Goal: Task Accomplishment & Management: Complete application form

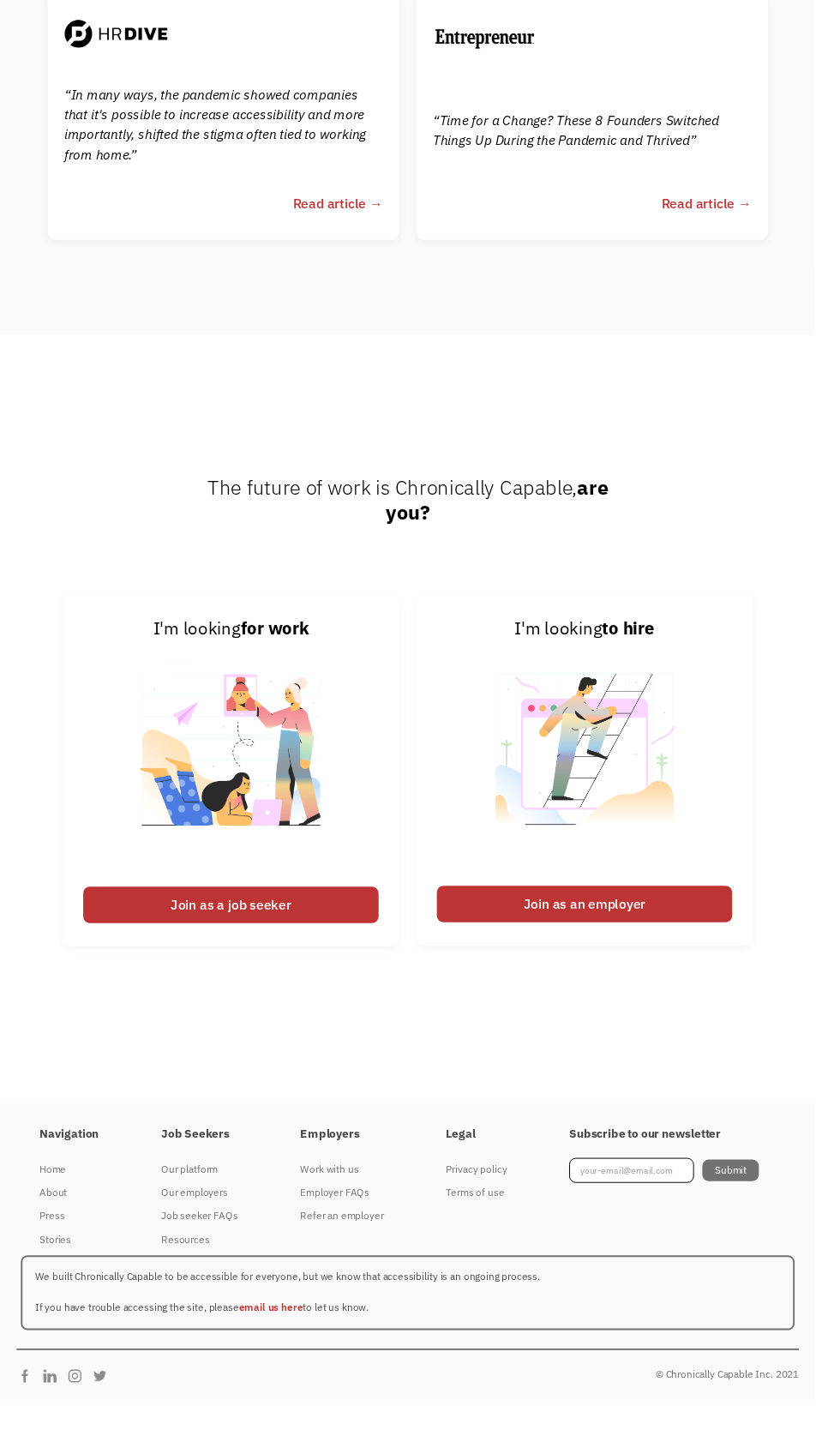
scroll to position [6179, 0]
click at [184, 1215] on div "Our platform" at bounding box center [206, 1204] width 79 height 20
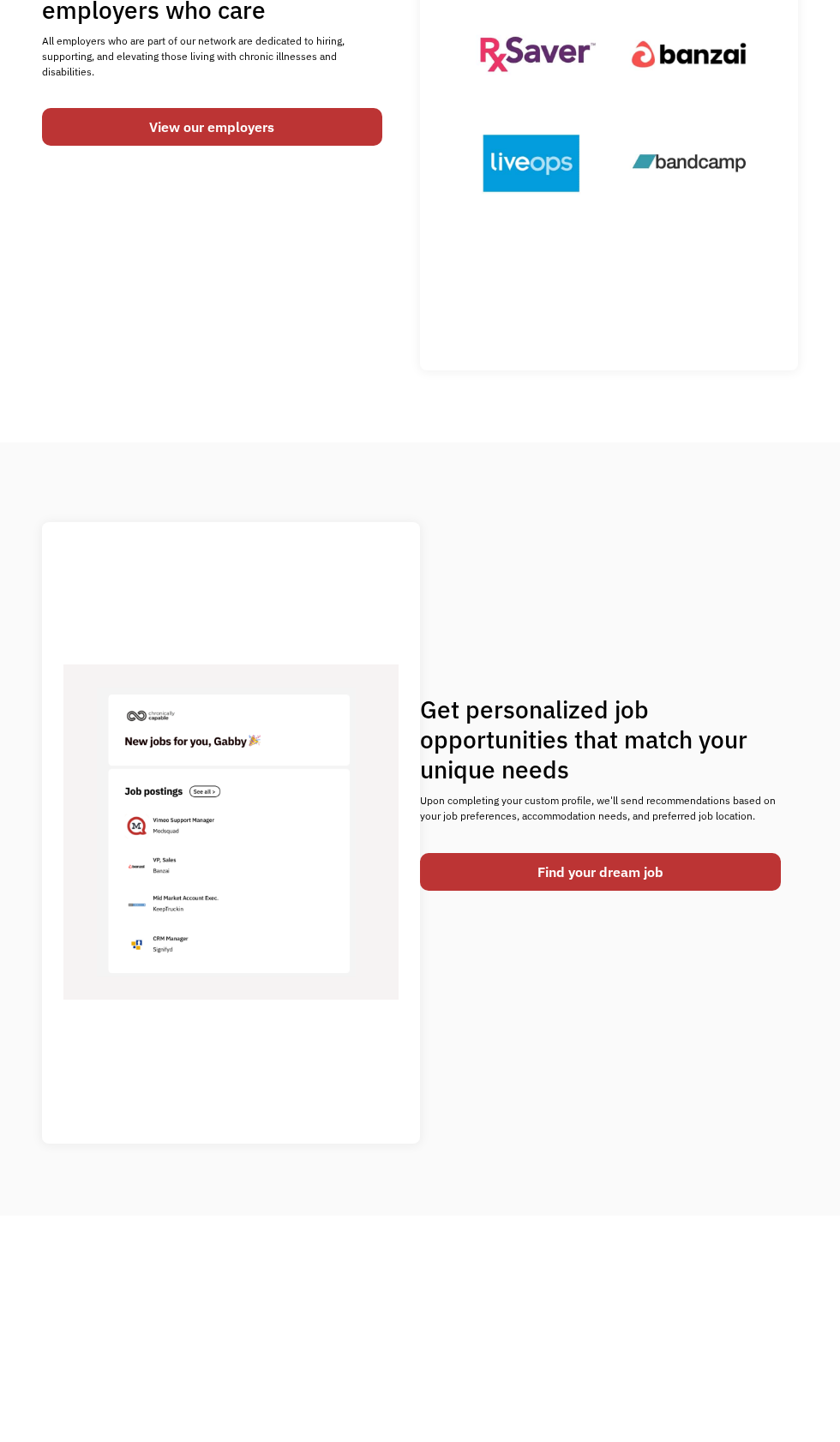
click at [526, 891] on link "Find your dream job" at bounding box center [601, 872] width 361 height 38
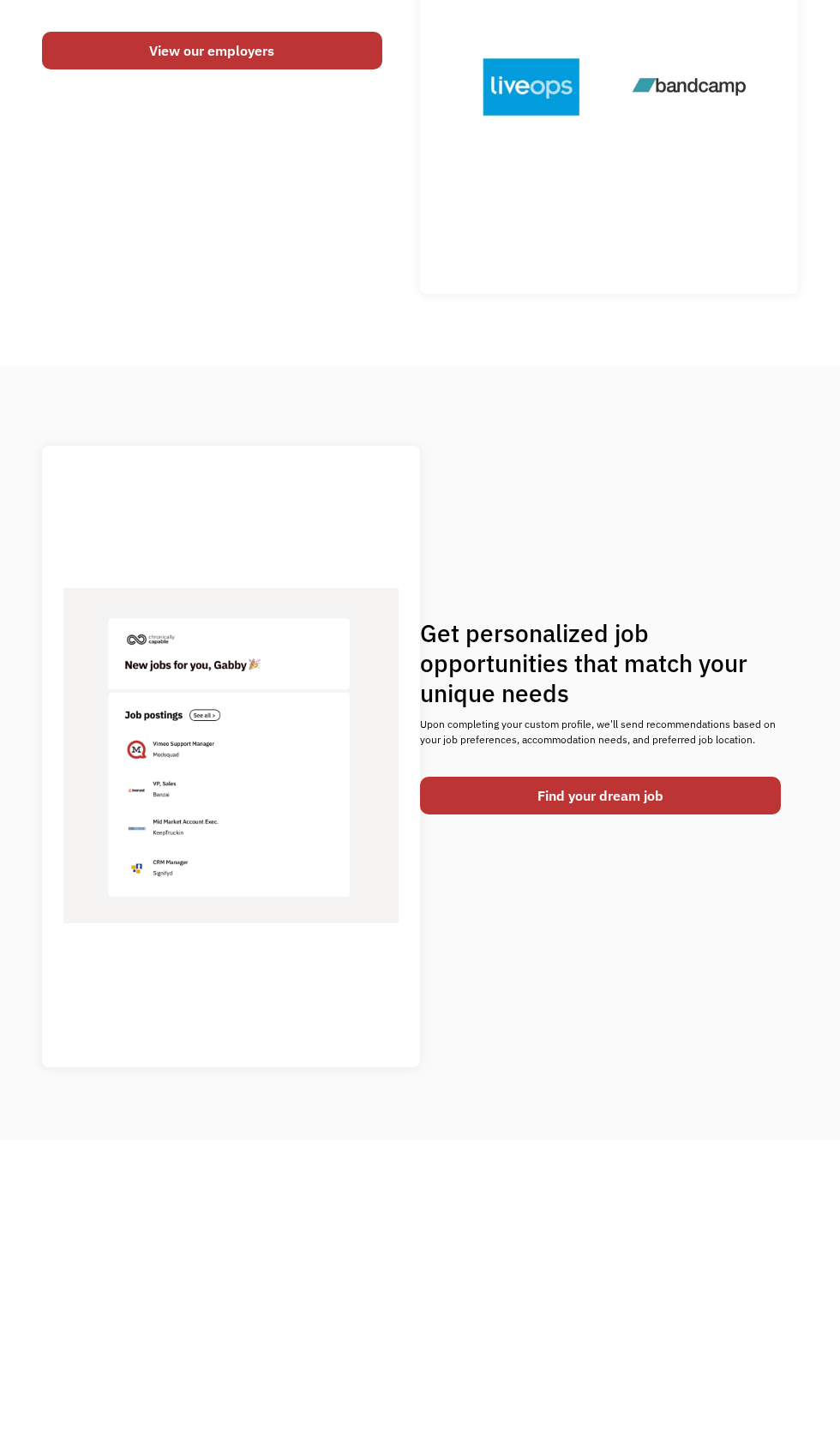
scroll to position [578, 0]
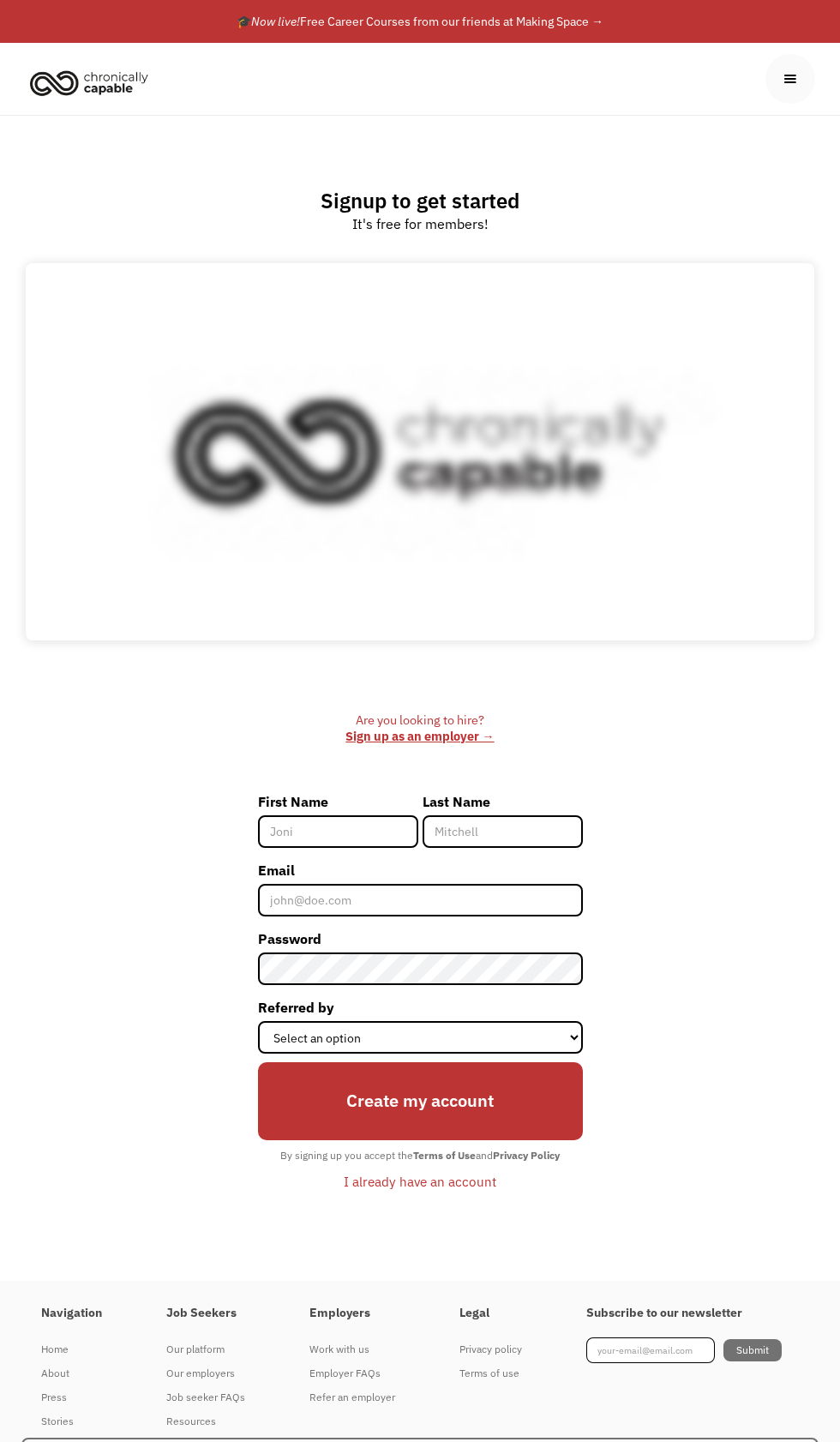
click at [352, 848] on input "First Name" at bounding box center [338, 831] width 160 height 33
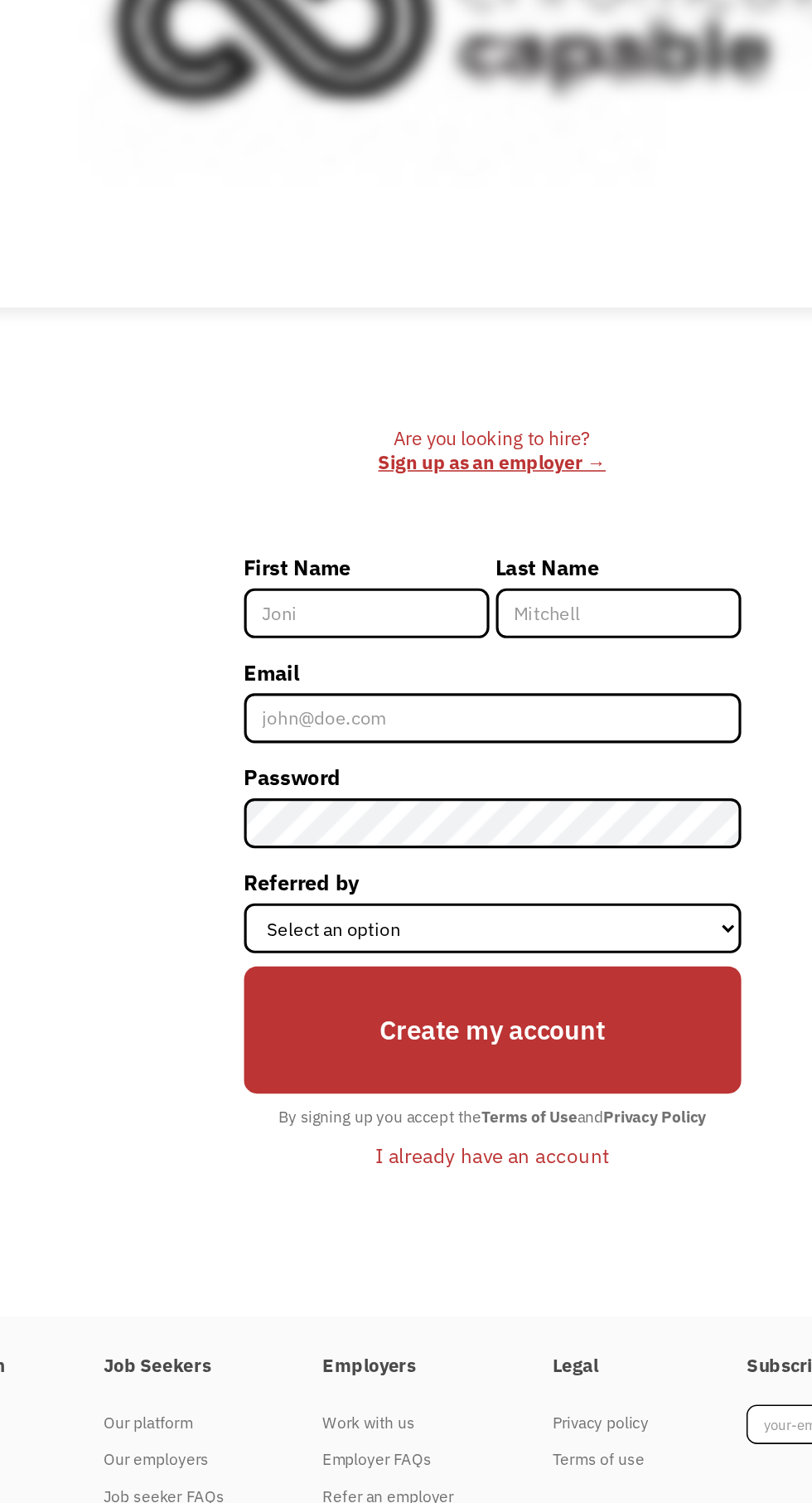
type input "Judy"
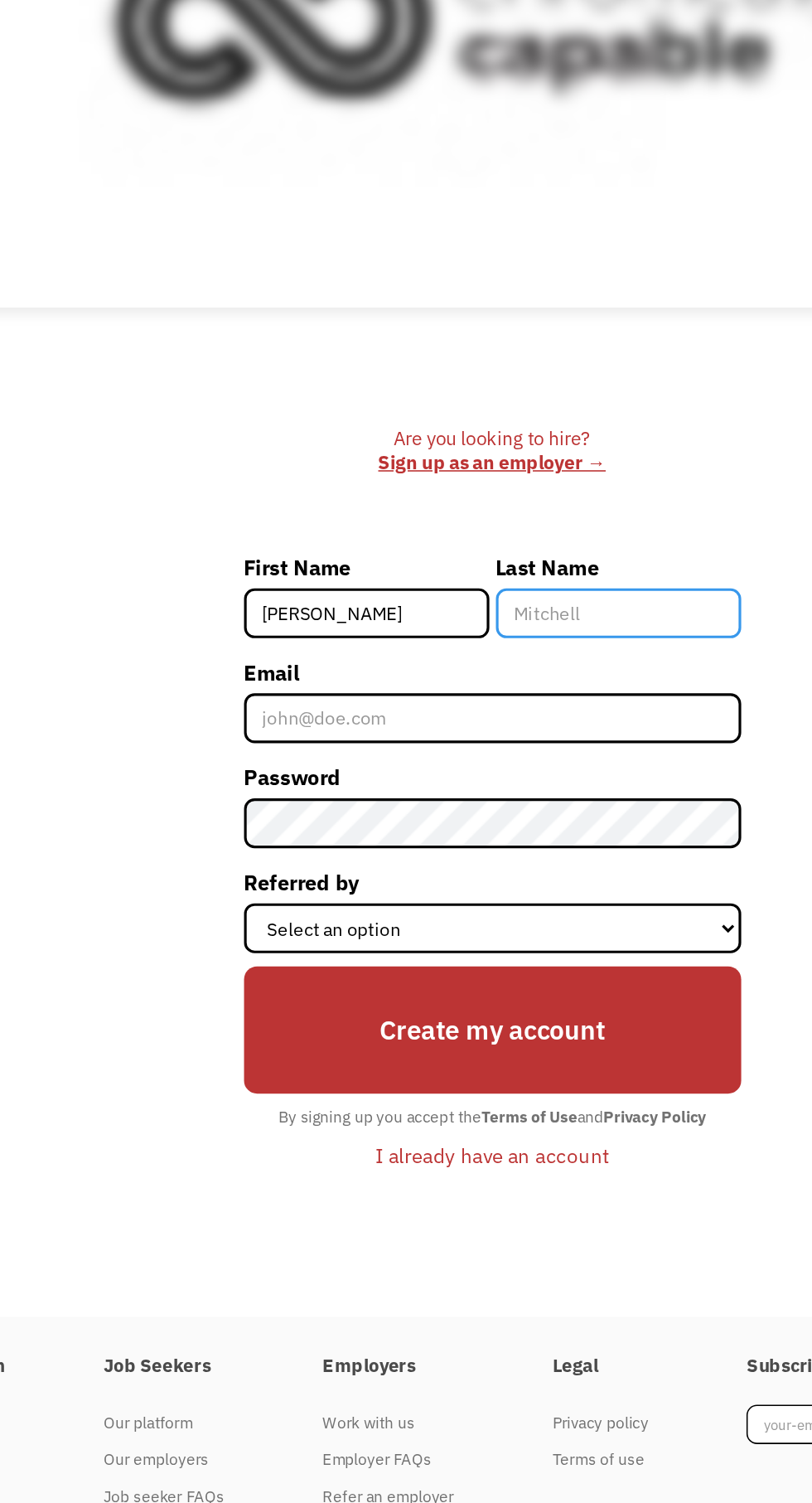
type input "Kamande"
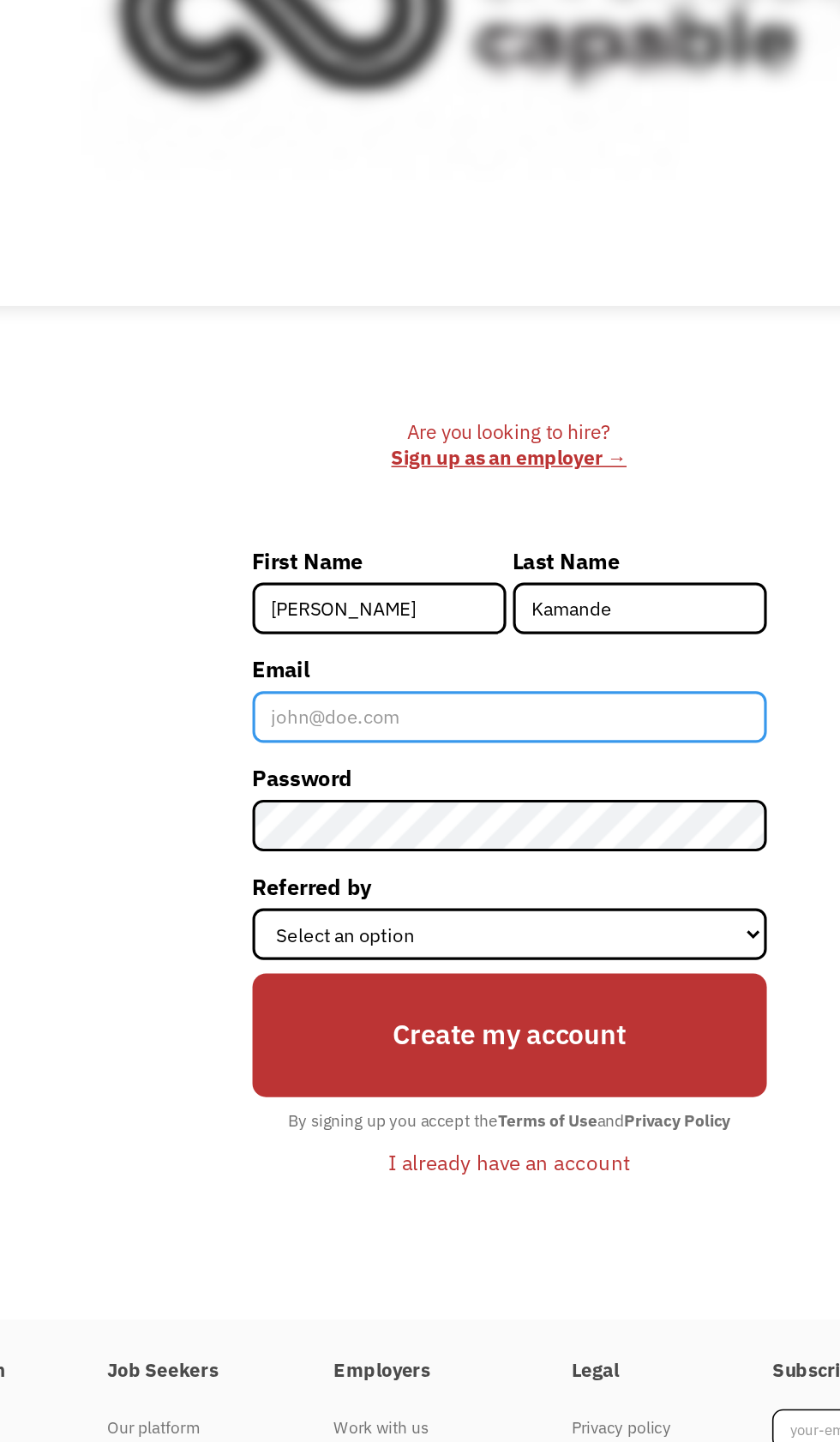
click at [471, 917] on input "Email" at bounding box center [420, 900] width 325 height 33
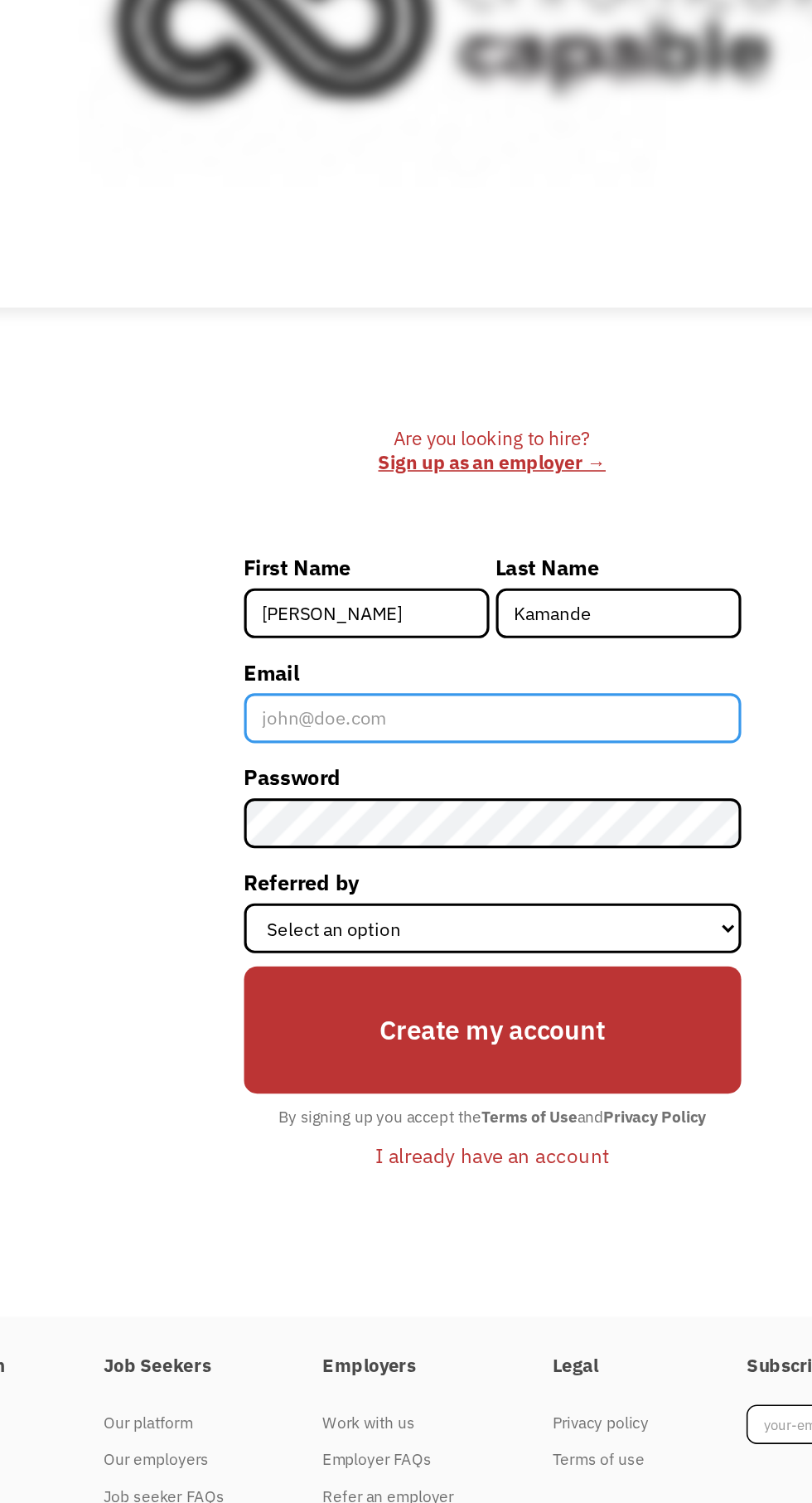
type input "judy.kamande@gmail.com"
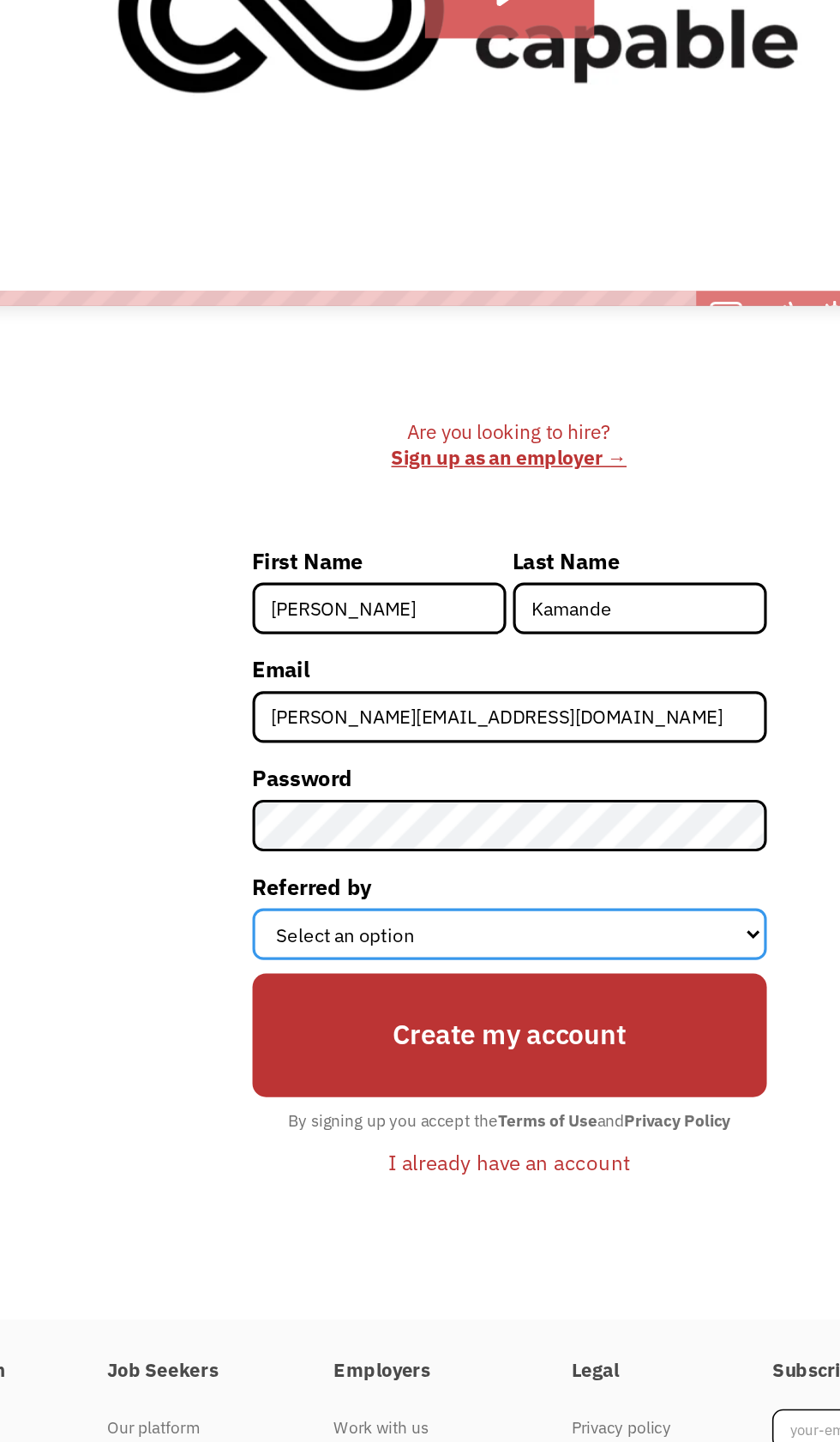
click at [445, 1054] on select "Select an option Instagram Facebook Twitter Search Engine News Article Word of …" at bounding box center [420, 1037] width 325 height 33
click at [258, 1054] on select "Select an option Instagram Facebook Twitter Search Engine News Article Word of …" at bounding box center [420, 1037] width 325 height 33
click at [435, 1054] on select "Select an option Instagram Facebook Twitter Search Engine News Article Word of …" at bounding box center [420, 1037] width 325 height 33
select select "Other"
click at [258, 1054] on select "Select an option Instagram Facebook Twitter Search Engine News Article Word of …" at bounding box center [420, 1037] width 325 height 33
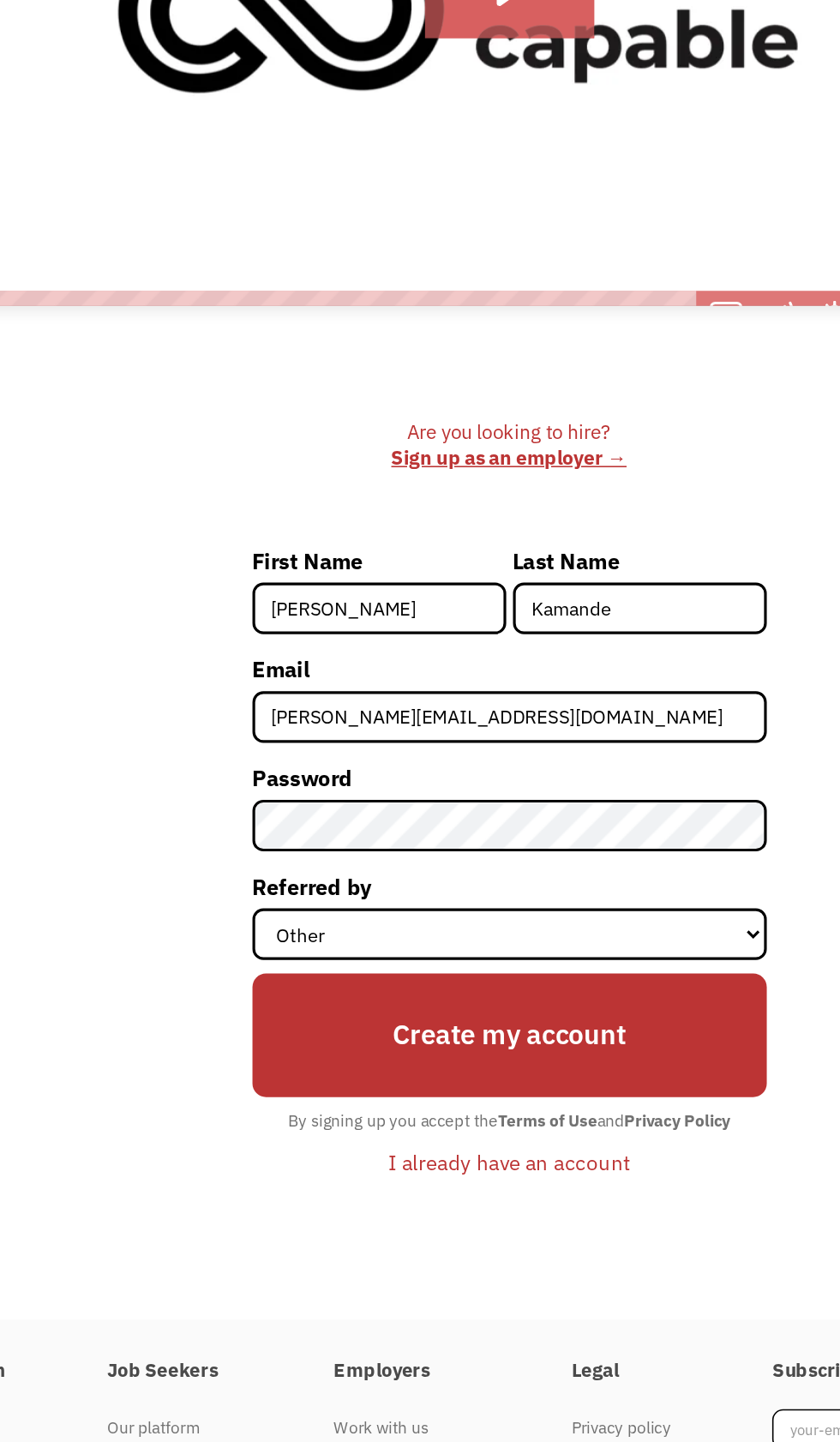
click at [465, 1140] on input "Create my account" at bounding box center [420, 1101] width 325 height 78
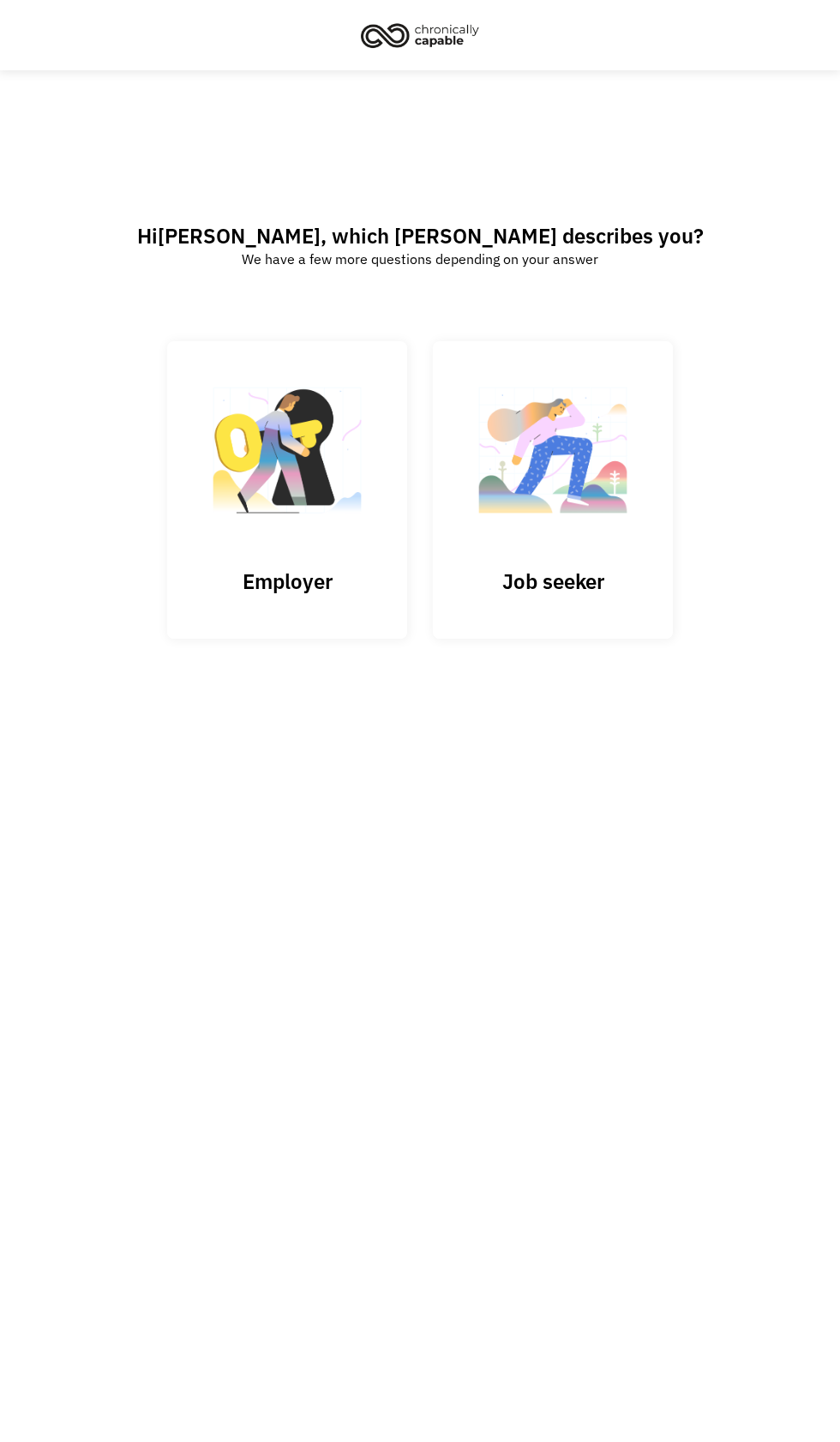
click at [539, 568] on h3 "Job seeker" at bounding box center [552, 581] width 172 height 26
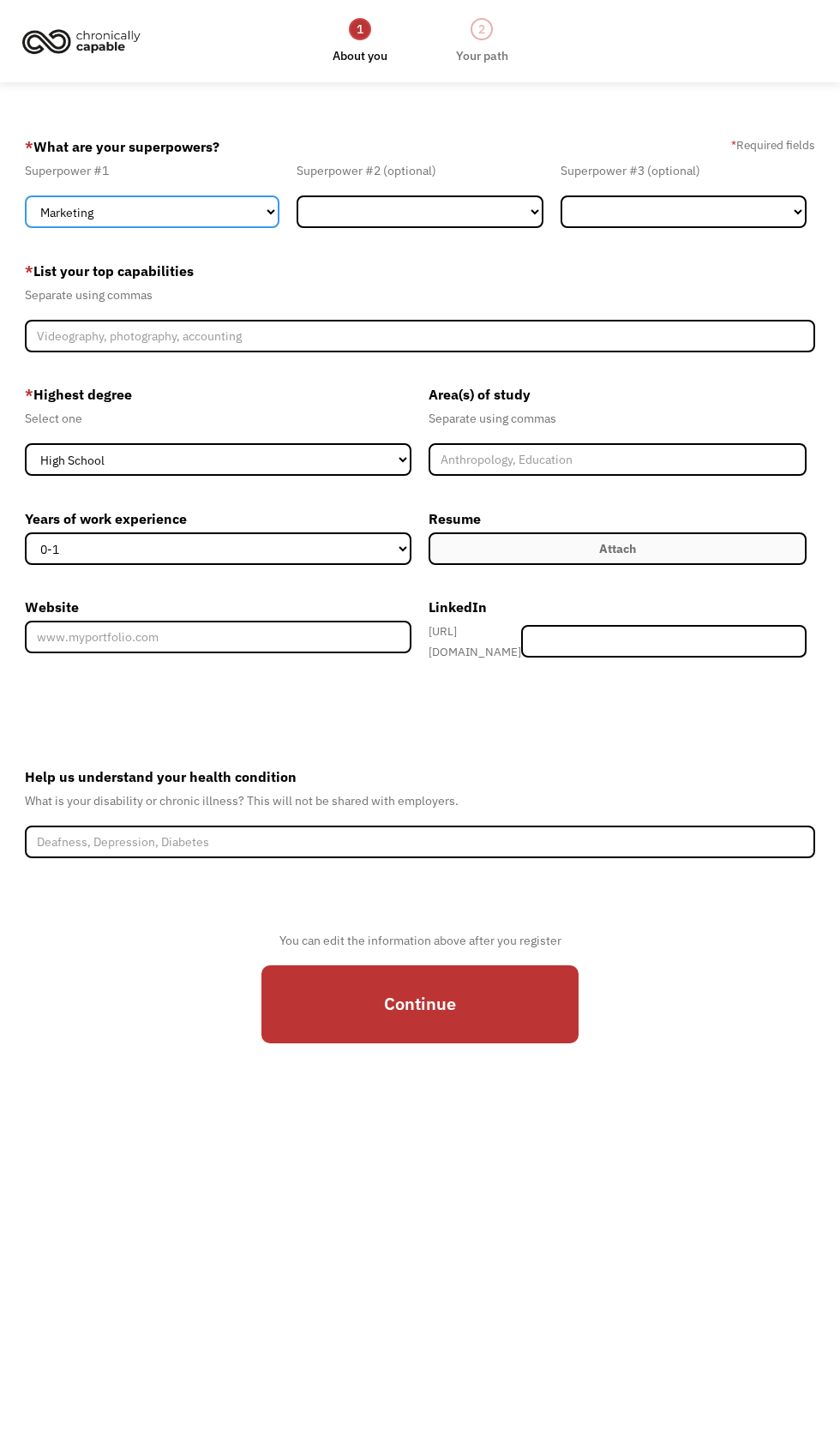
click at [185, 218] on select "Marketing Human Resources Finance Technology Operations Sales Industrial & Manu…" at bounding box center [151, 211] width 254 height 33
click at [25, 205] on select "Marketing Human Resources Finance Technology Operations Sales Industrial & Manu…" at bounding box center [151, 211] width 254 height 33
click at [219, 221] on select "Marketing Human Resources Finance Technology Operations Sales Industrial & Manu…" at bounding box center [151, 211] width 254 height 33
select select "Marketing"
click at [25, 205] on select "Marketing Human Resources Finance Technology Operations Sales Industrial & Manu…" at bounding box center [151, 211] width 254 height 33
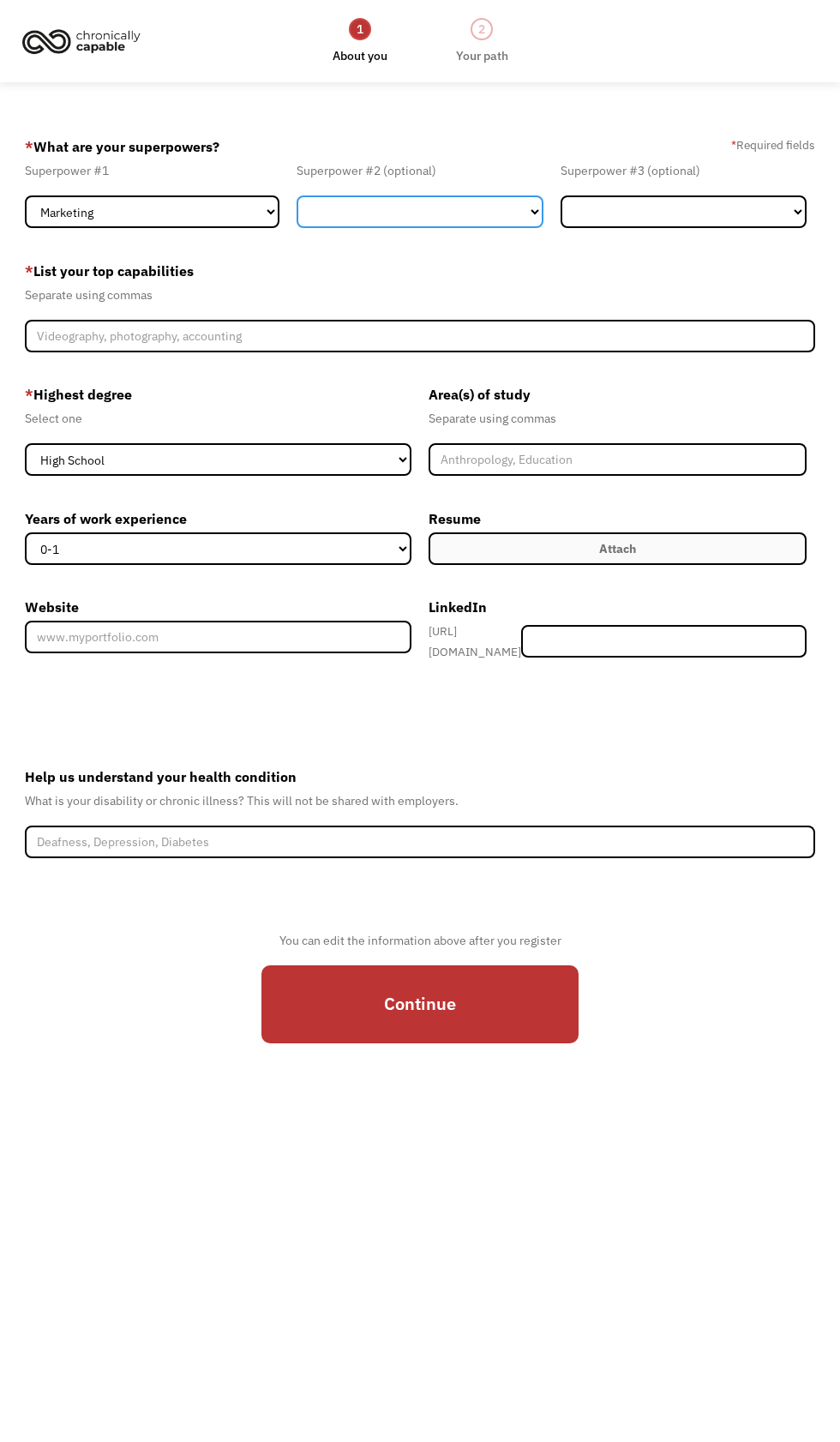
click at [432, 224] on select "Marketing Human Resources Finance Technology Operations Sales Industrial & Manu…" at bounding box center [420, 211] width 246 height 33
select select "Administration"
click at [296, 205] on select "Marketing Human Resources Finance Technology Operations Sales Industrial & Manu…" at bounding box center [420, 211] width 246 height 33
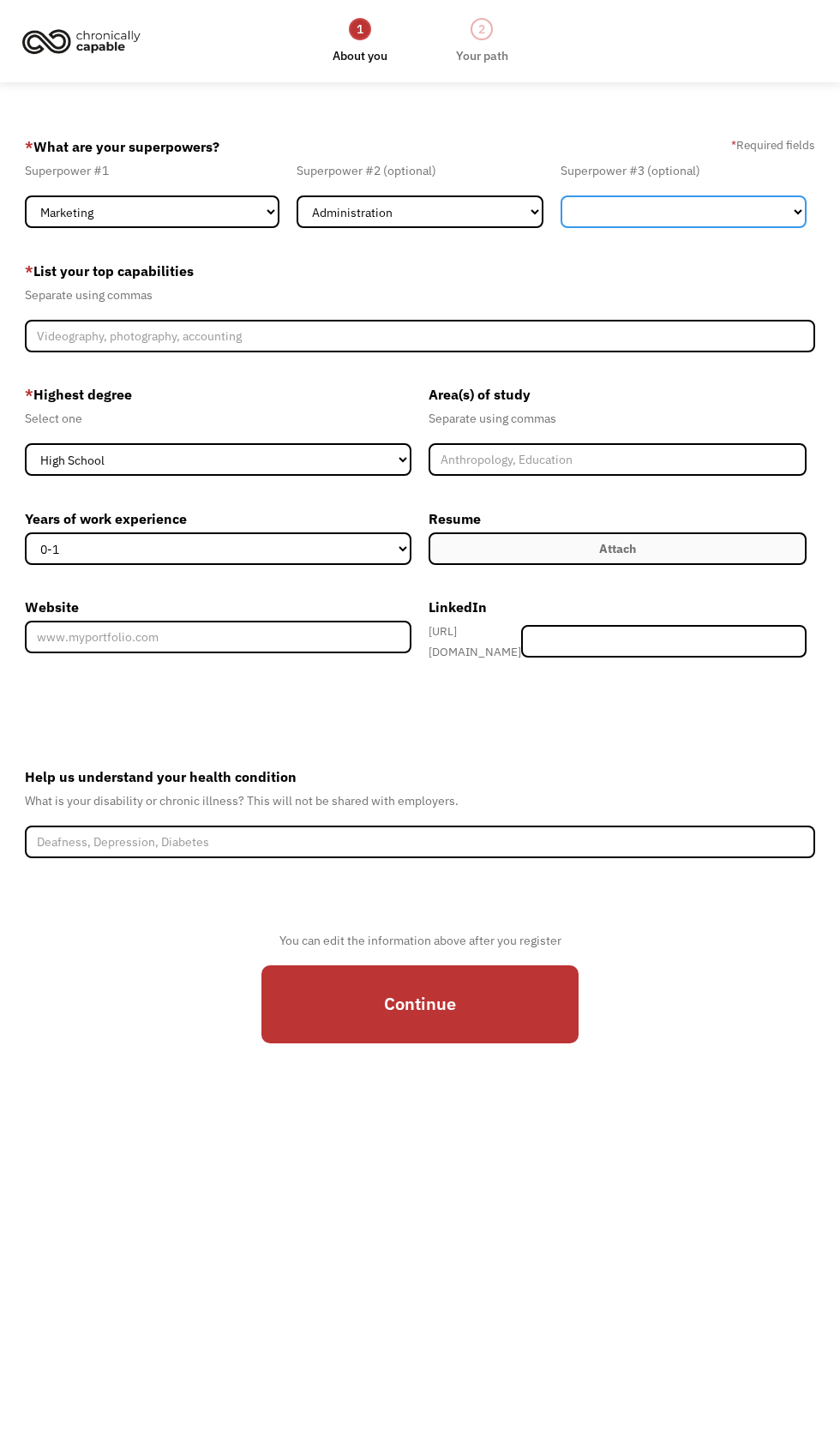
click at [683, 223] on select "Marketing Human Resources Finance Technology Operations Sales Industrial & Manu…" at bounding box center [683, 211] width 246 height 33
click at [560, 205] on select "Marketing Human Resources Finance Technology Operations Sales Industrial & Manu…" at bounding box center [683, 211] width 246 height 33
click at [678, 223] on select "Marketing Human Resources Finance Technology Operations Sales Industrial & Manu…" at bounding box center [683, 211] width 246 height 33
select select "Customer Service"
click at [560, 205] on select "Marketing Human Resources Finance Technology Operations Sales Industrial & Manu…" at bounding box center [683, 211] width 246 height 33
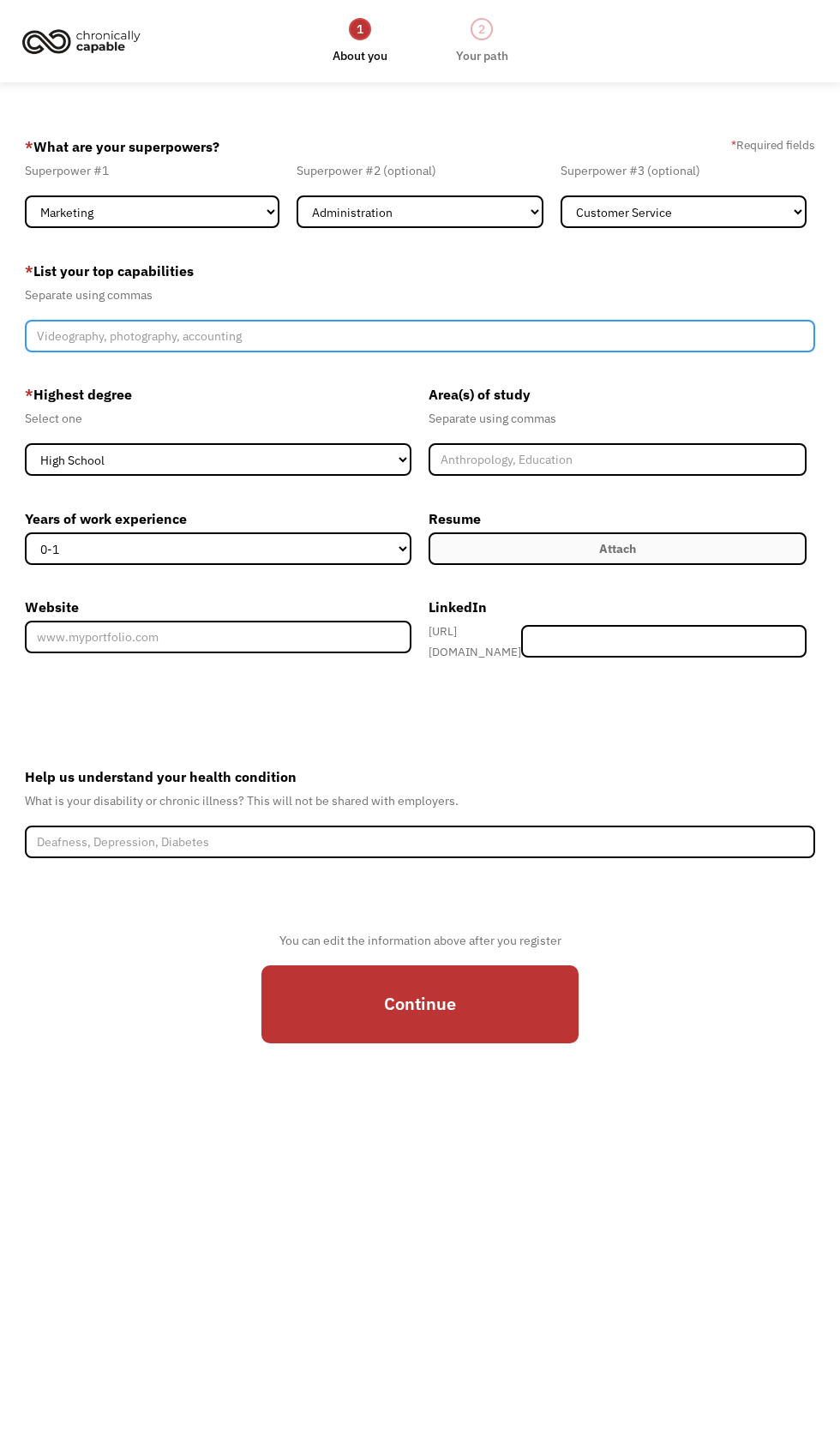
click at [655, 353] on input "Member-Create-Step1" at bounding box center [420, 335] width 790 height 33
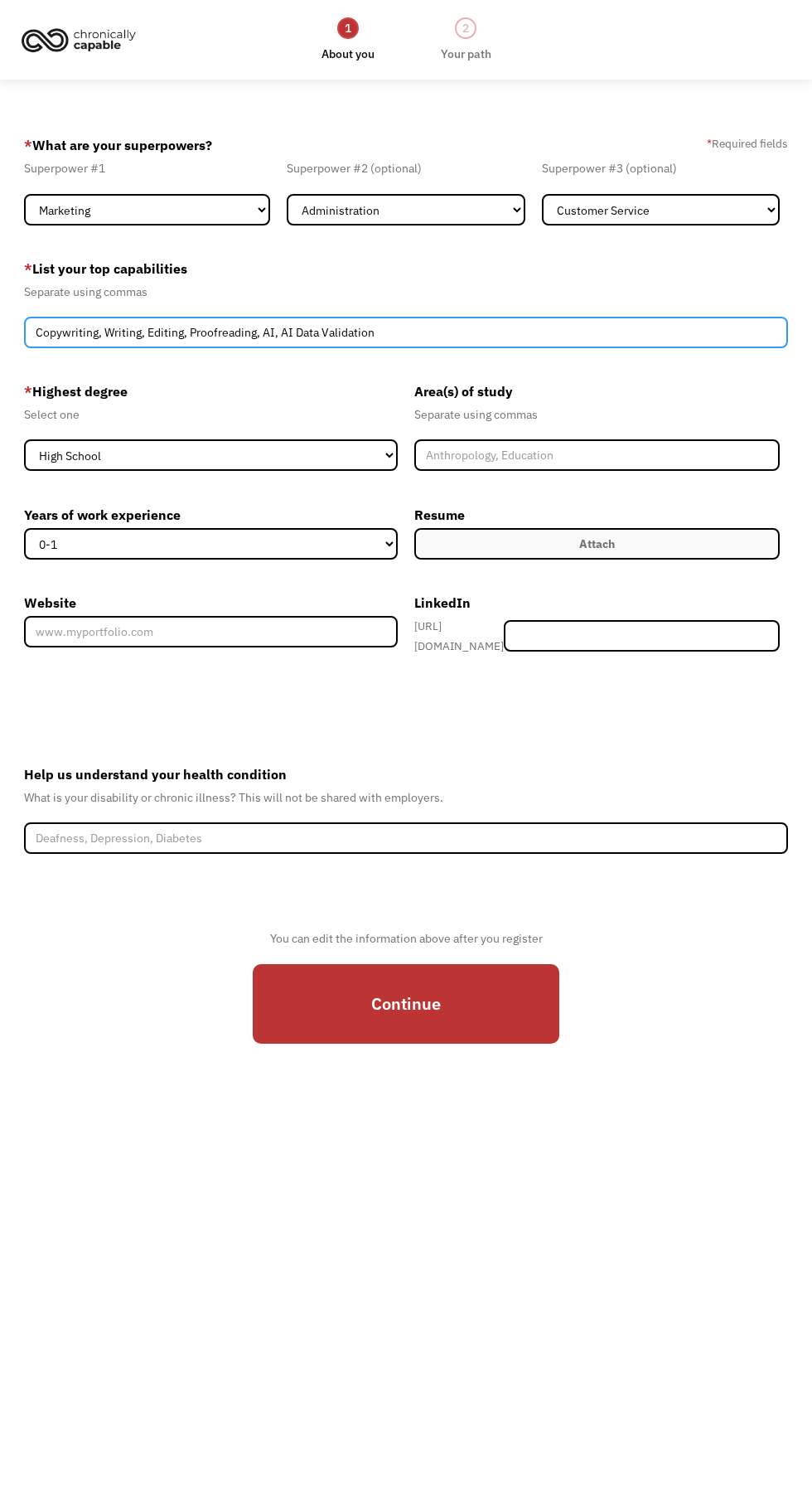
type input "Copywriting, Writing, Editing, Proofreading, AI, AI Data Validation"
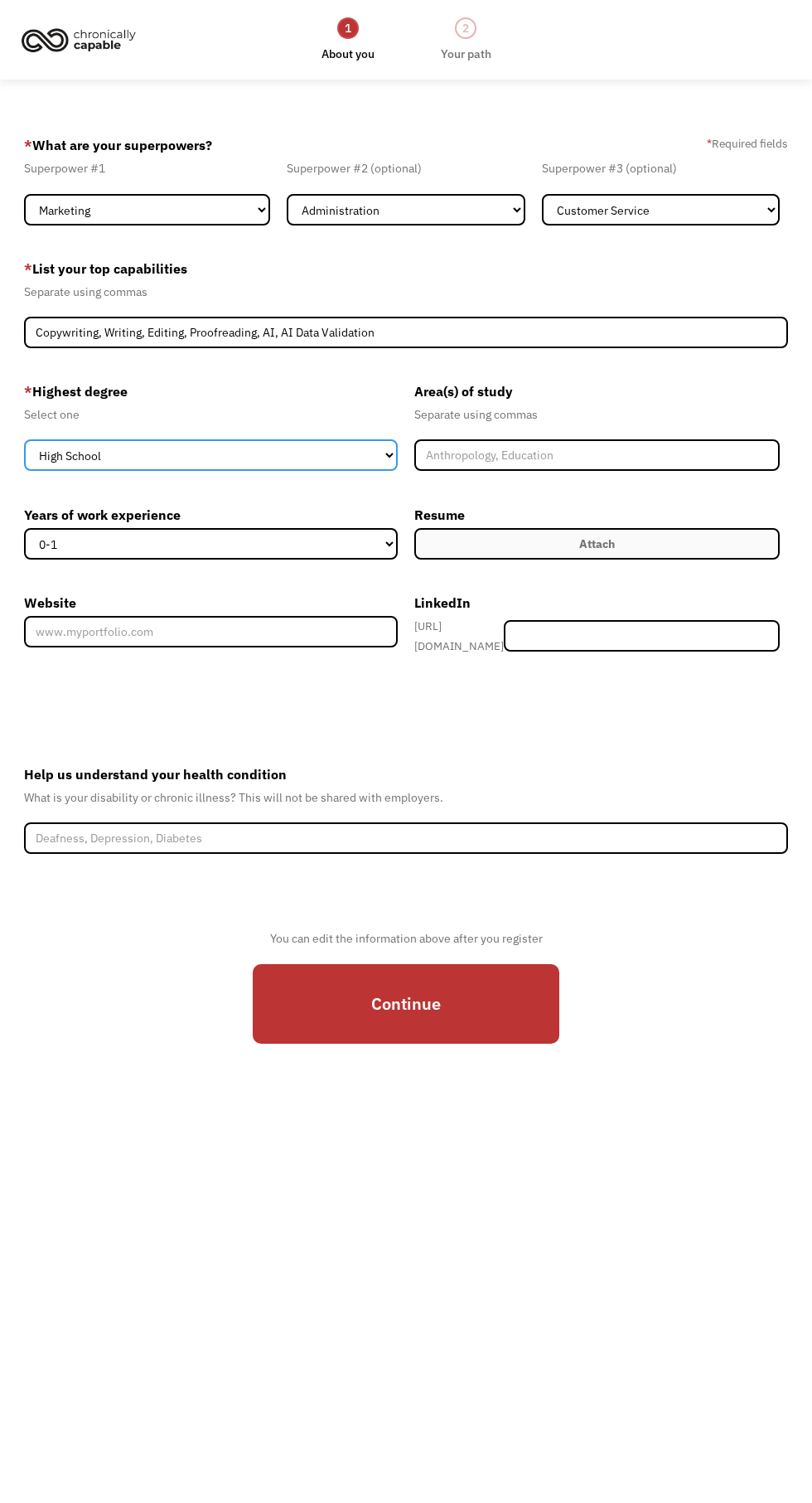
click at [262, 471] on select "High School Associates Bachelors Master's PhD" at bounding box center [211, 454] width 374 height 31
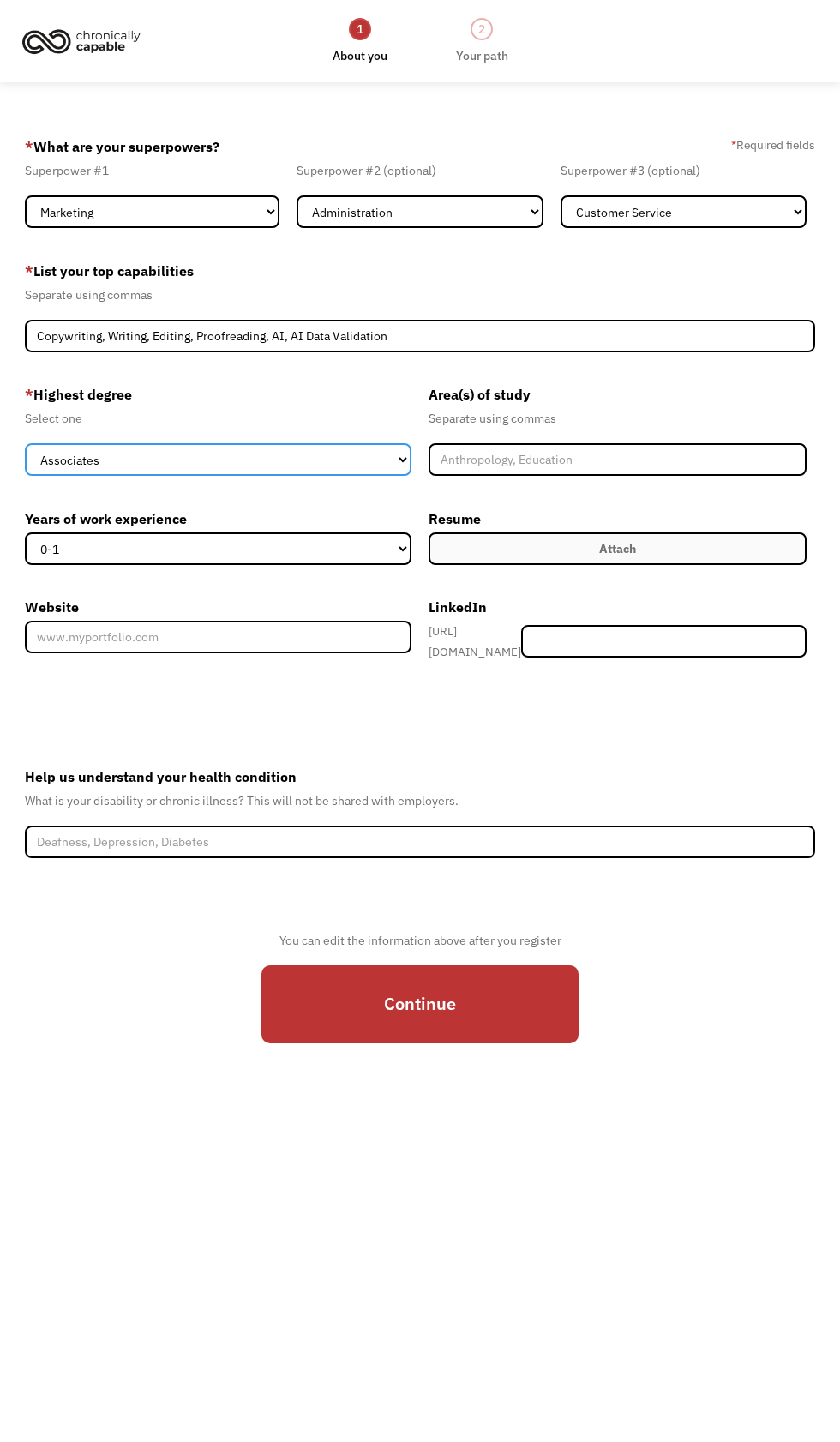
click at [25, 467] on select "High School Associates Bachelors Master's PhD" at bounding box center [218, 459] width 387 height 33
click at [296, 476] on select "High School Associates Bachelors Master's PhD" at bounding box center [218, 459] width 387 height 33
select select "high school"
click at [25, 467] on select "High School Associates Bachelors Master's PhD" at bounding box center [218, 459] width 387 height 33
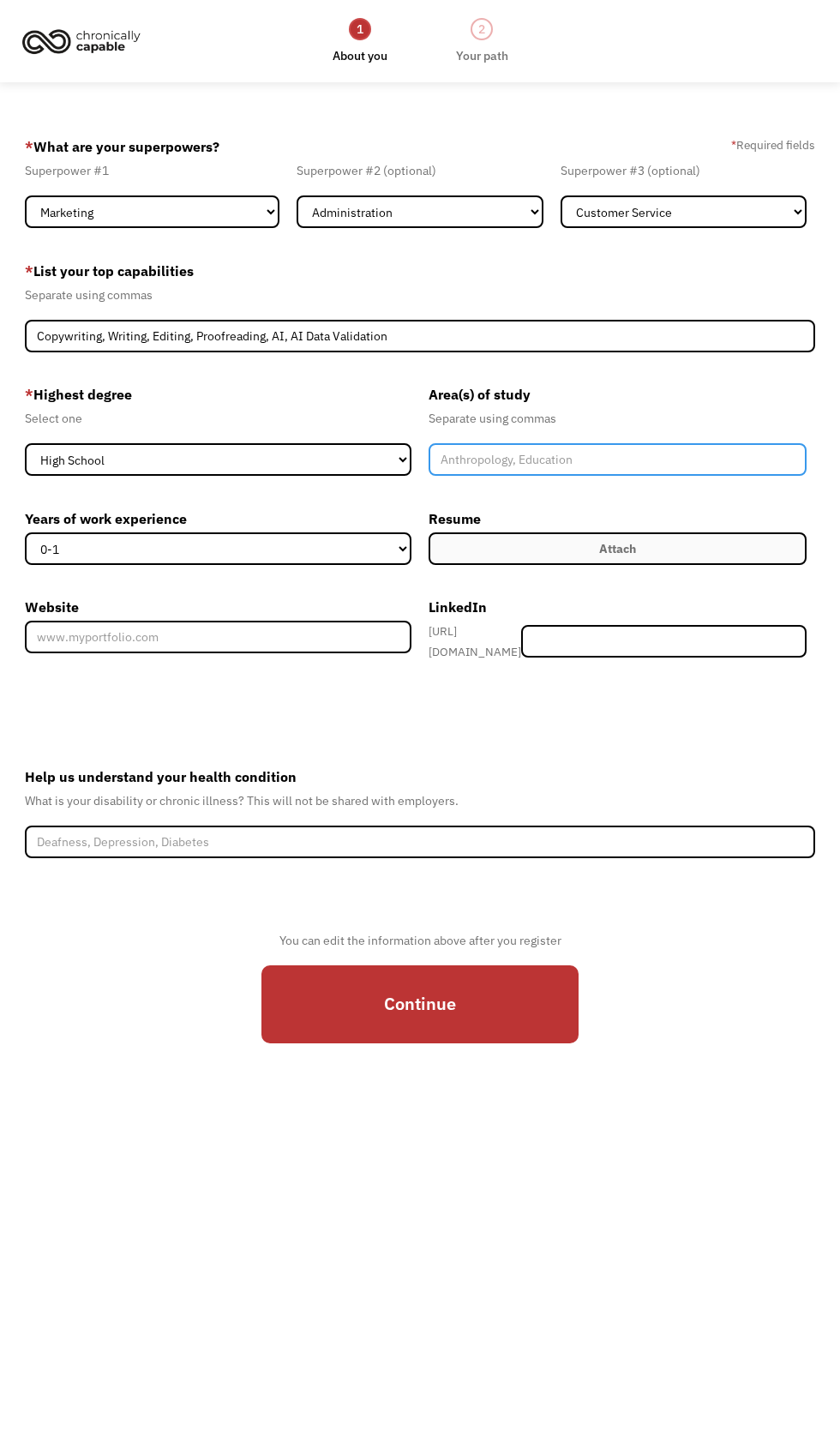
click at [526, 476] on input "Member-Create-Step1" at bounding box center [617, 459] width 378 height 33
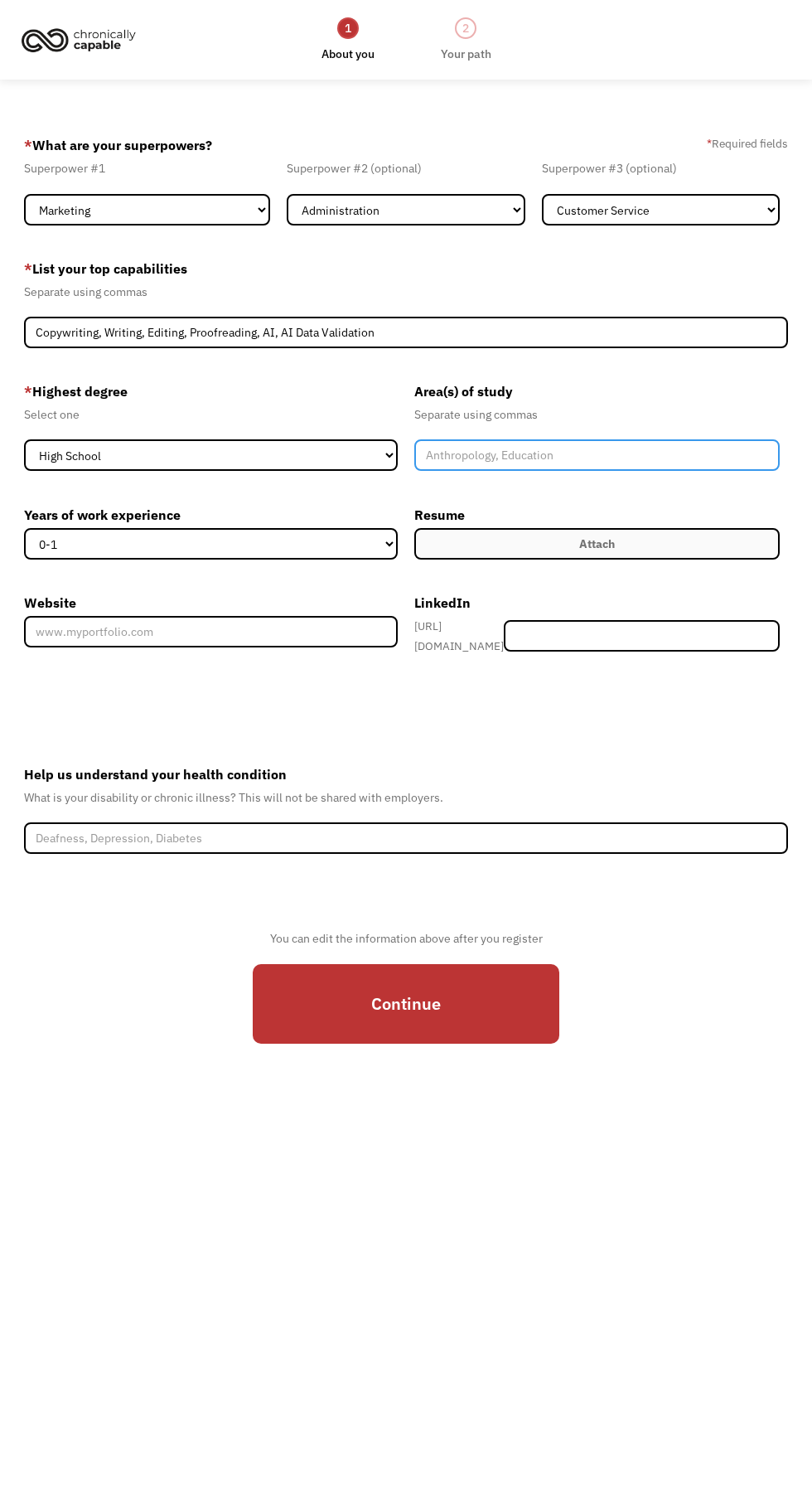
click at [569, 464] on input "Member-Create-Step1" at bounding box center [597, 454] width 366 height 31
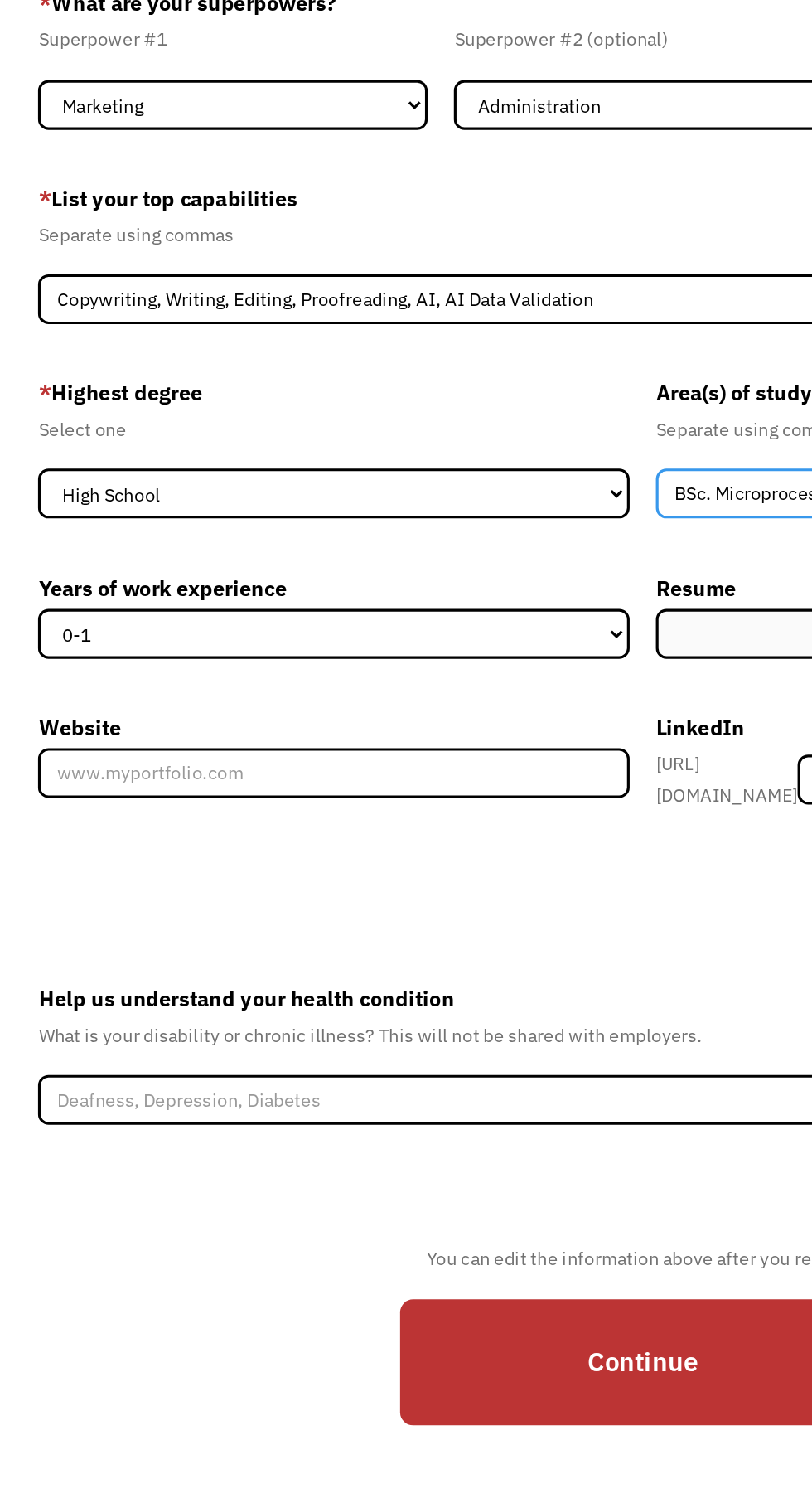
type input "BSc. Microprocessor Technology & Instrumentation"
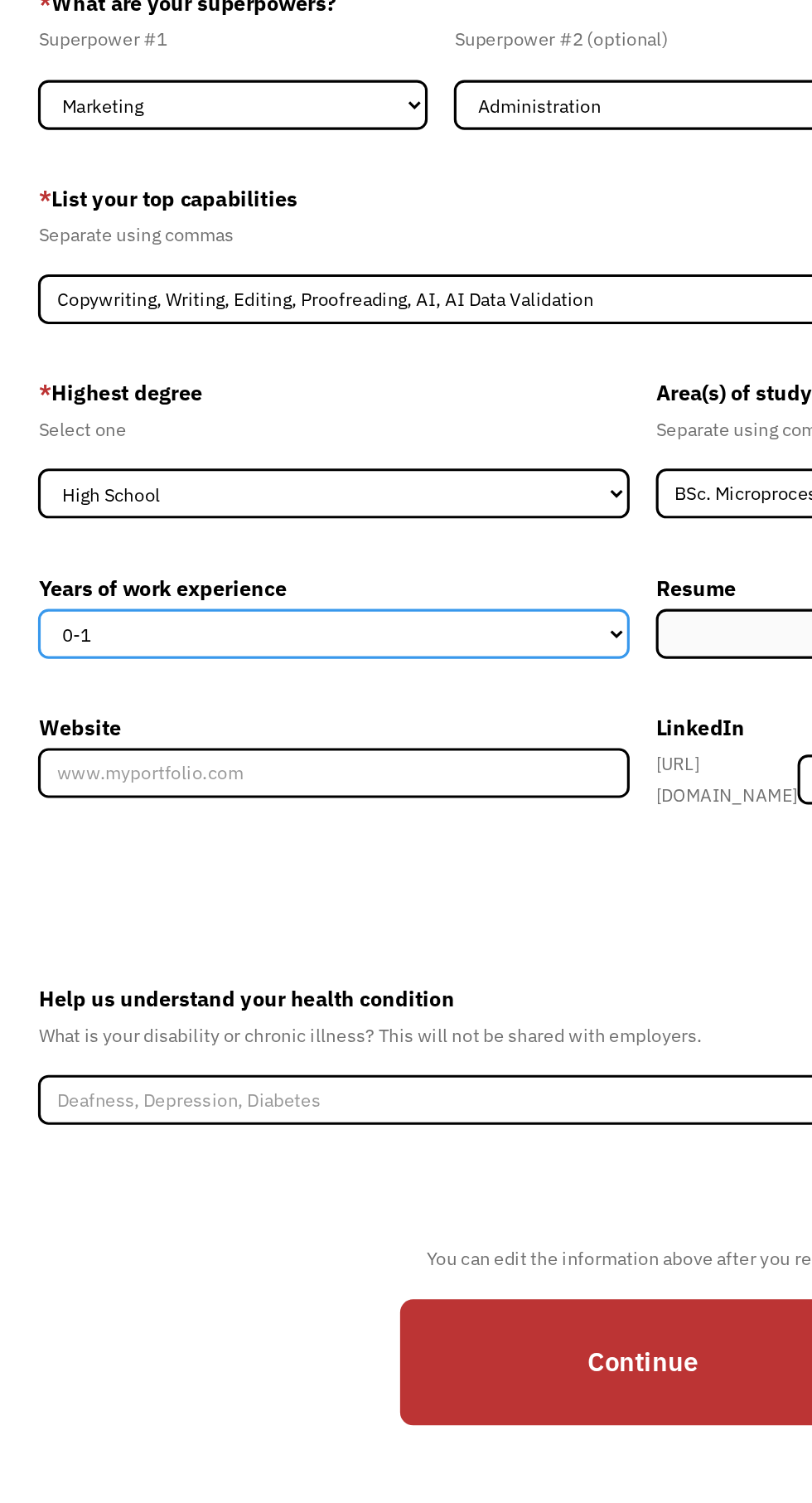
click at [186, 552] on select "0-1 2-4 5-10 11-15 15+" at bounding box center [211, 544] width 374 height 31
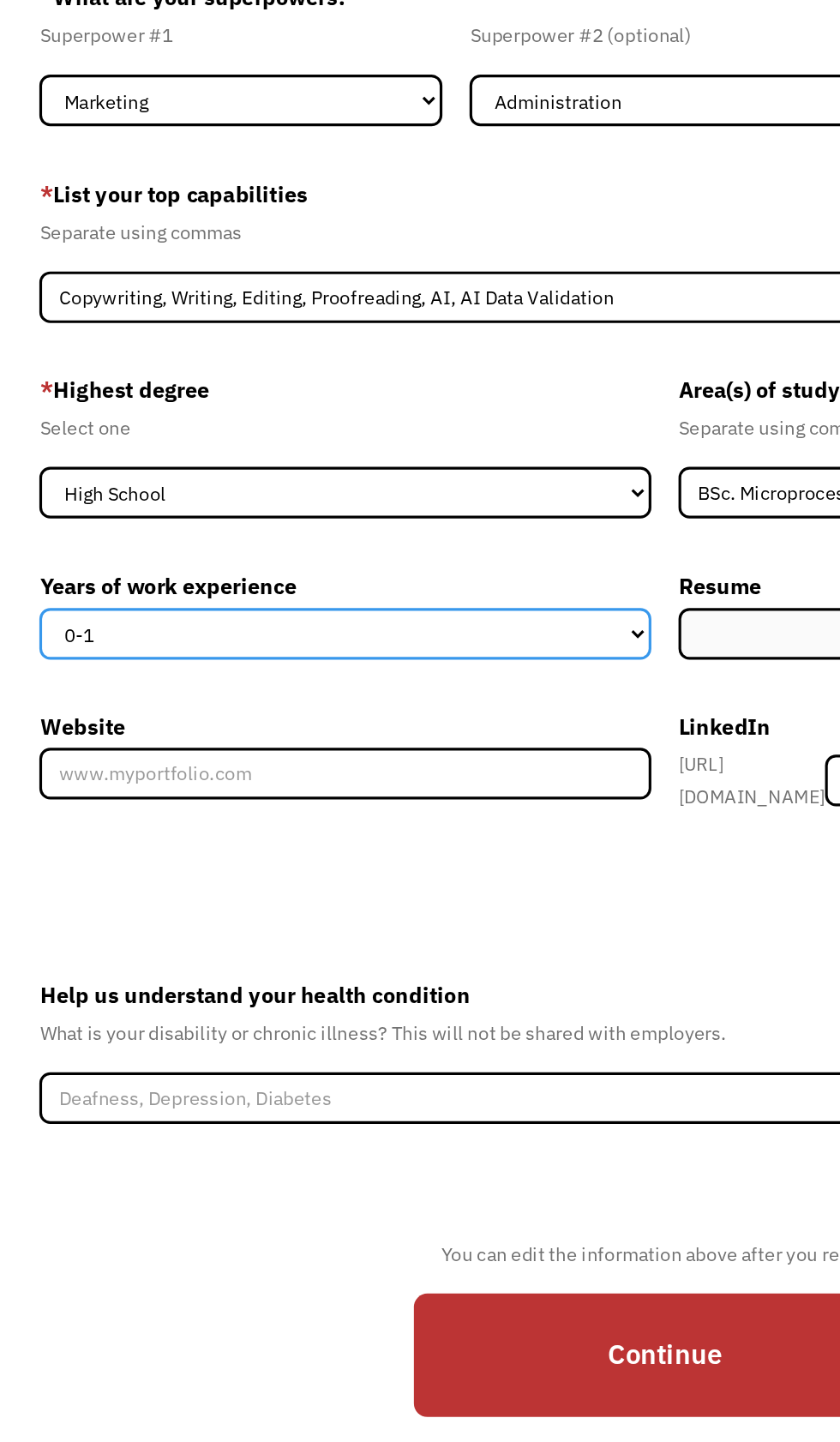
select select "5-10"
click at [25, 560] on select "0-1 2-4 5-10 11-15 15+" at bounding box center [218, 548] width 387 height 33
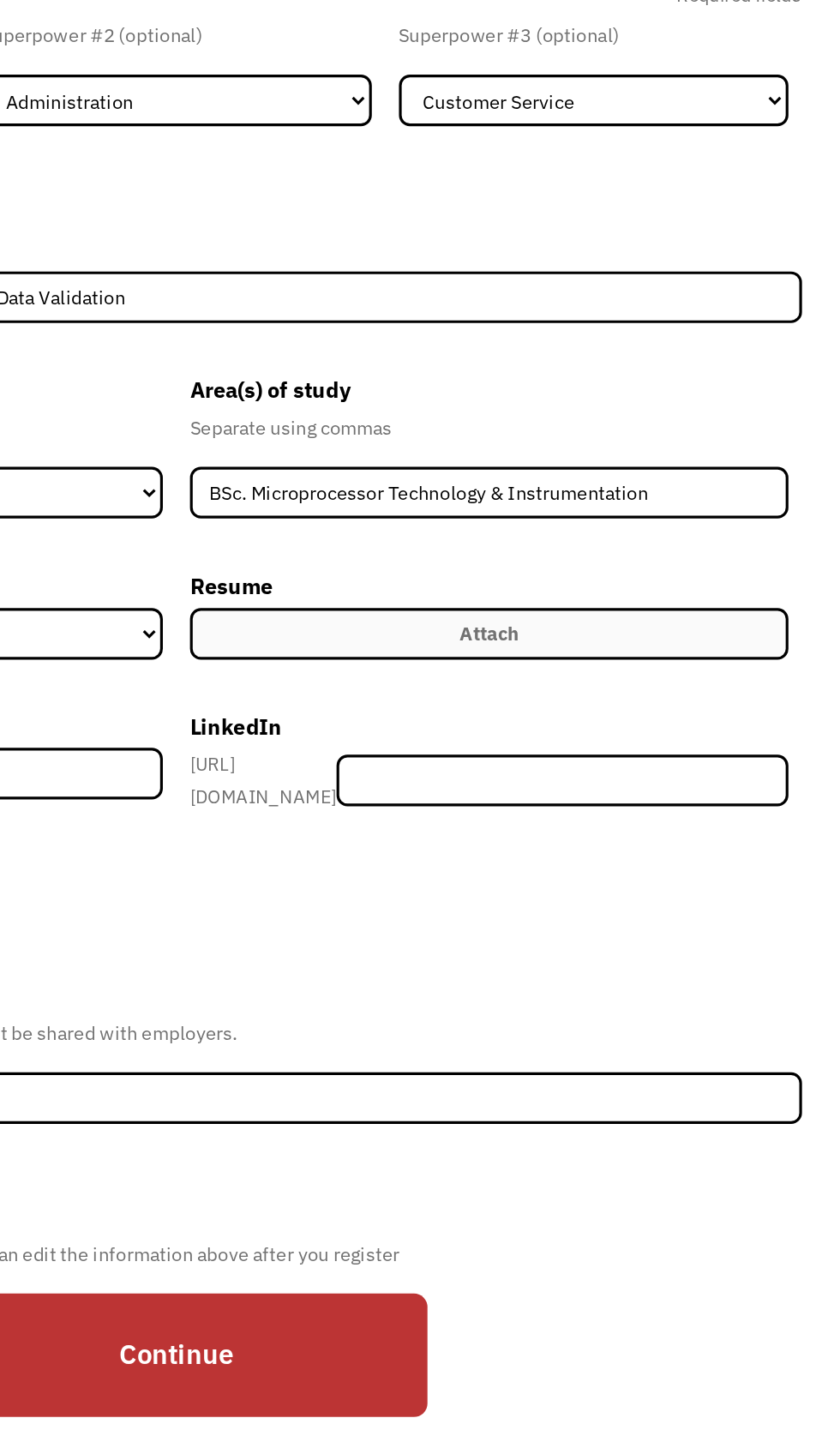
click at [577, 565] on label "Attach" at bounding box center [617, 548] width 378 height 33
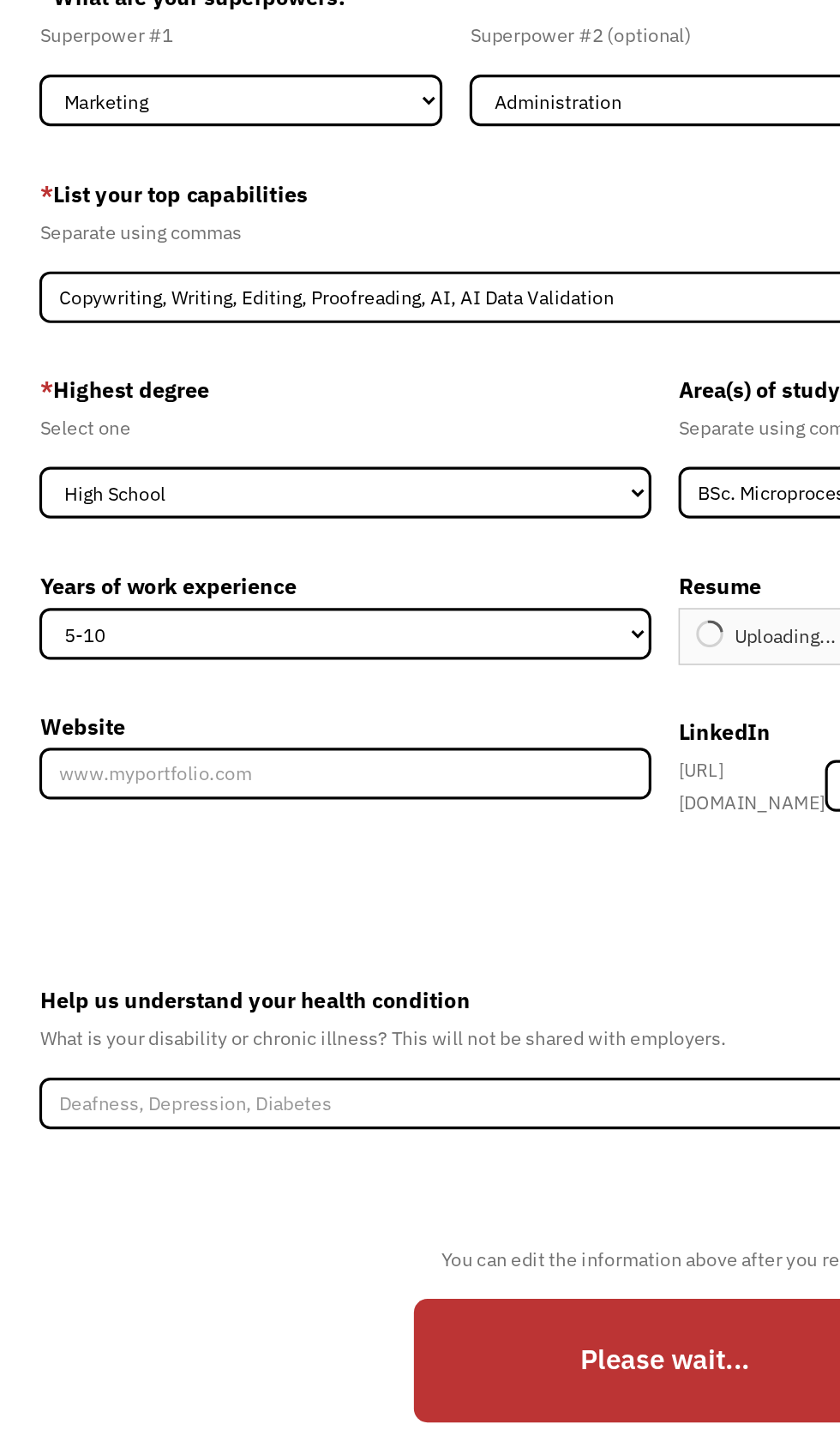
type input "Continue"
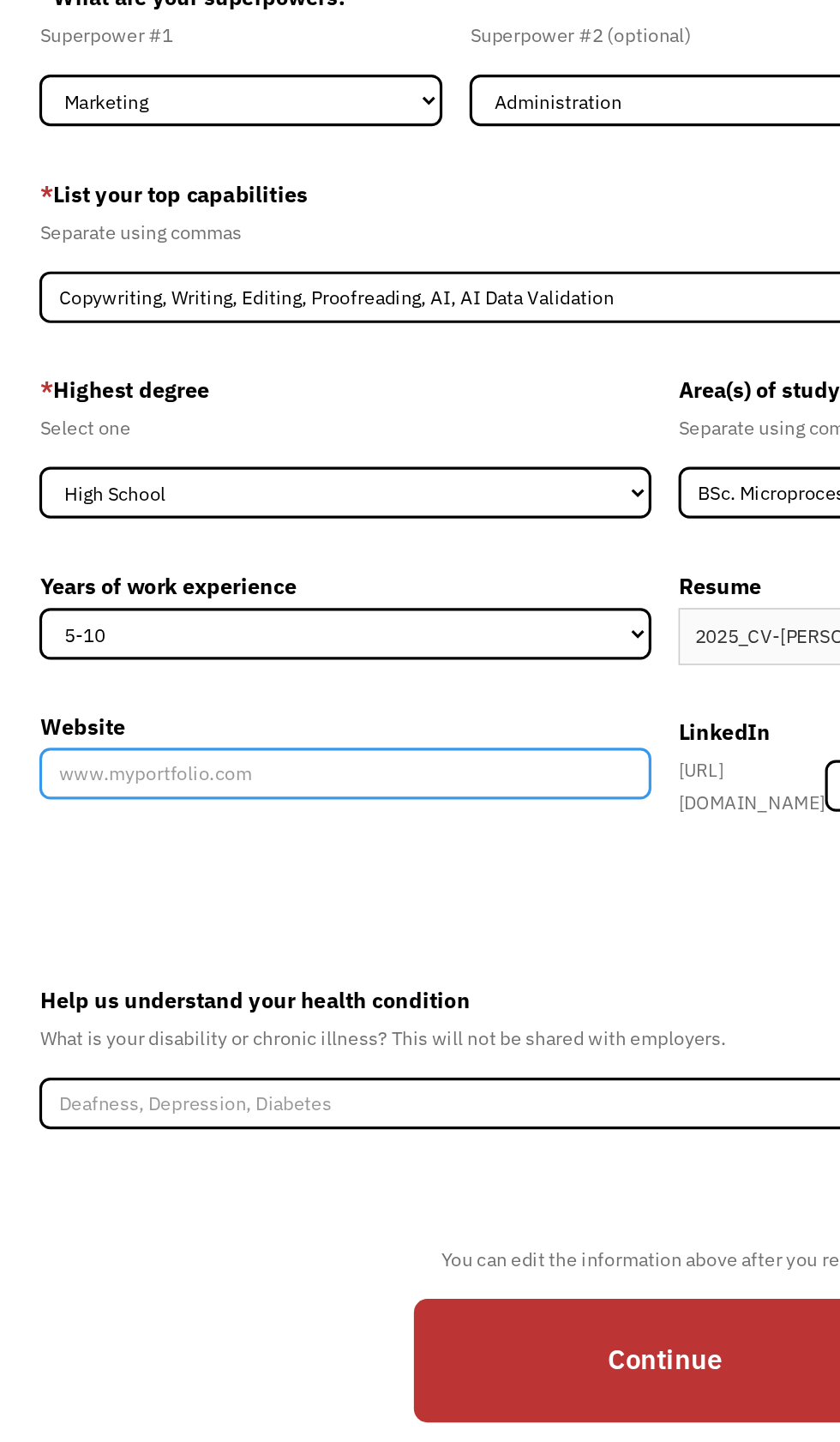
click at [171, 654] on input "Website" at bounding box center [218, 637] width 387 height 33
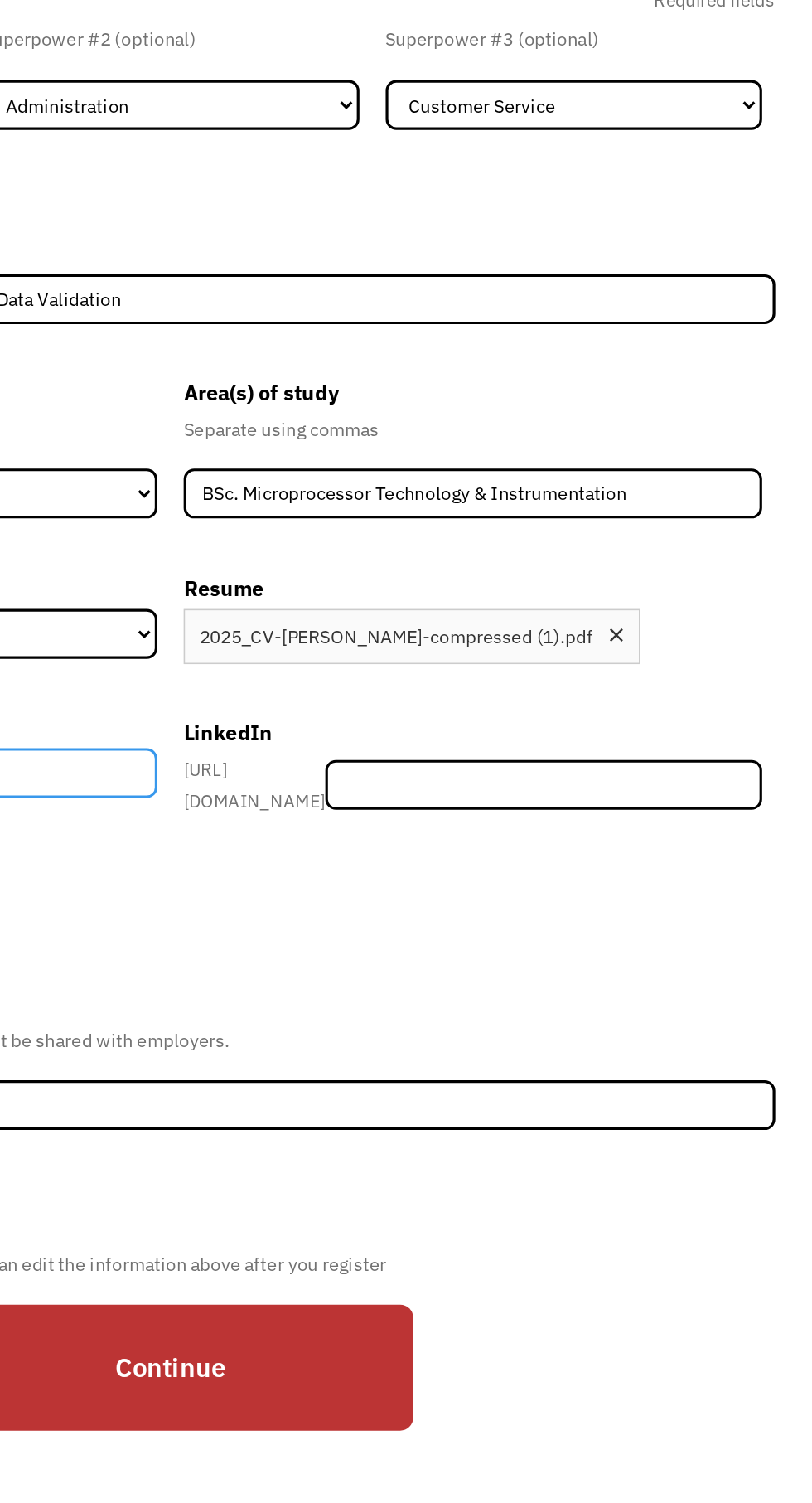
type input "sites.google.com/view/judy-kamande-writing-portfolio/copywriting"
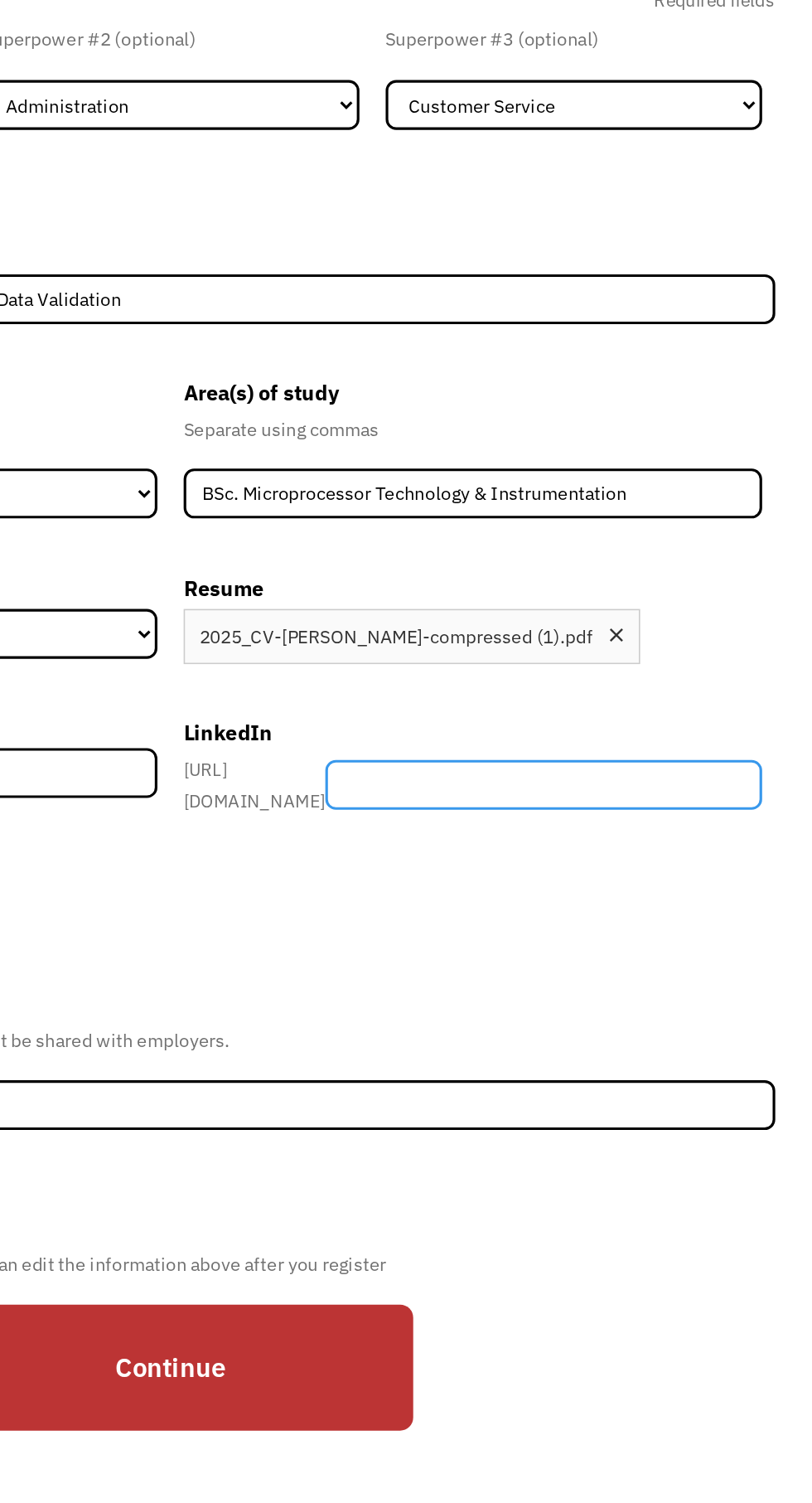
click at [656, 652] on input "Member-Create-Step1" at bounding box center [642, 639] width 276 height 31
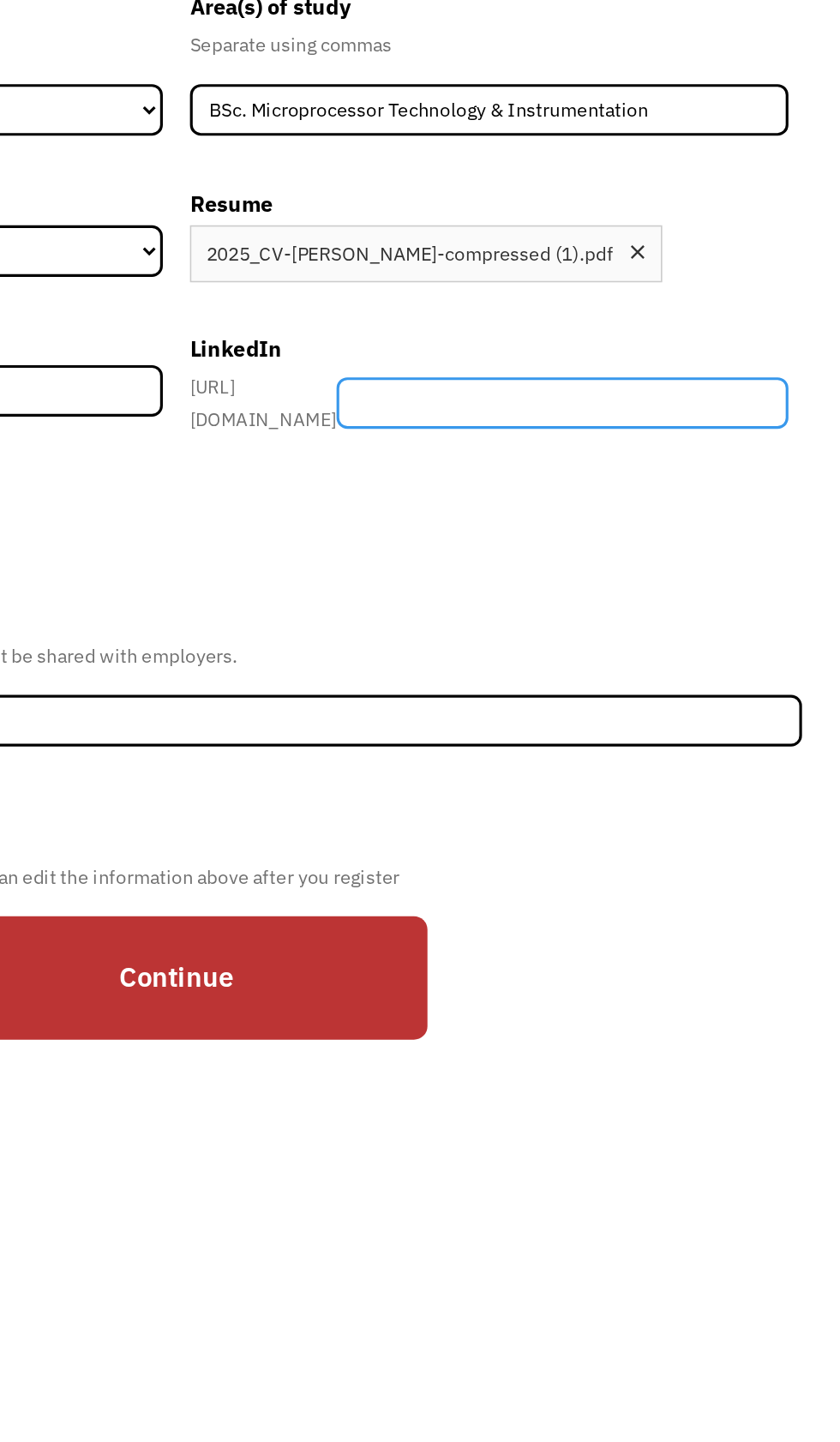
paste input "linkedin.com/in/judy-k-web-content-developer/"
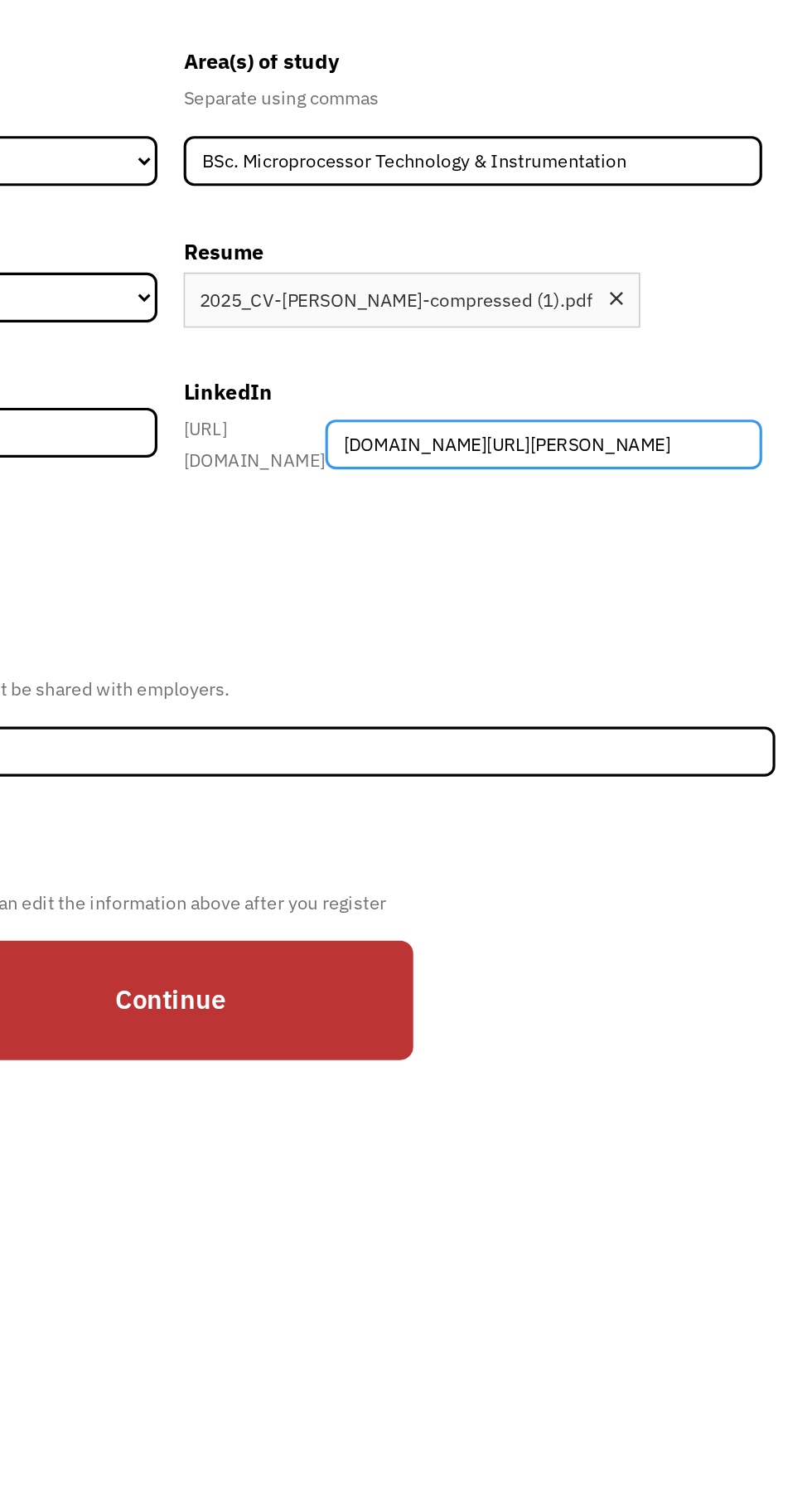
scroll to position [0, 54]
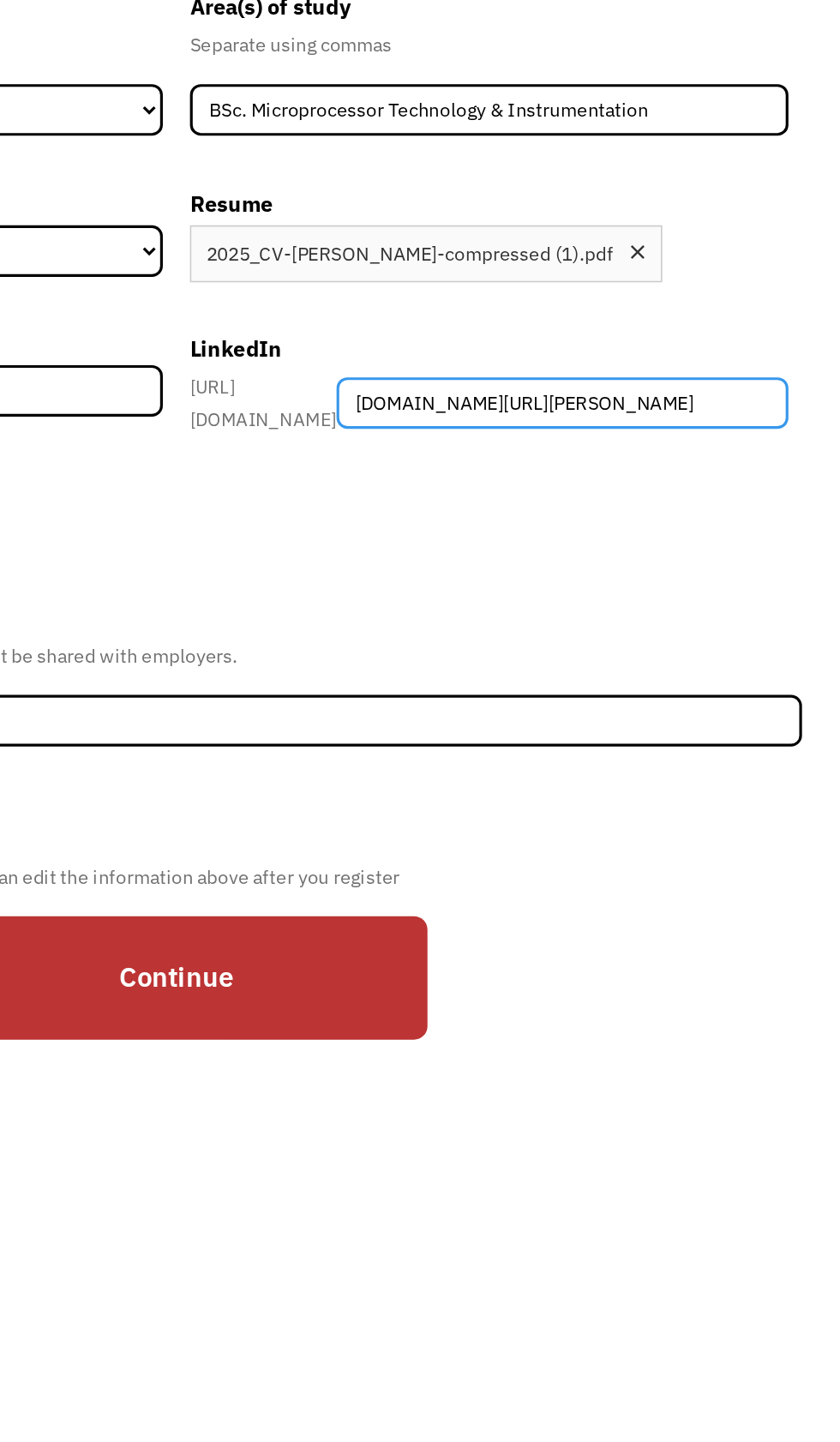
click at [618, 661] on input "linkedin.com/in/judy-k-web-content-developer/" at bounding box center [664, 644] width 286 height 33
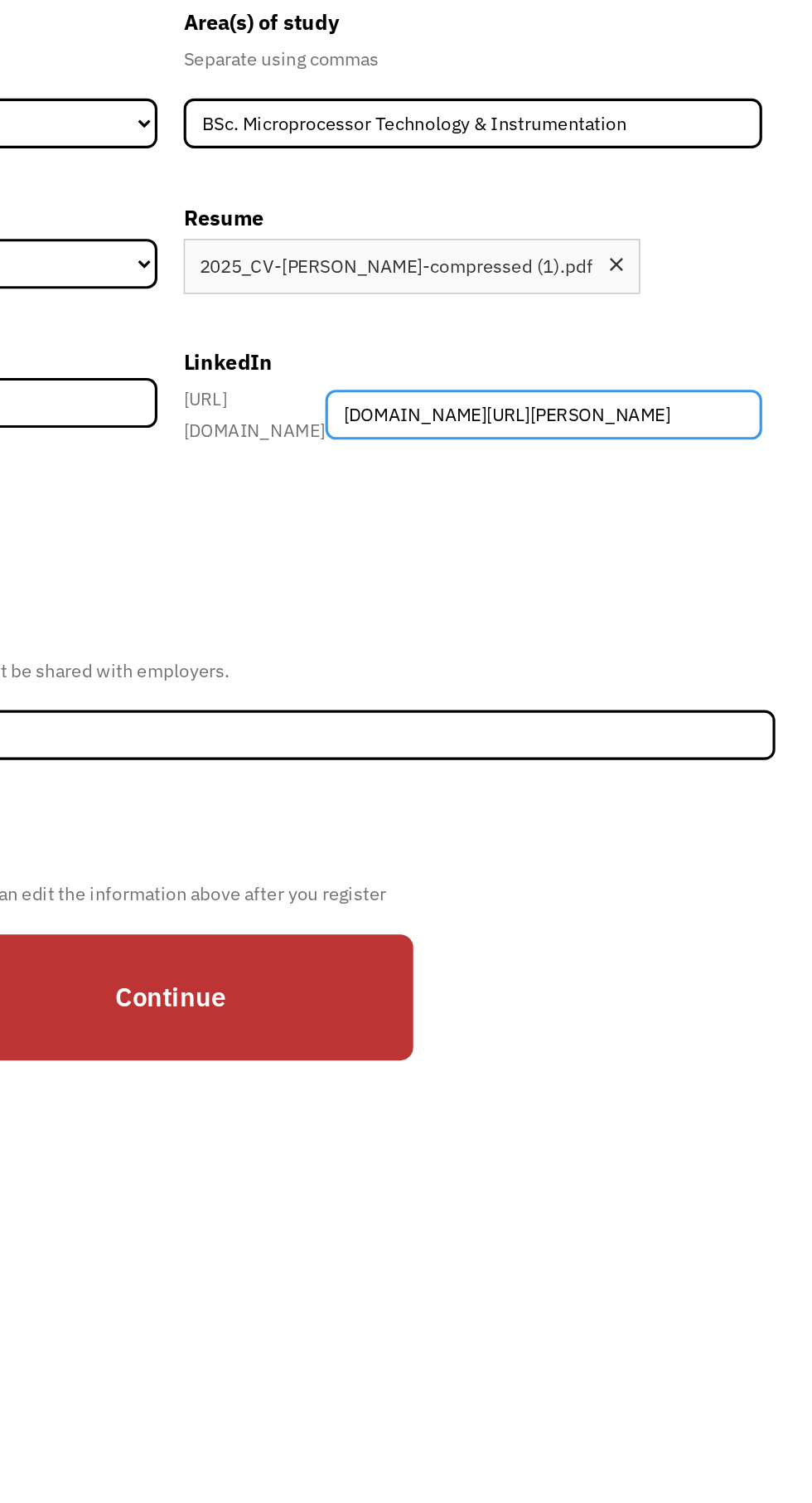
click at [598, 652] on input "linkedin.com/in/judy-k-web-content-developer/" at bounding box center [642, 639] width 276 height 31
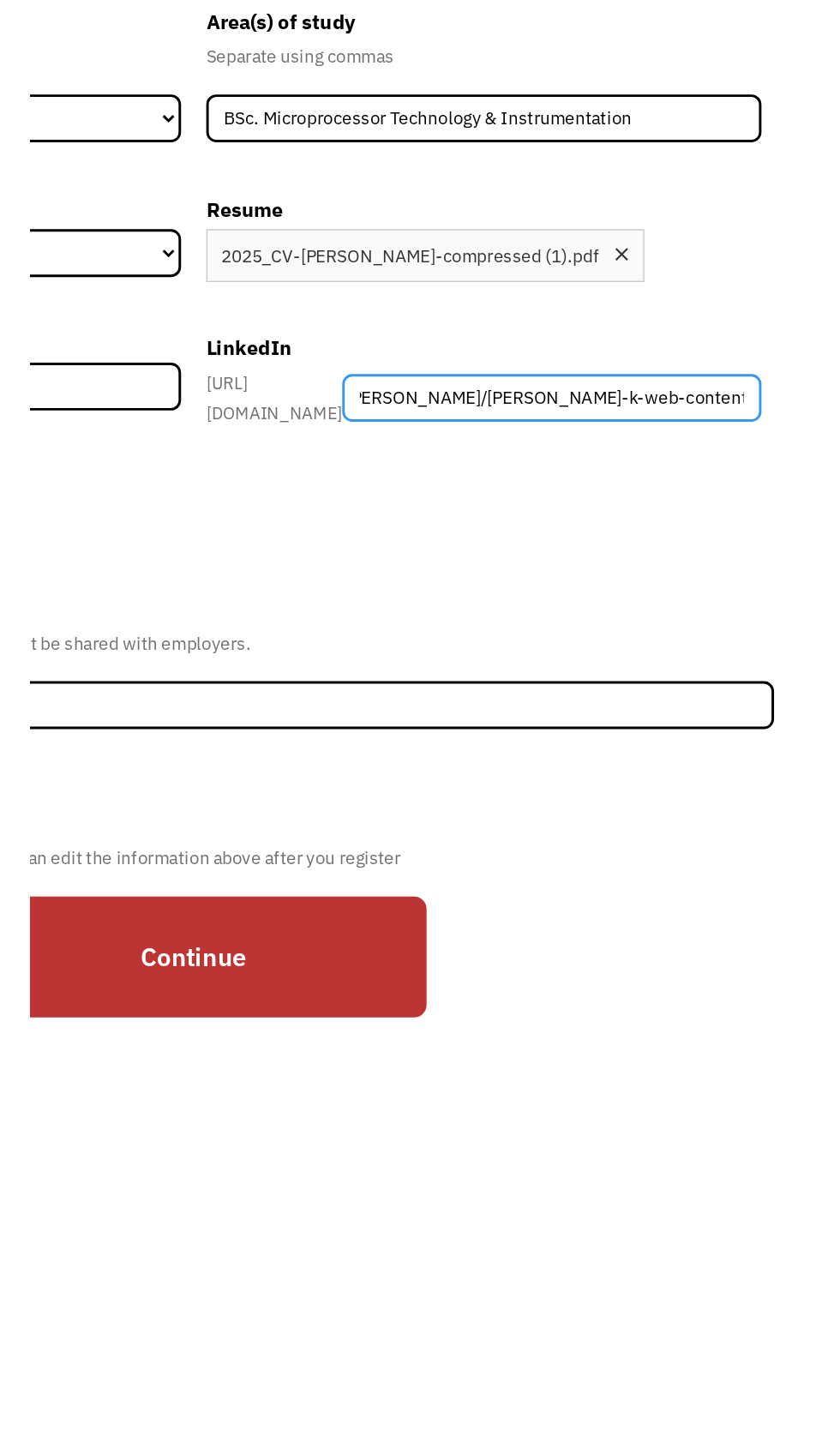
scroll to position [0, 0]
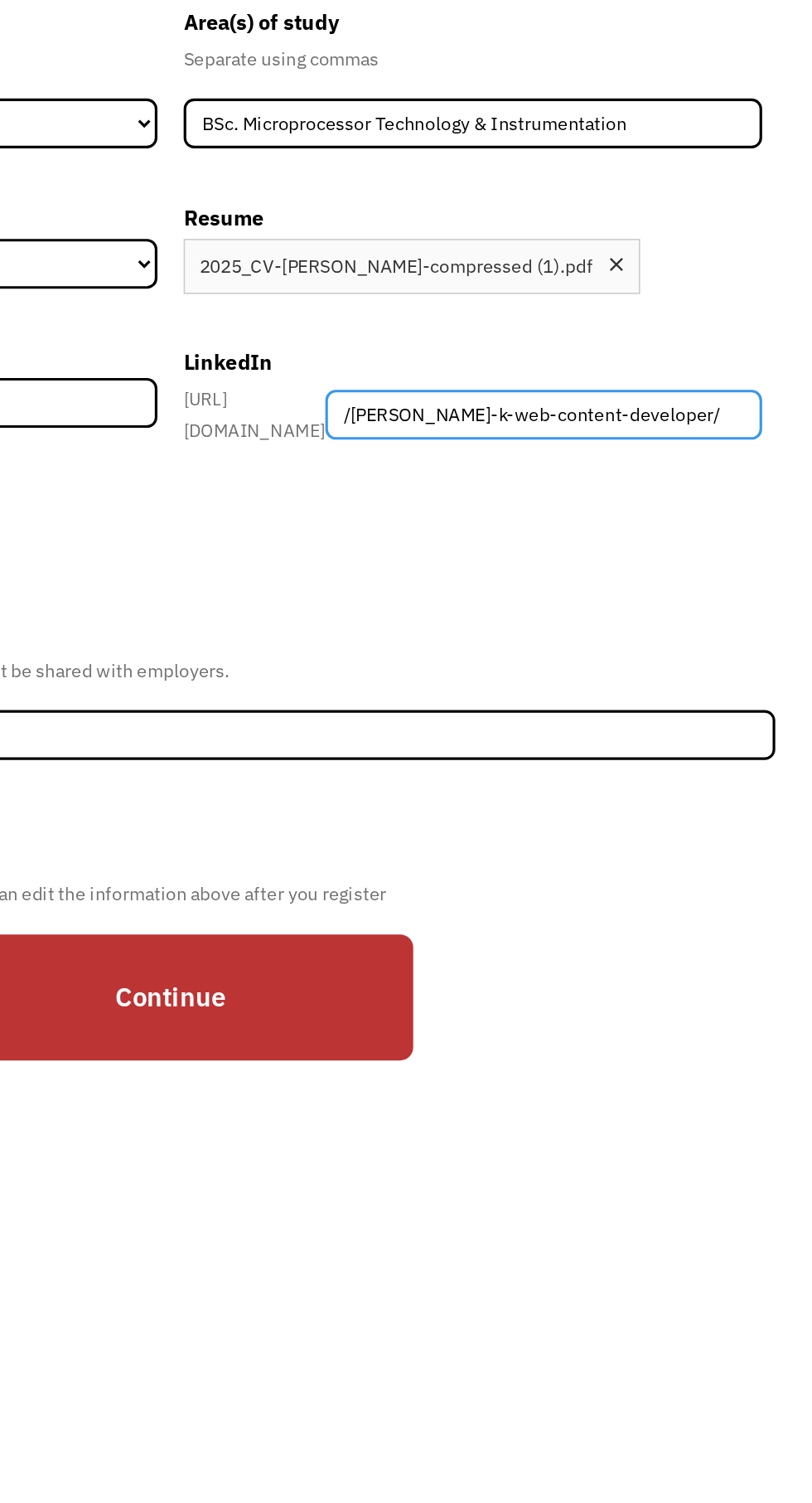
click at [582, 655] on input "/judy-k-web-content-developer/" at bounding box center [642, 639] width 276 height 31
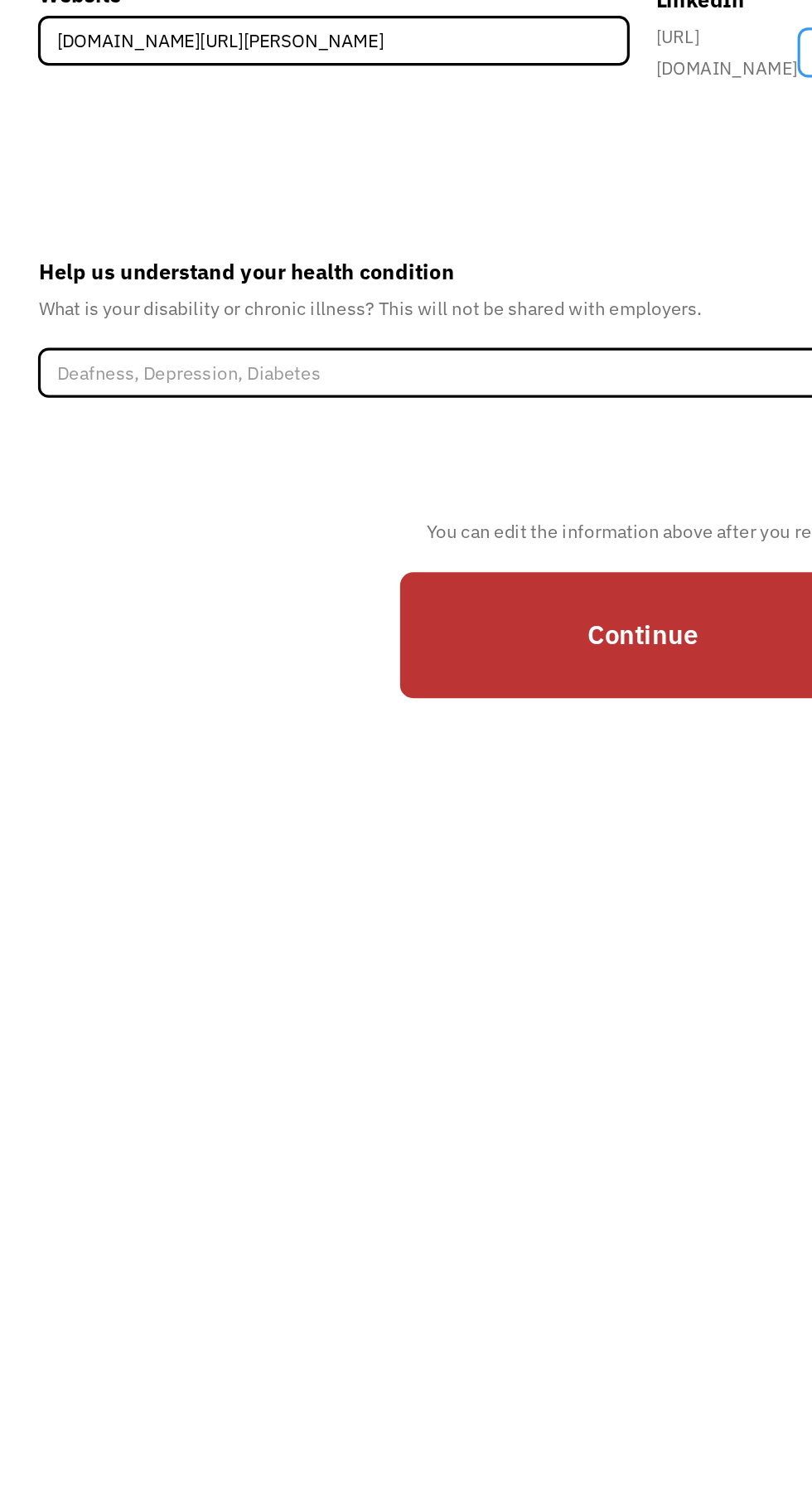
type input "judy-k-web-content-developer/"
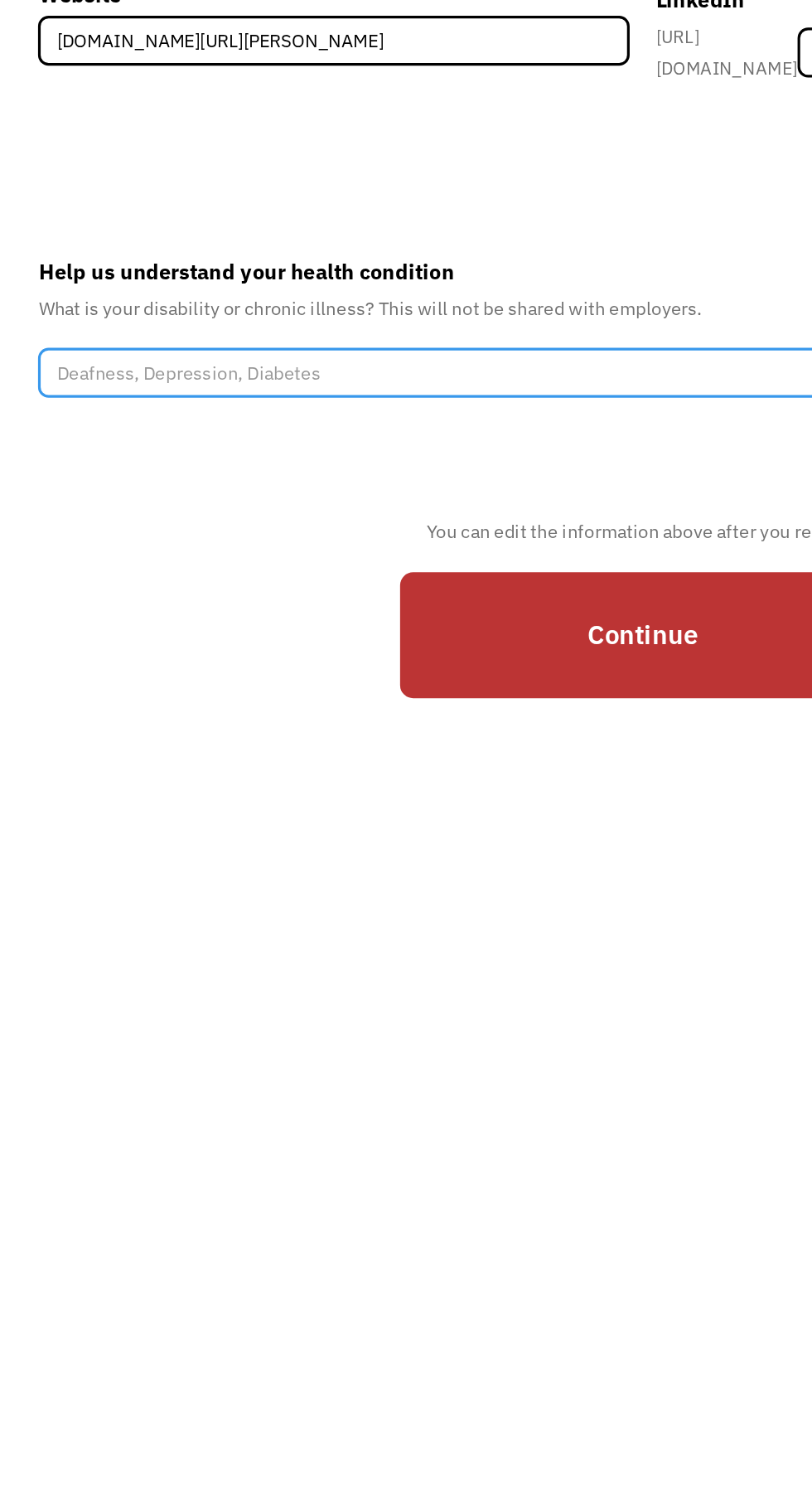
click at [133, 854] on input "Help us understand your health condition" at bounding box center [406, 841] width 764 height 31
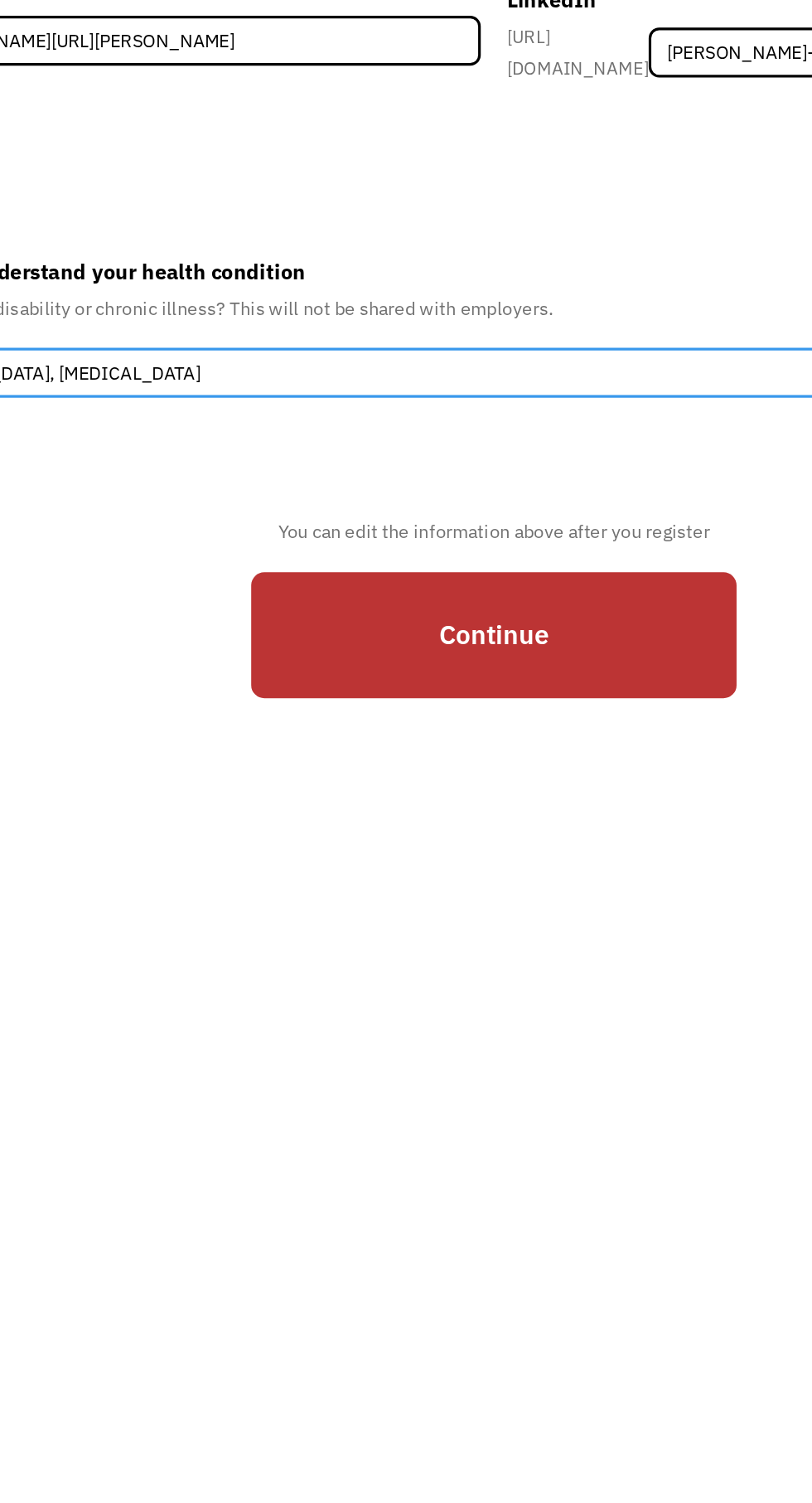
type input "ADHD, Bipolar Disorder"
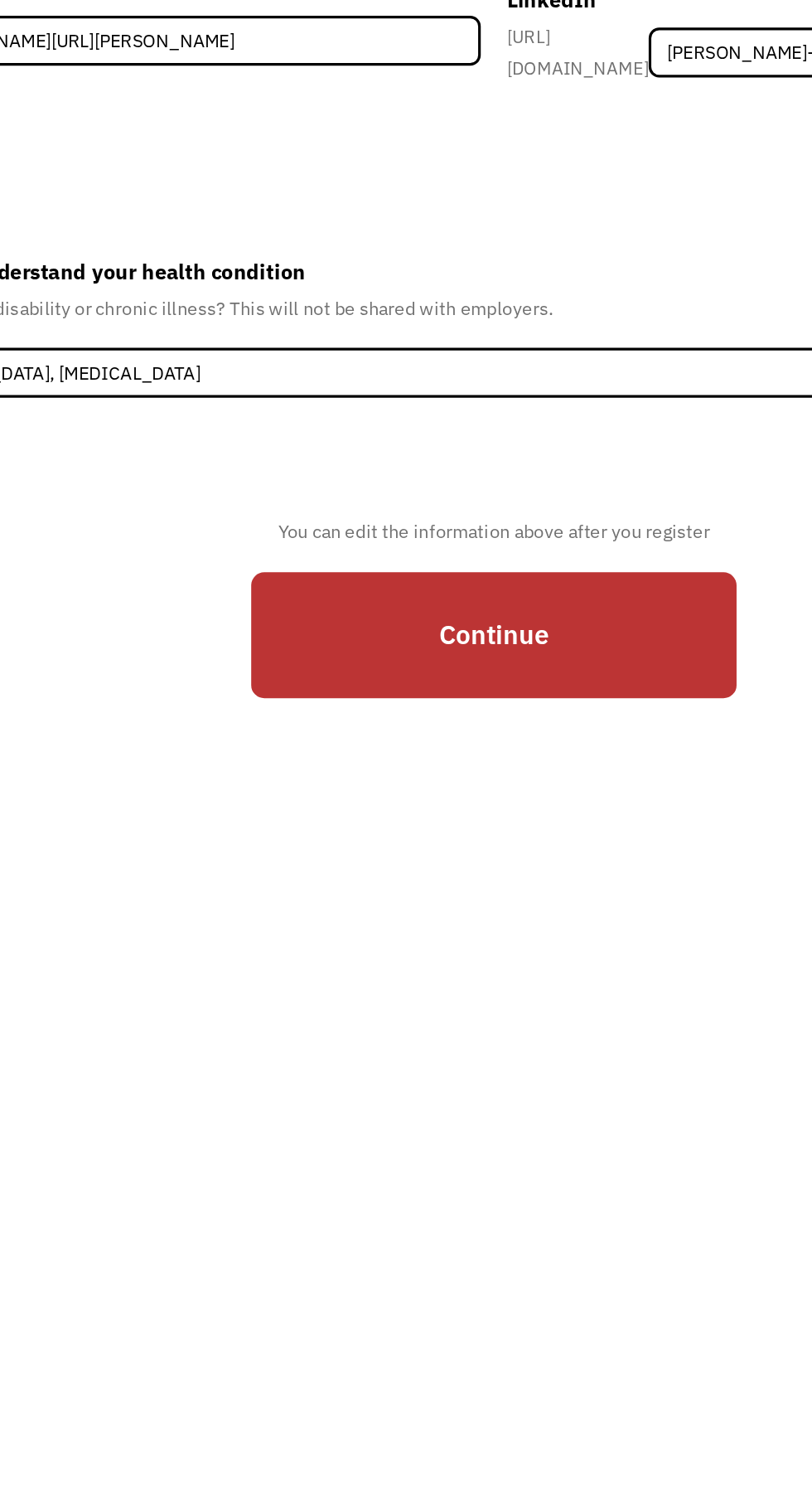
click at [314, 1040] on input "Continue" at bounding box center [406, 1007] width 307 height 81
type input "Please wait..."
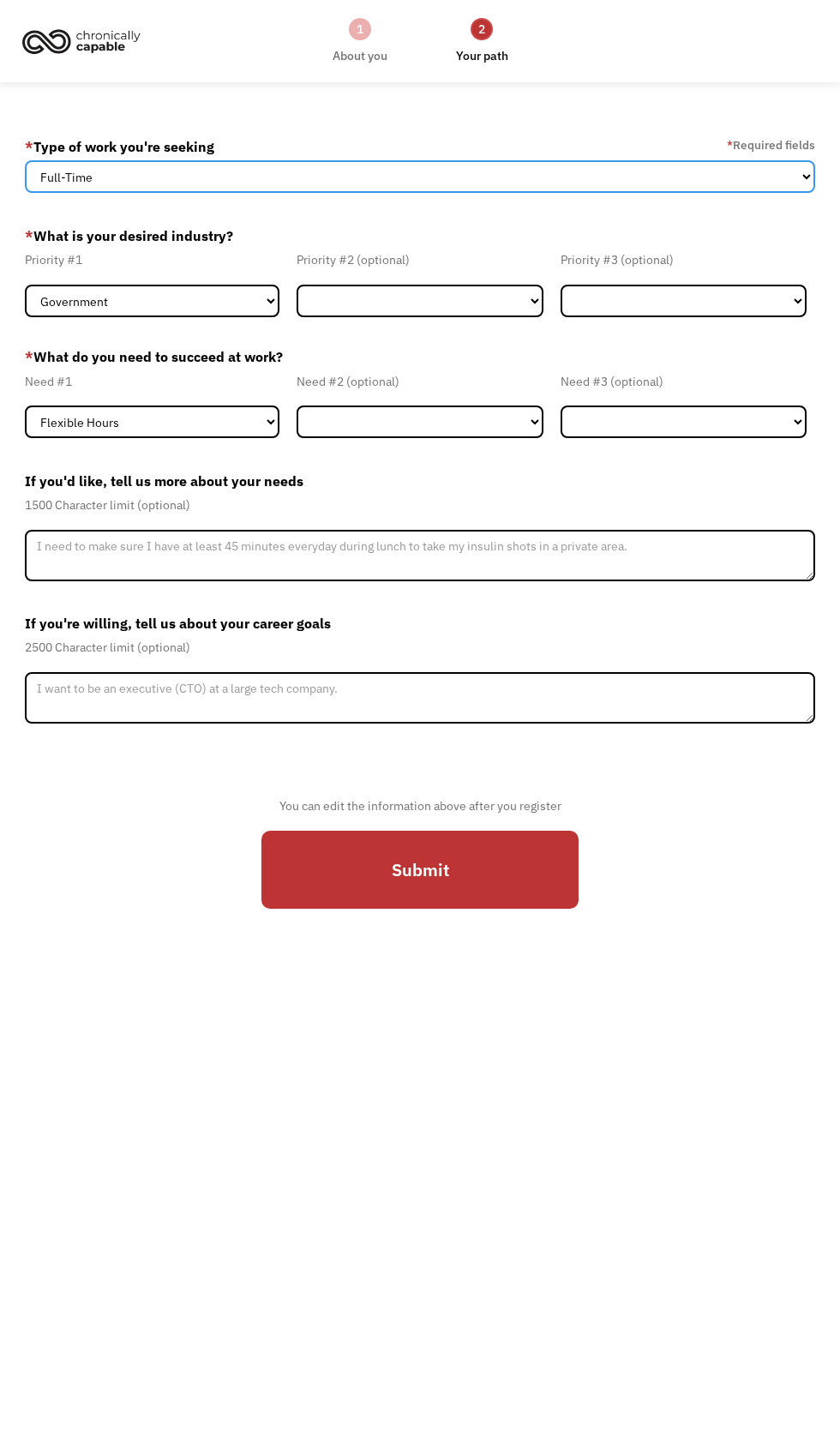
click at [259, 183] on select "Full-Time Part-Time Both Full-Time and Part-Time" at bounding box center [420, 176] width 790 height 33
select select "Both Full-Time and Part-Time"
click at [25, 167] on select "Full-Time Part-Time Both Full-Time and Part-Time" at bounding box center [420, 176] width 790 height 33
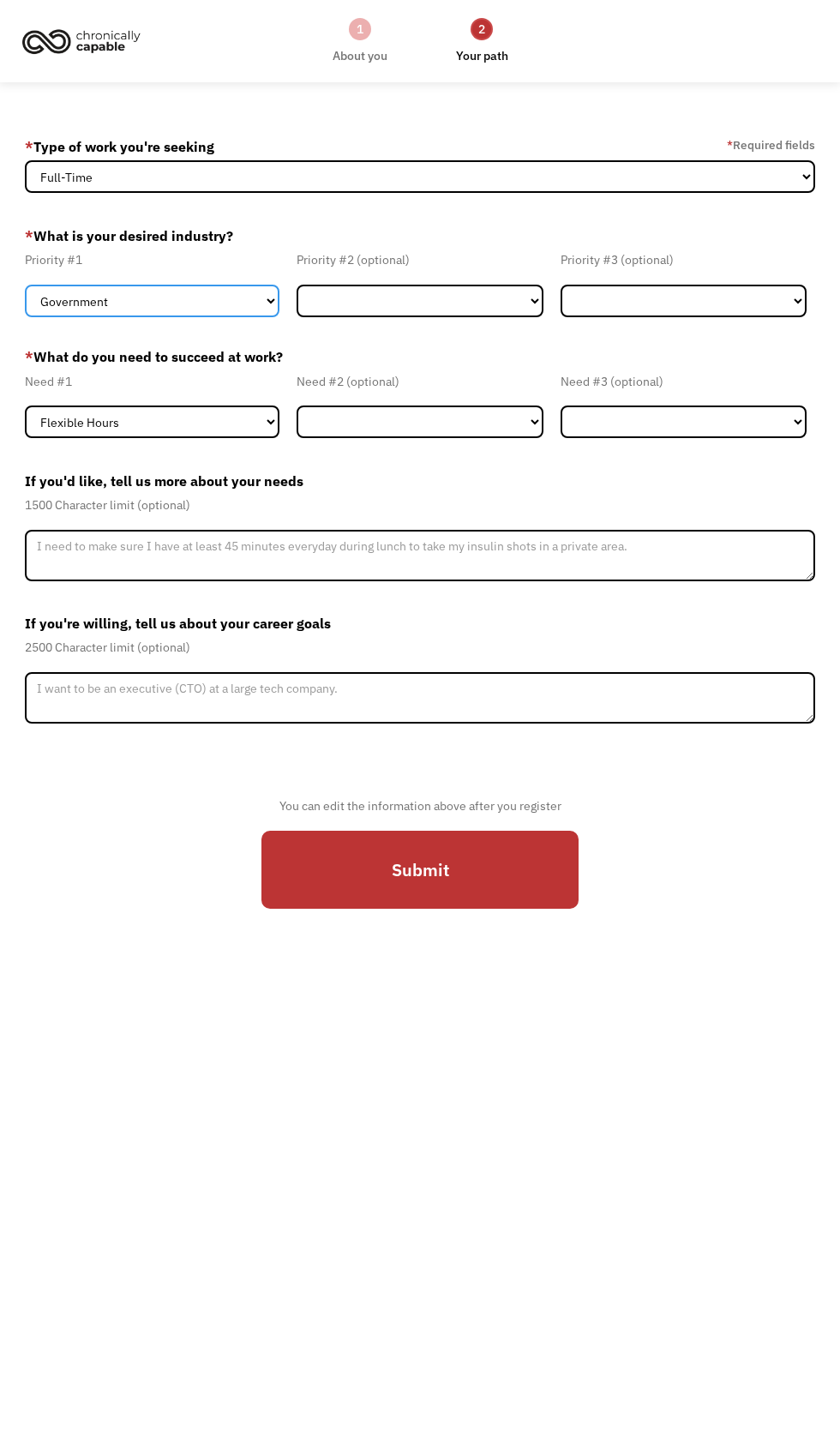
click at [185, 317] on select "Government Finance & Insurance Health & Social Care Tech & Engineering Creative…" at bounding box center [151, 301] width 254 height 33
select select "Administrative"
click at [25, 298] on select "Government Finance & Insurance Health & Social Care Tech & Engineering Creative…" at bounding box center [151, 301] width 254 height 33
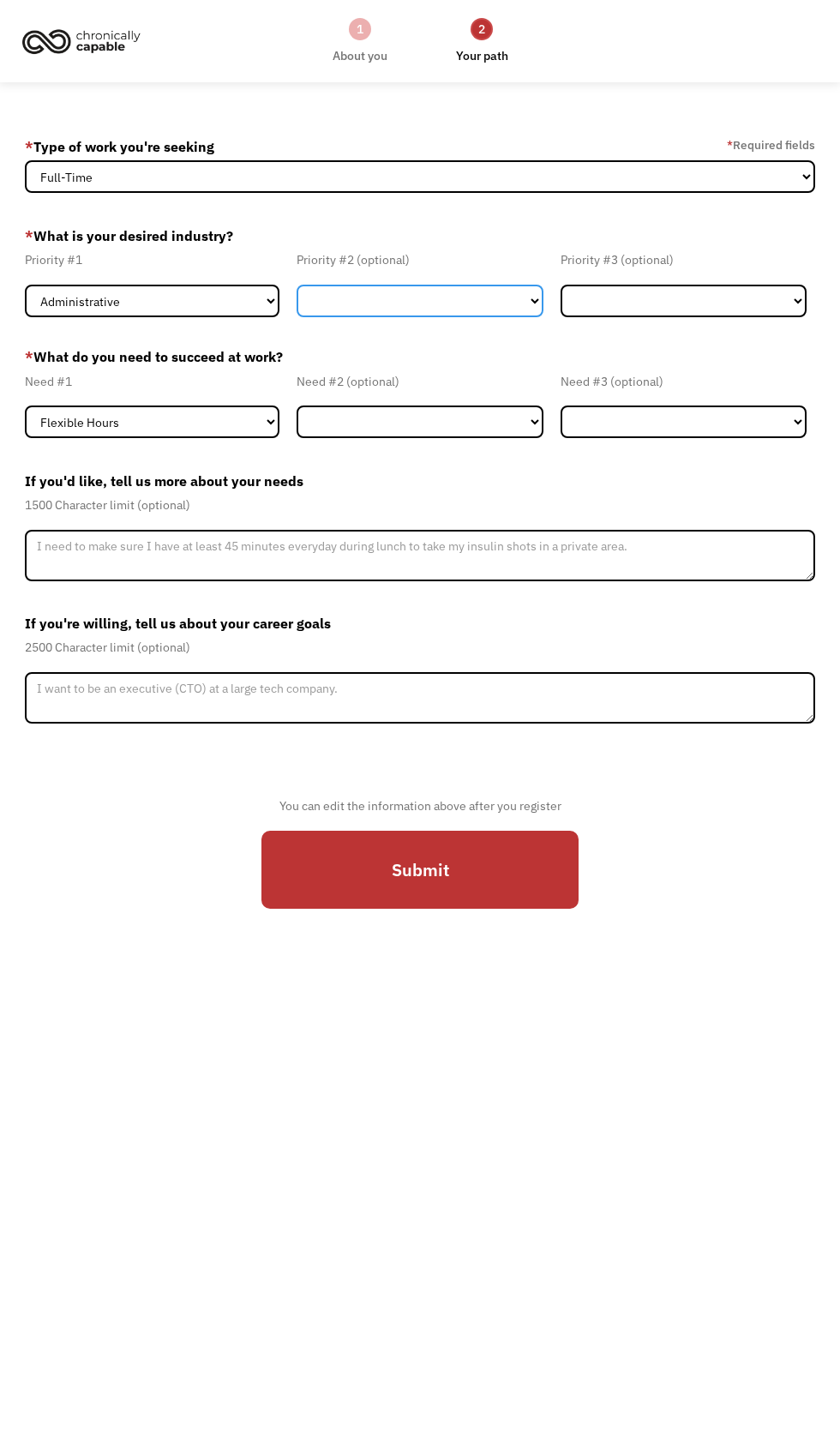
click at [439, 318] on select "Government Finance & Insurance Health & Social Care Tech & Engineering Creative…" at bounding box center [420, 301] width 246 height 33
select select "Government"
click at [296, 298] on select "Government Finance & Insurance Health & Social Care Tech & Engineering Creative…" at bounding box center [420, 301] width 246 height 33
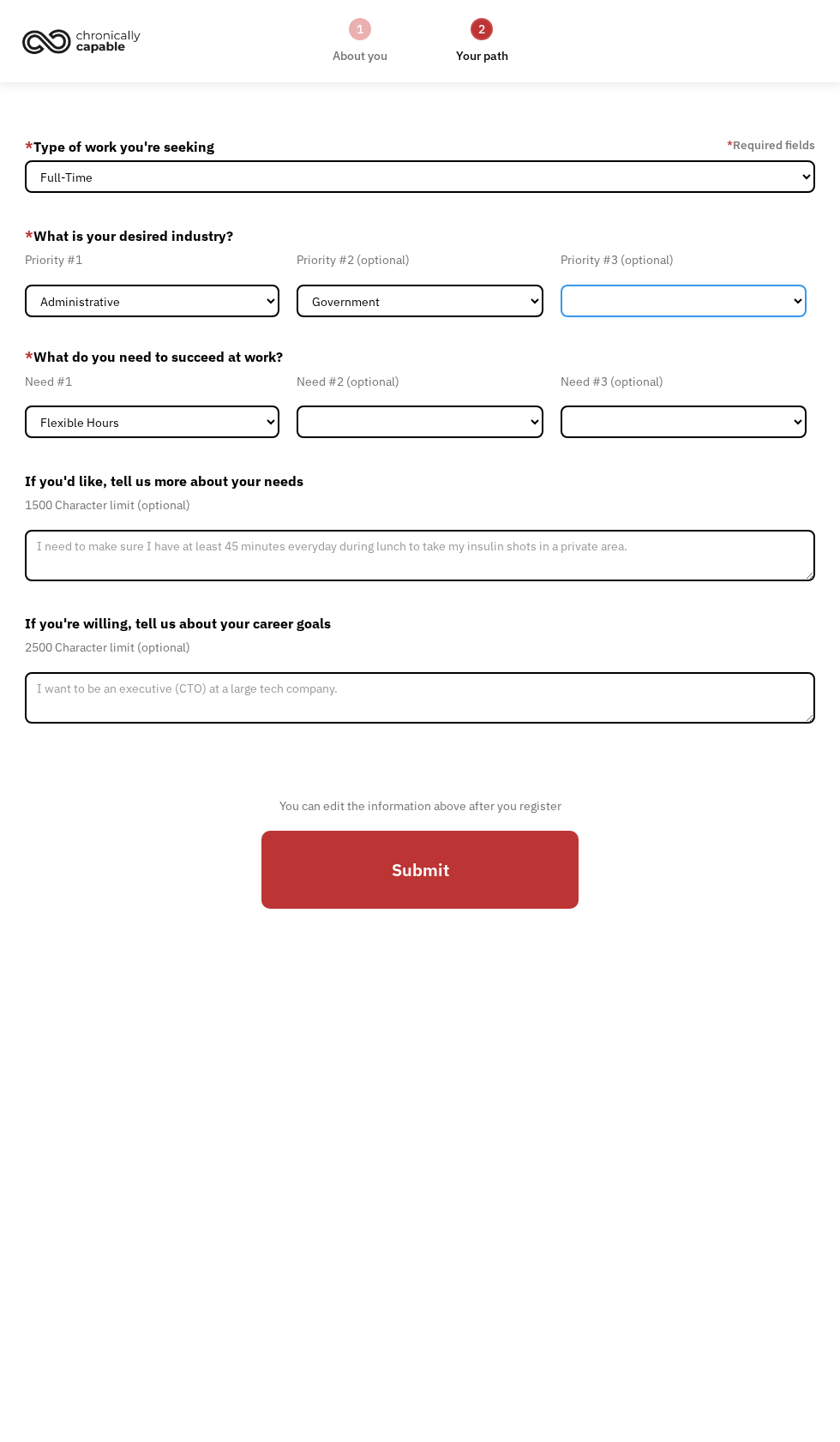
click at [683, 316] on select "Government Finance & Insurance Health & Social Care Tech & Engineering Creative…" at bounding box center [683, 301] width 246 height 33
click at [560, 298] on select "Government Finance & Insurance Health & Social Care Tech & Engineering Creative…" at bounding box center [683, 301] width 246 height 33
click at [640, 318] on select "Government Finance & Insurance Health & Social Care Tech & Engineering Creative…" at bounding box center [683, 301] width 246 height 33
select select "Education"
click at [560, 298] on select "Government Finance & Insurance Health & Social Care Tech & Engineering Creative…" at bounding box center [683, 301] width 246 height 33
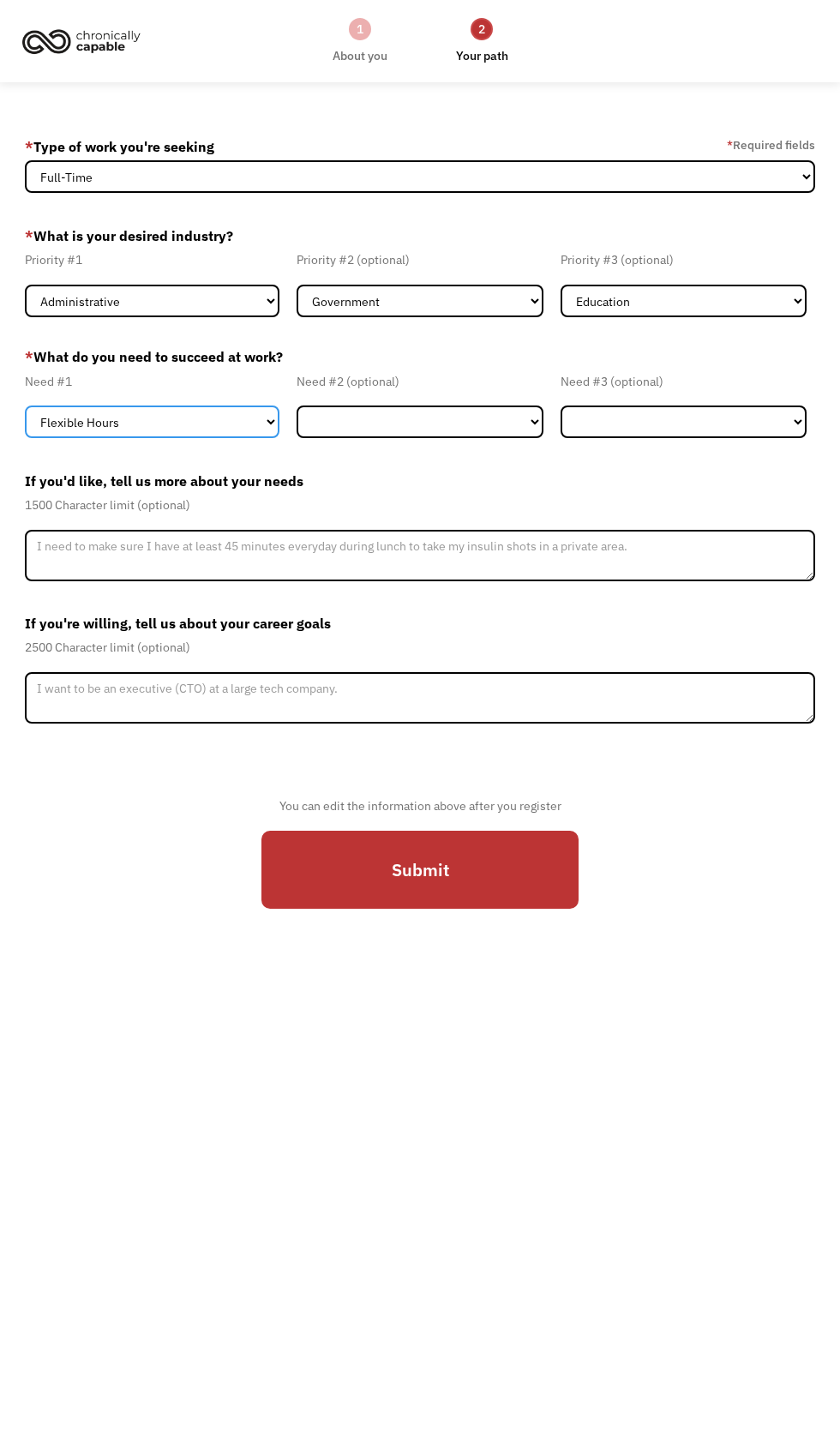
click at [225, 436] on select "Flexible Hours Remote Work Service Animal On-site Accommodations Visual Support…" at bounding box center [151, 421] width 254 height 33
click at [230, 438] on select "Flexible Hours Remote Work Service Animal On-site Accommodations Visual Support…" at bounding box center [151, 421] width 254 height 33
select select "On-site Accommodations"
click at [25, 427] on select "Flexible Hours Remote Work Service Animal On-site Accommodations Visual Support…" at bounding box center [151, 421] width 254 height 33
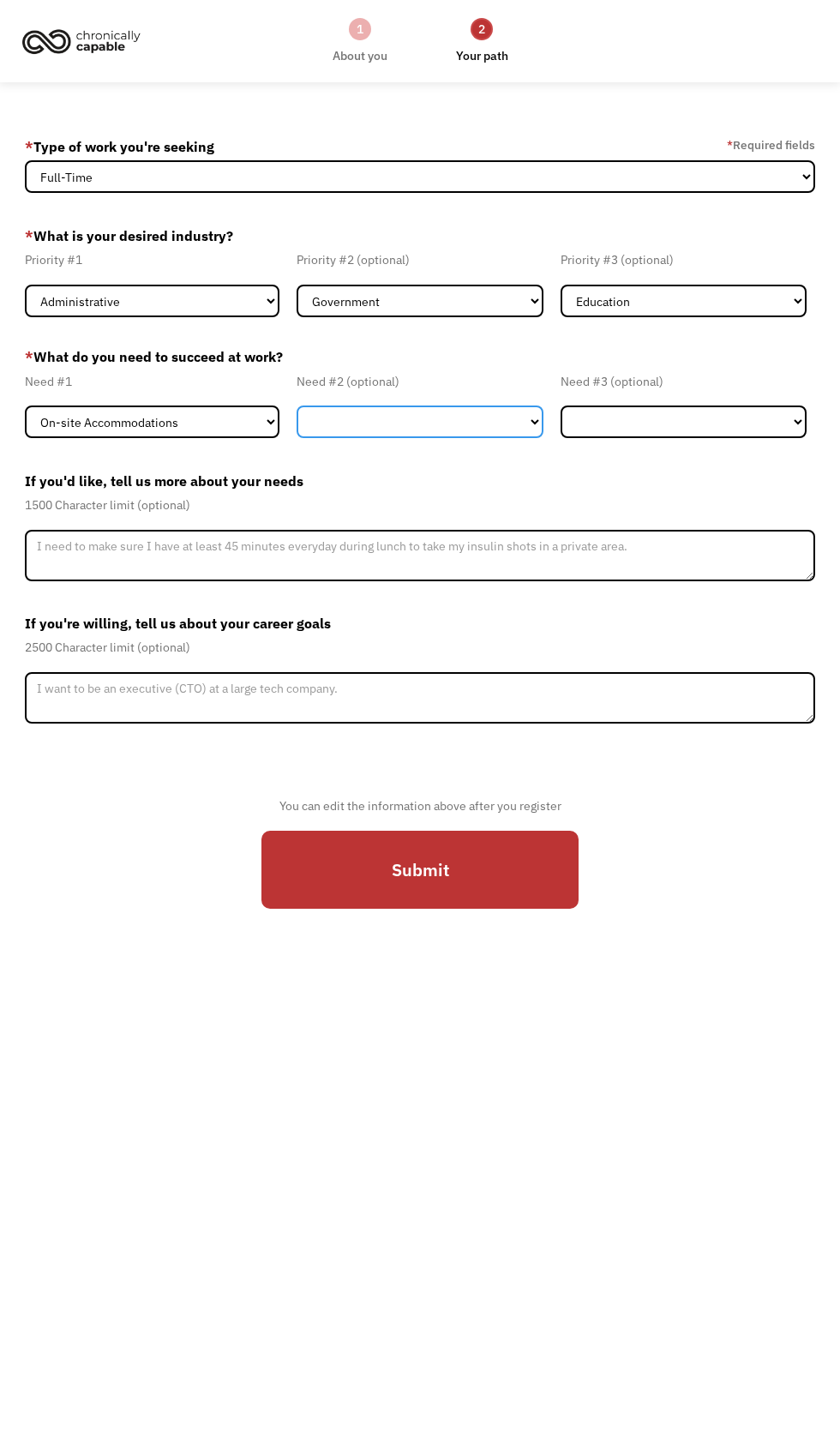
click at [471, 436] on select "Flexible Hours Remote Work Service Animal On-site Accommodations Visual Support…" at bounding box center [420, 421] width 246 height 33
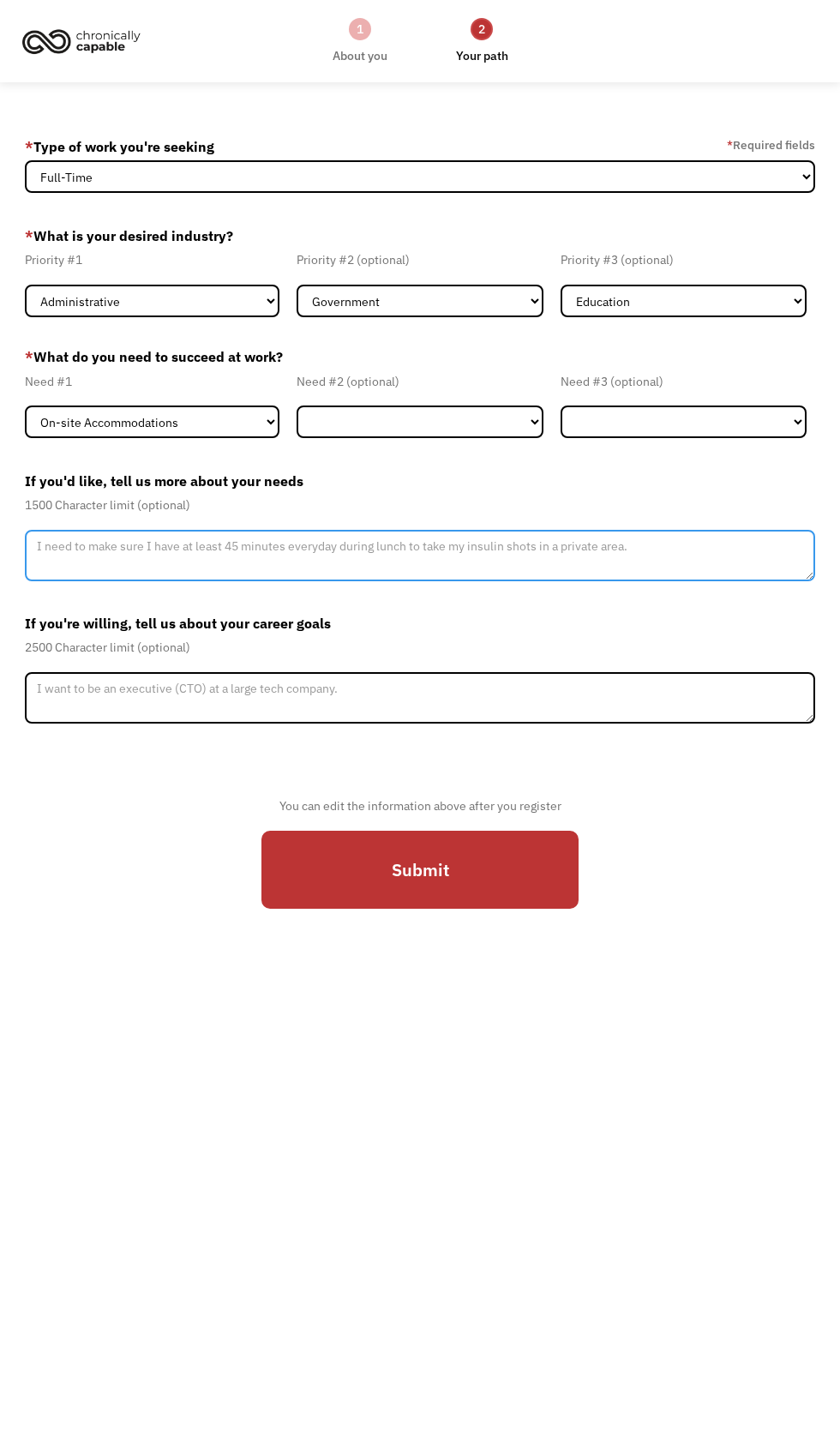
click at [471, 582] on textarea "Member-Update-Form-Step2" at bounding box center [420, 555] width 790 height 51
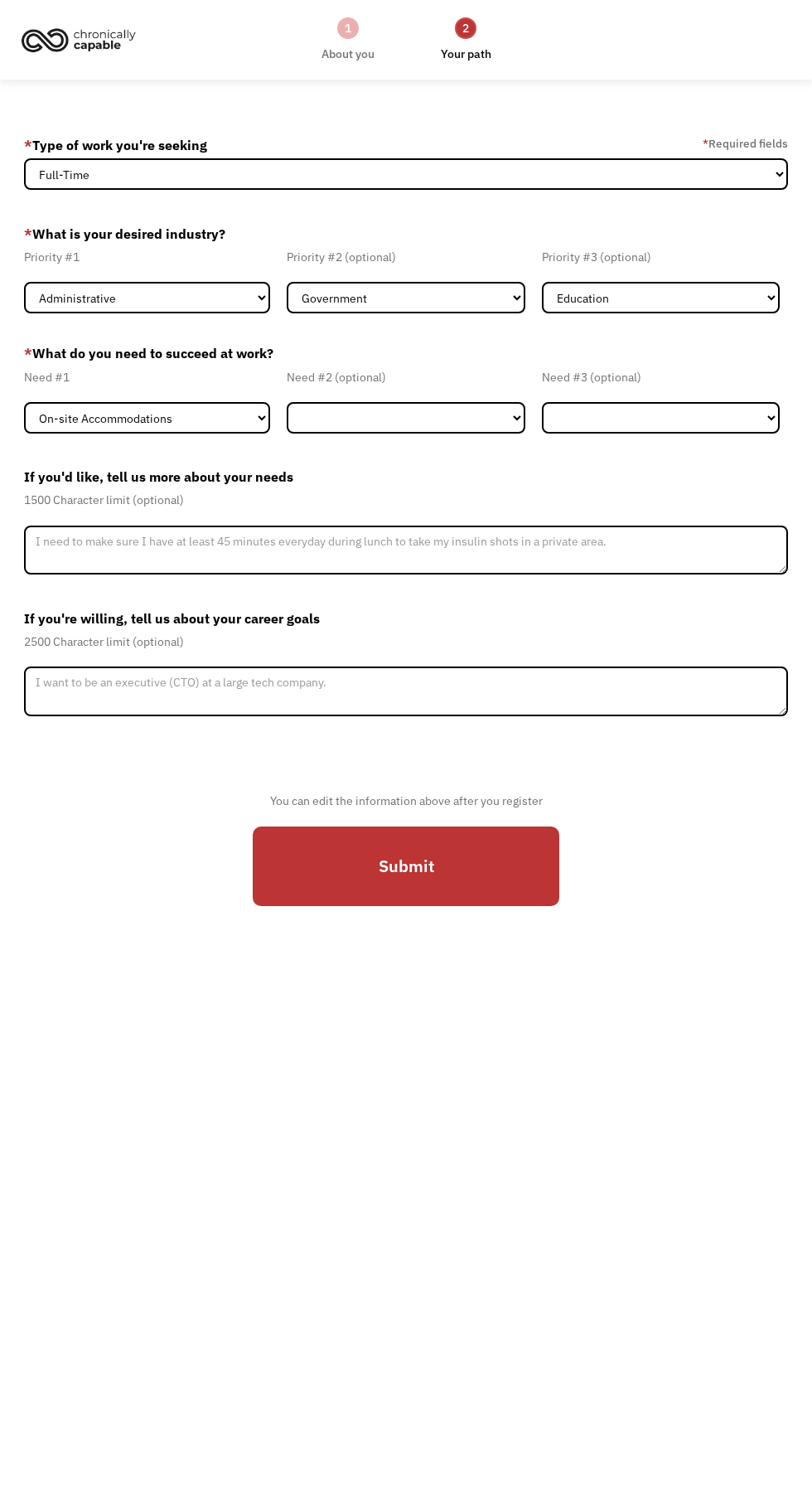
click at [555, 632] on label "If you're willing, tell us about your career goals" at bounding box center [406, 618] width 764 height 26
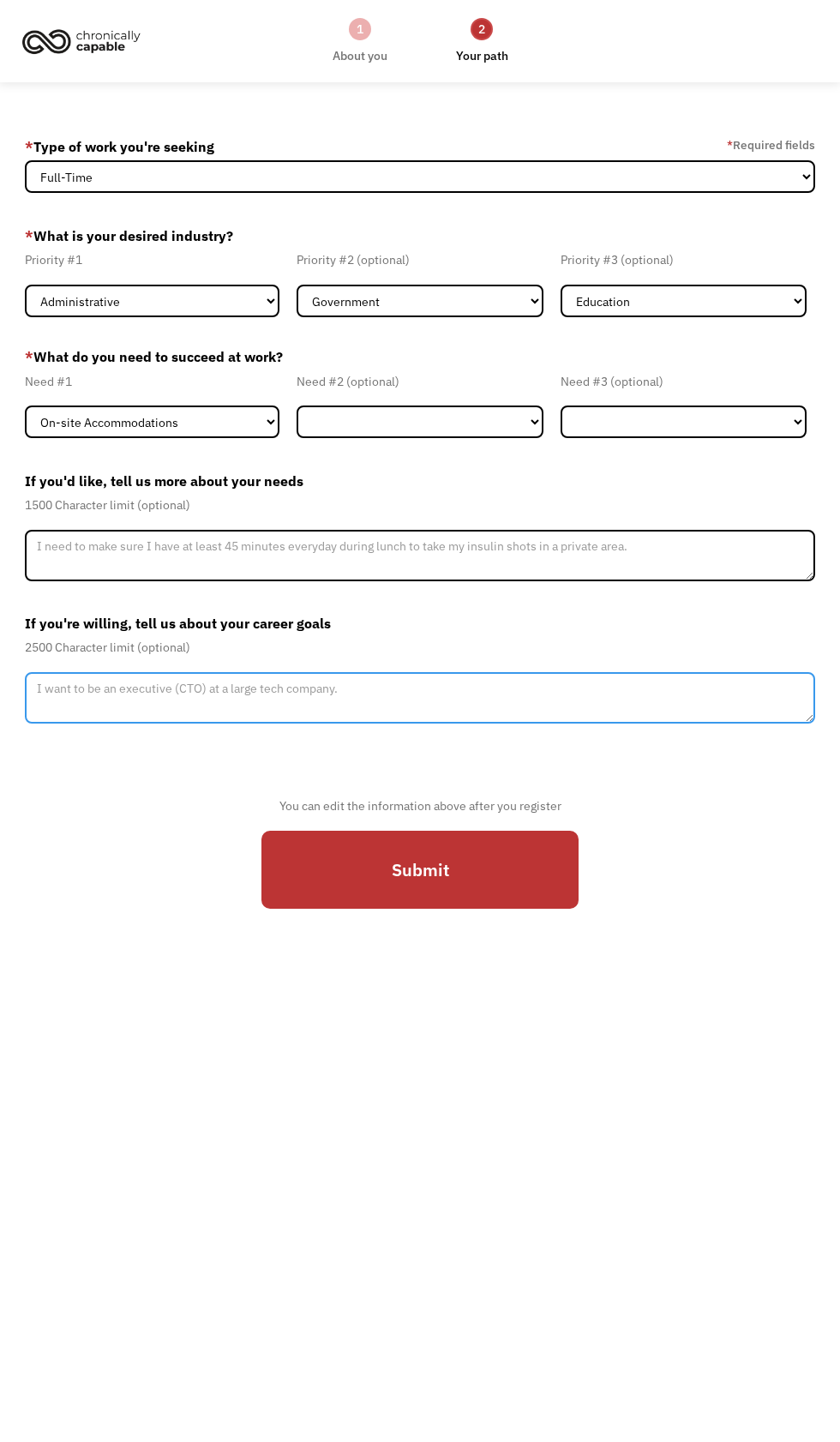
click at [511, 723] on textarea "Member-Update-Form-Step2" at bounding box center [420, 698] width 790 height 51
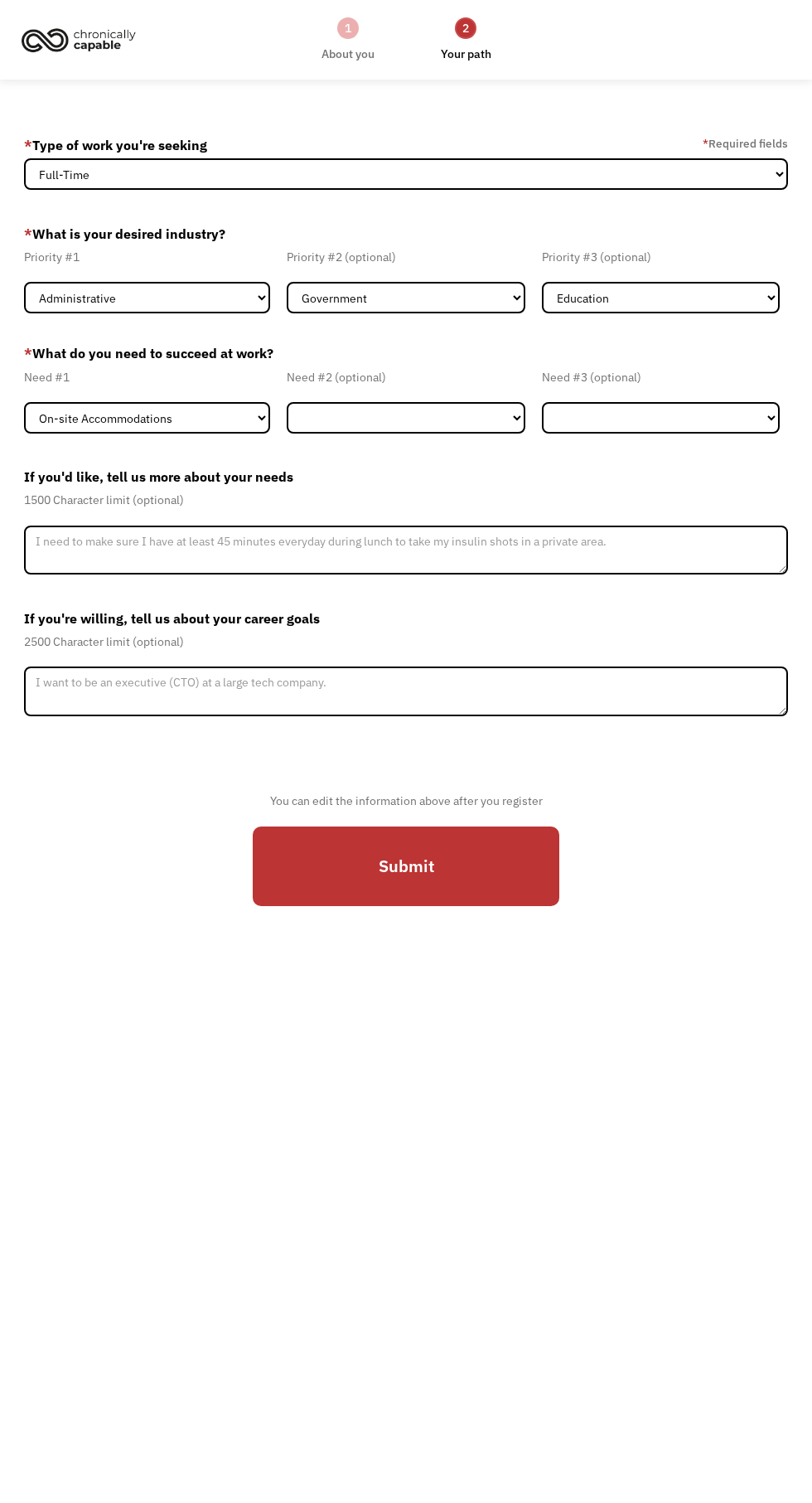
click at [114, 825] on div "You can edit the information above after you register Submit" at bounding box center [406, 840] width 764 height 190
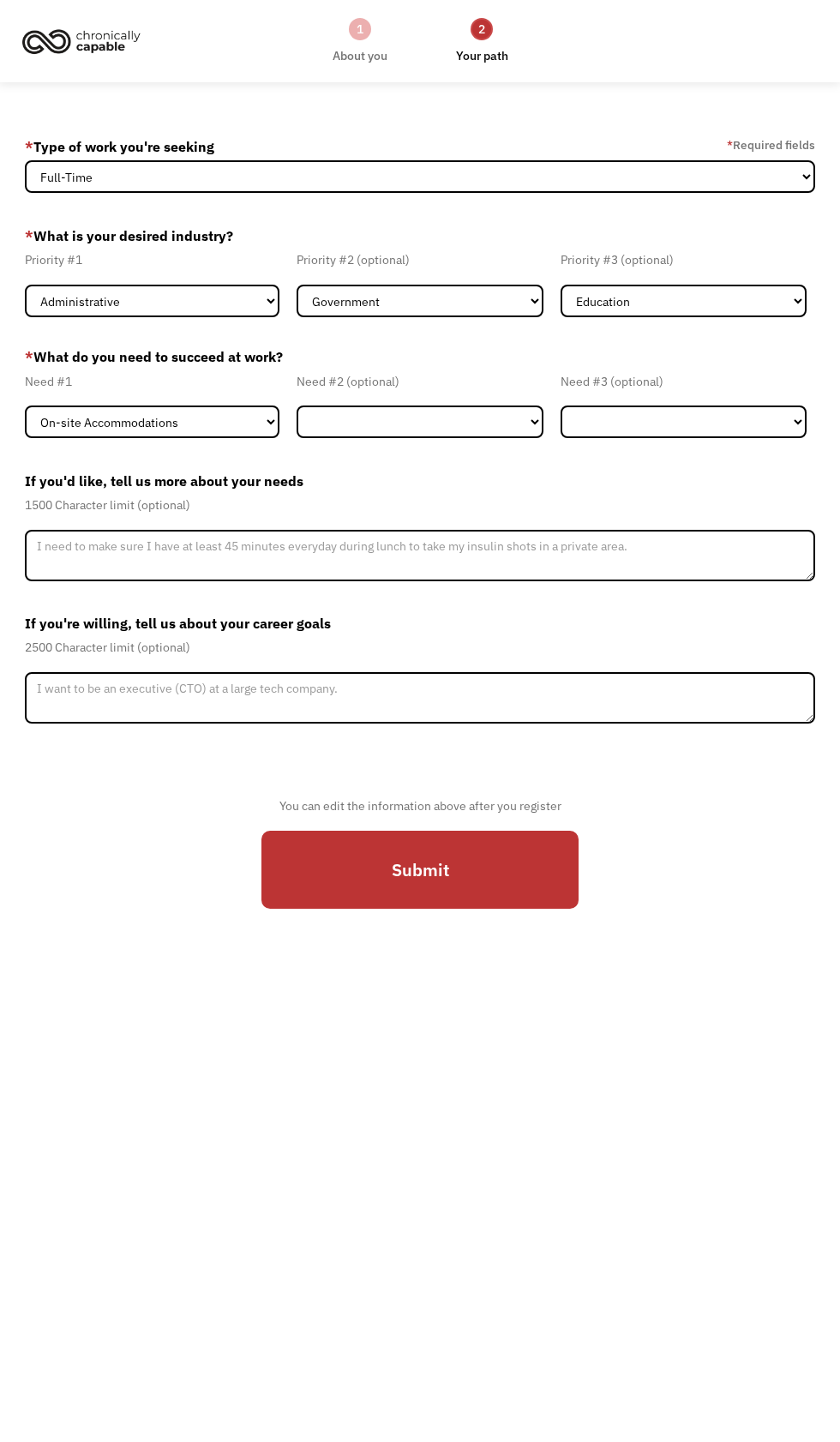
click at [371, 909] on input "Submit" at bounding box center [420, 869] width 318 height 78
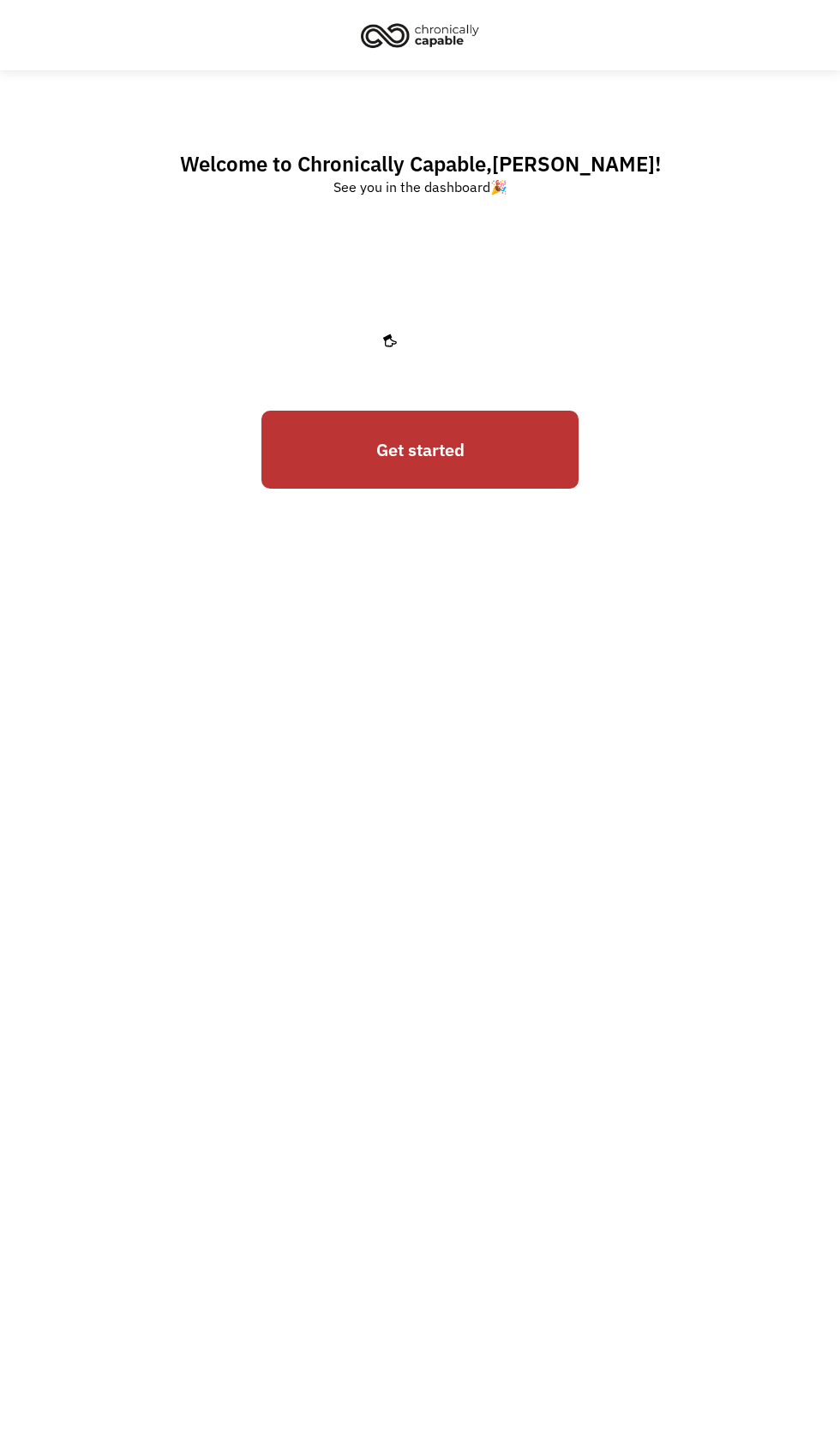
click at [393, 467] on link "Get started" at bounding box center [420, 450] width 318 height 78
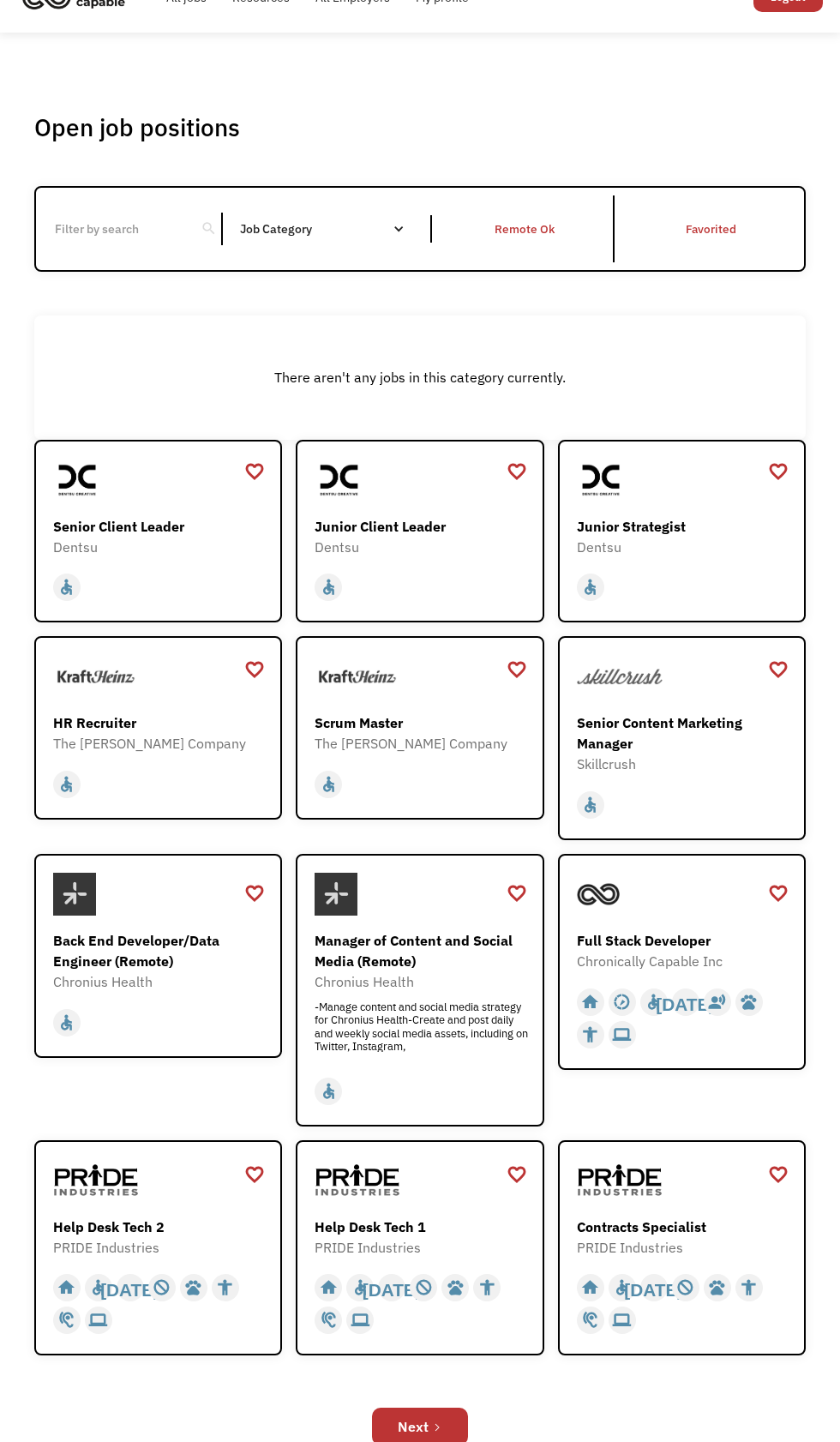
scroll to position [40, 0]
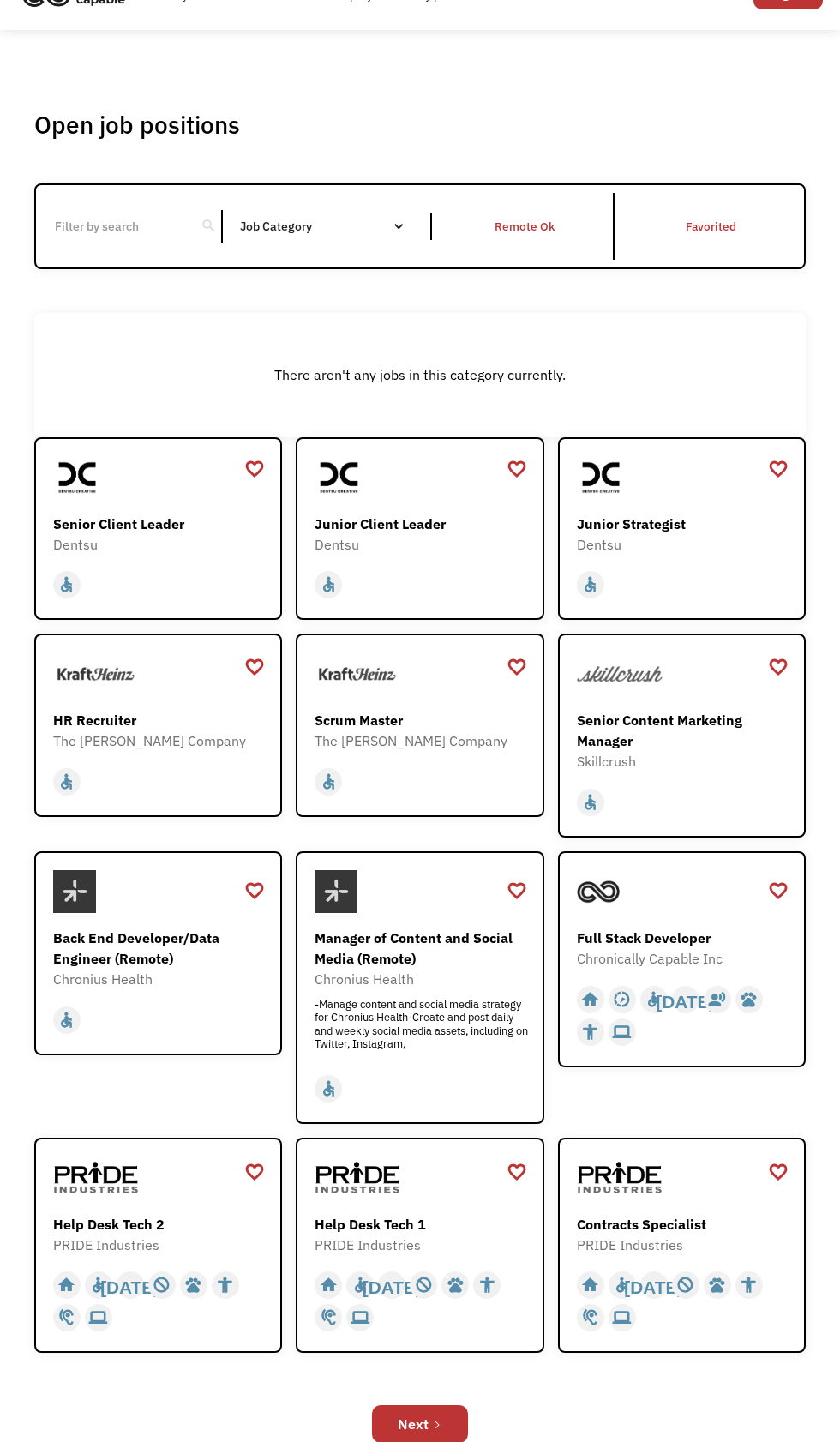
click at [413, 1434] on div "Next" at bounding box center [413, 1424] width 31 height 20
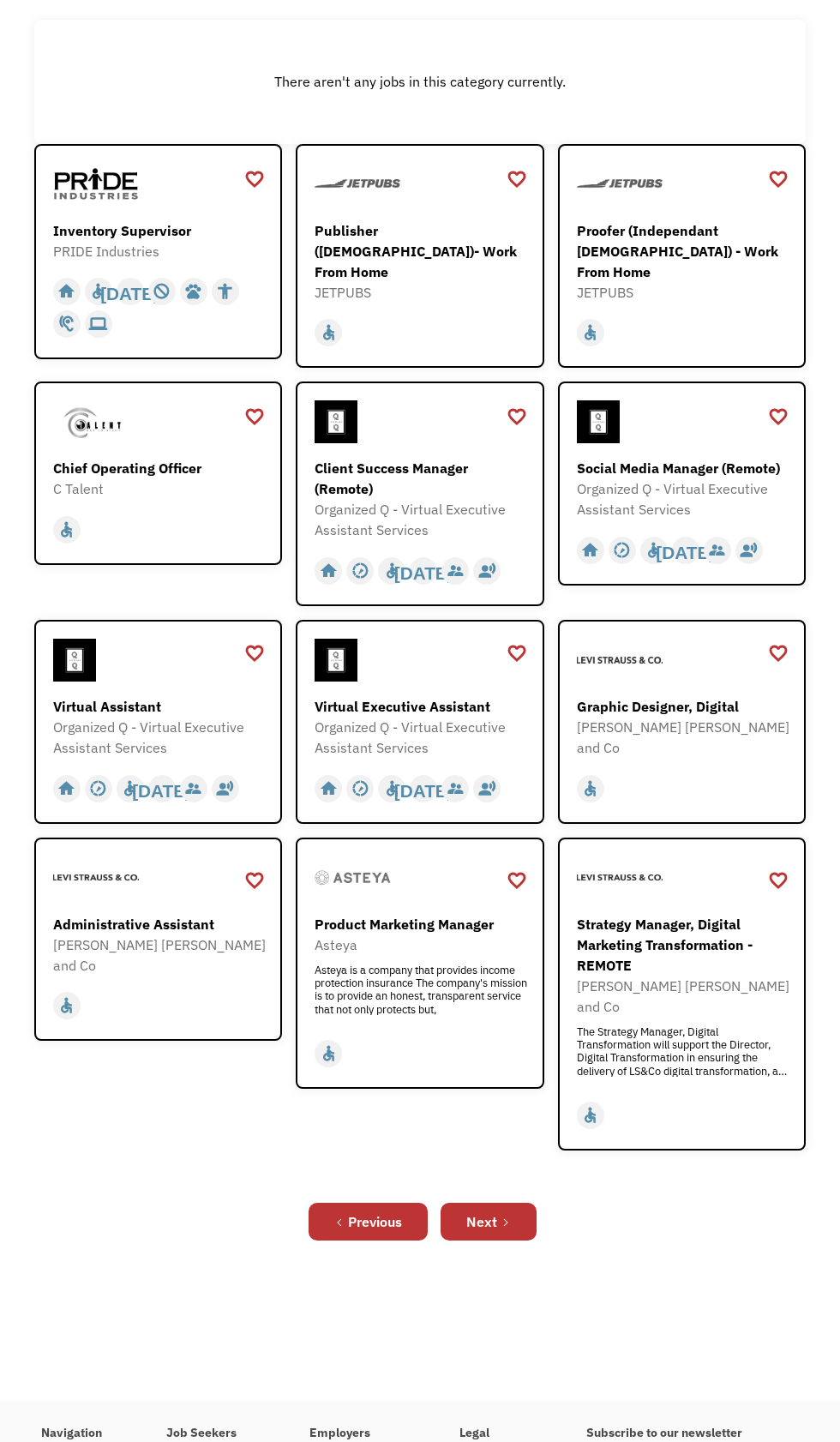
scroll to position [343, 0]
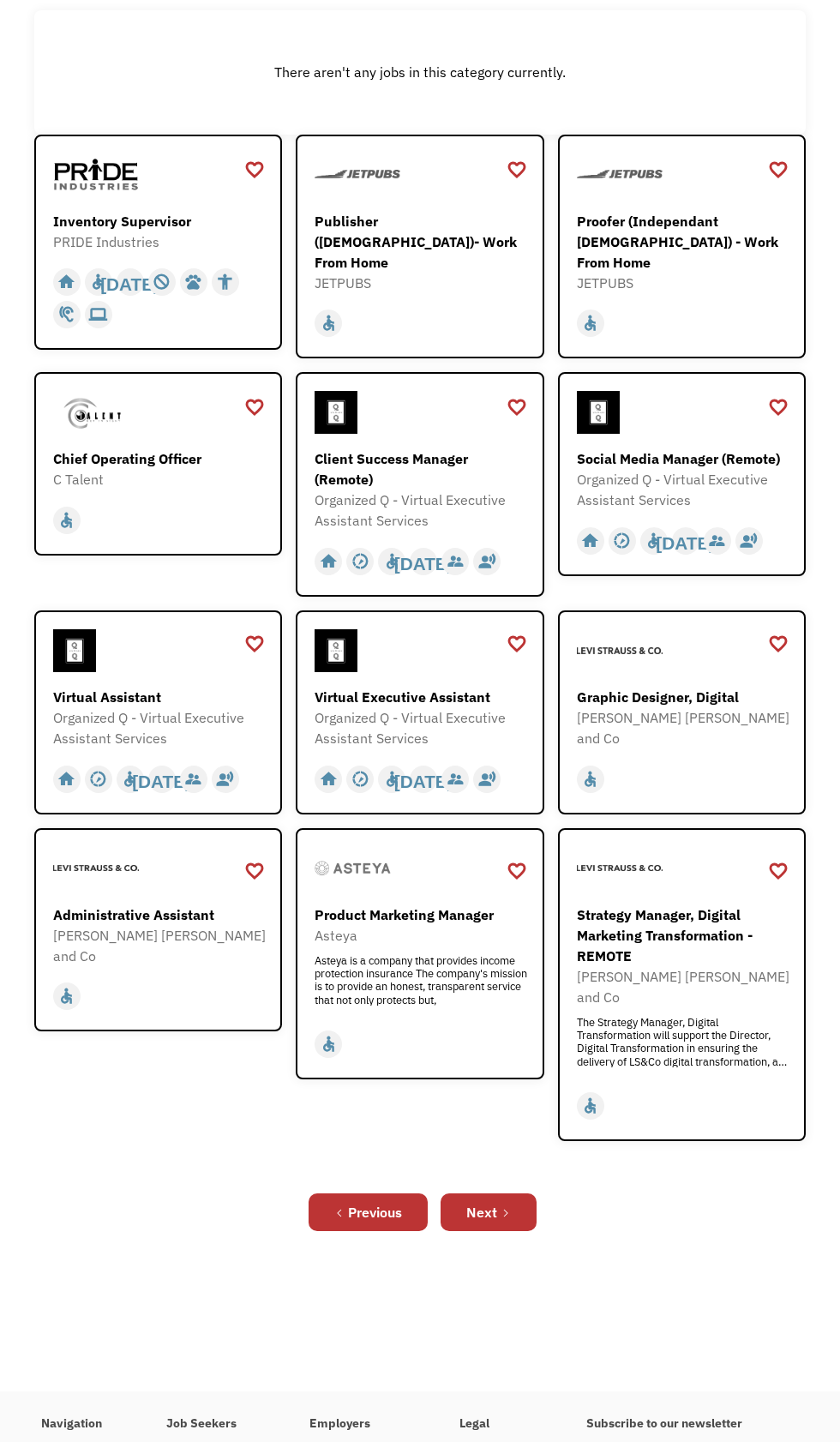
click at [505, 1219] on icon "Next Page" at bounding box center [506, 1213] width 11 height 11
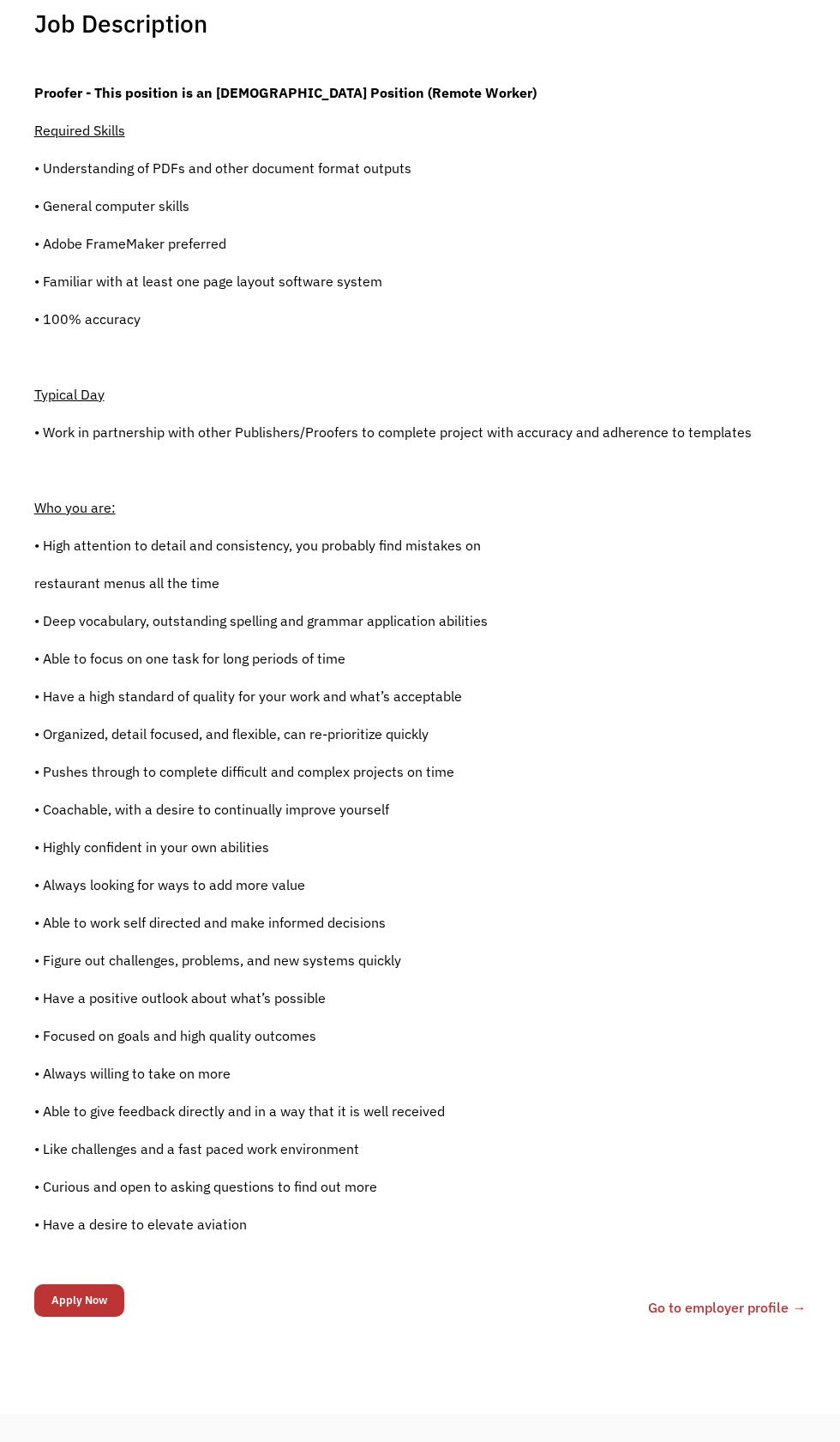
scroll to position [502, 0]
click at [79, 1316] on input "Apply Now" at bounding box center [79, 1299] width 90 height 33
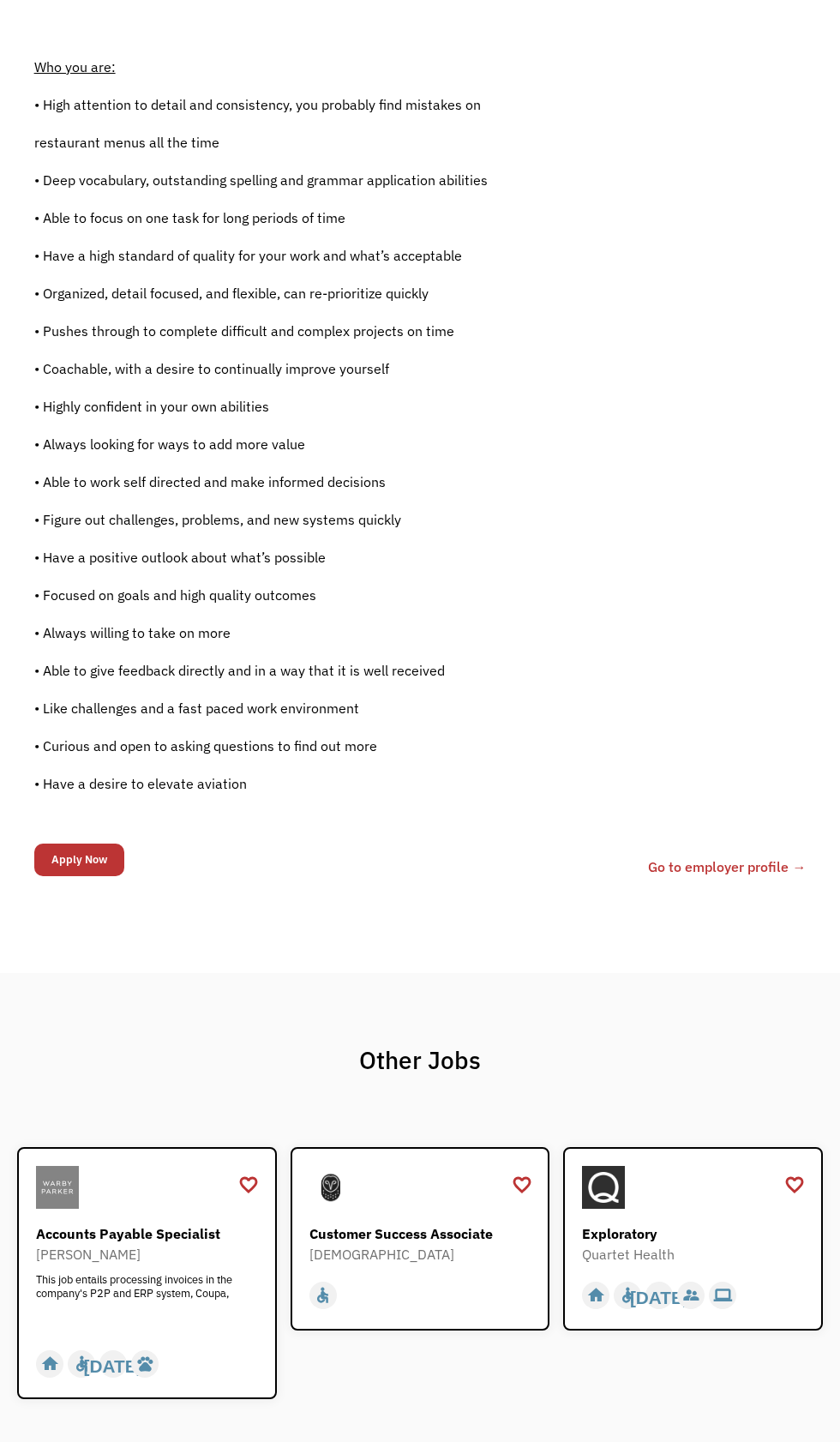
scroll to position [929, 0]
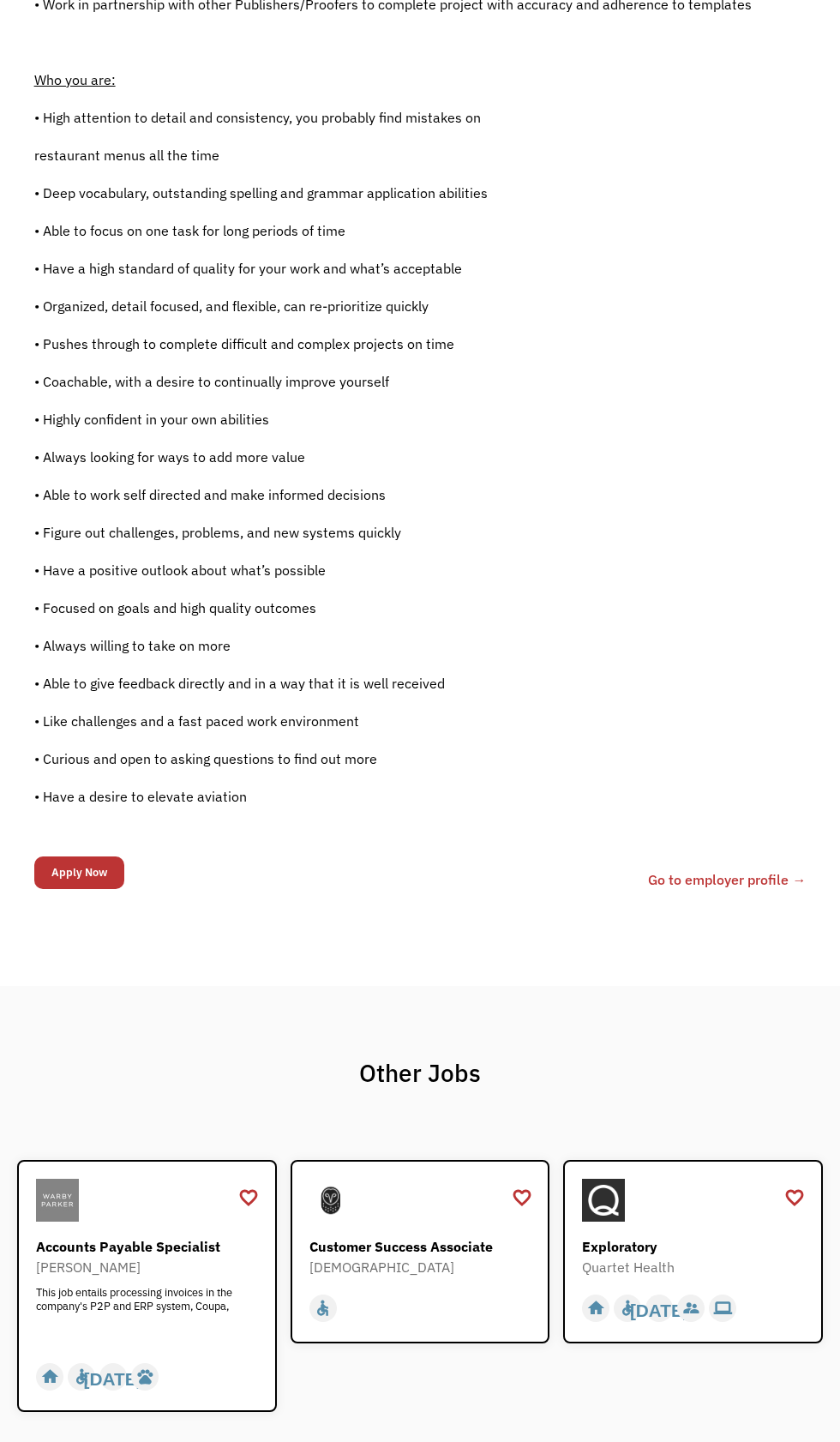
click at [71, 889] on input "Apply Now" at bounding box center [79, 873] width 90 height 33
click at [708, 891] on link "Go to employer profile →" at bounding box center [727, 880] width 157 height 20
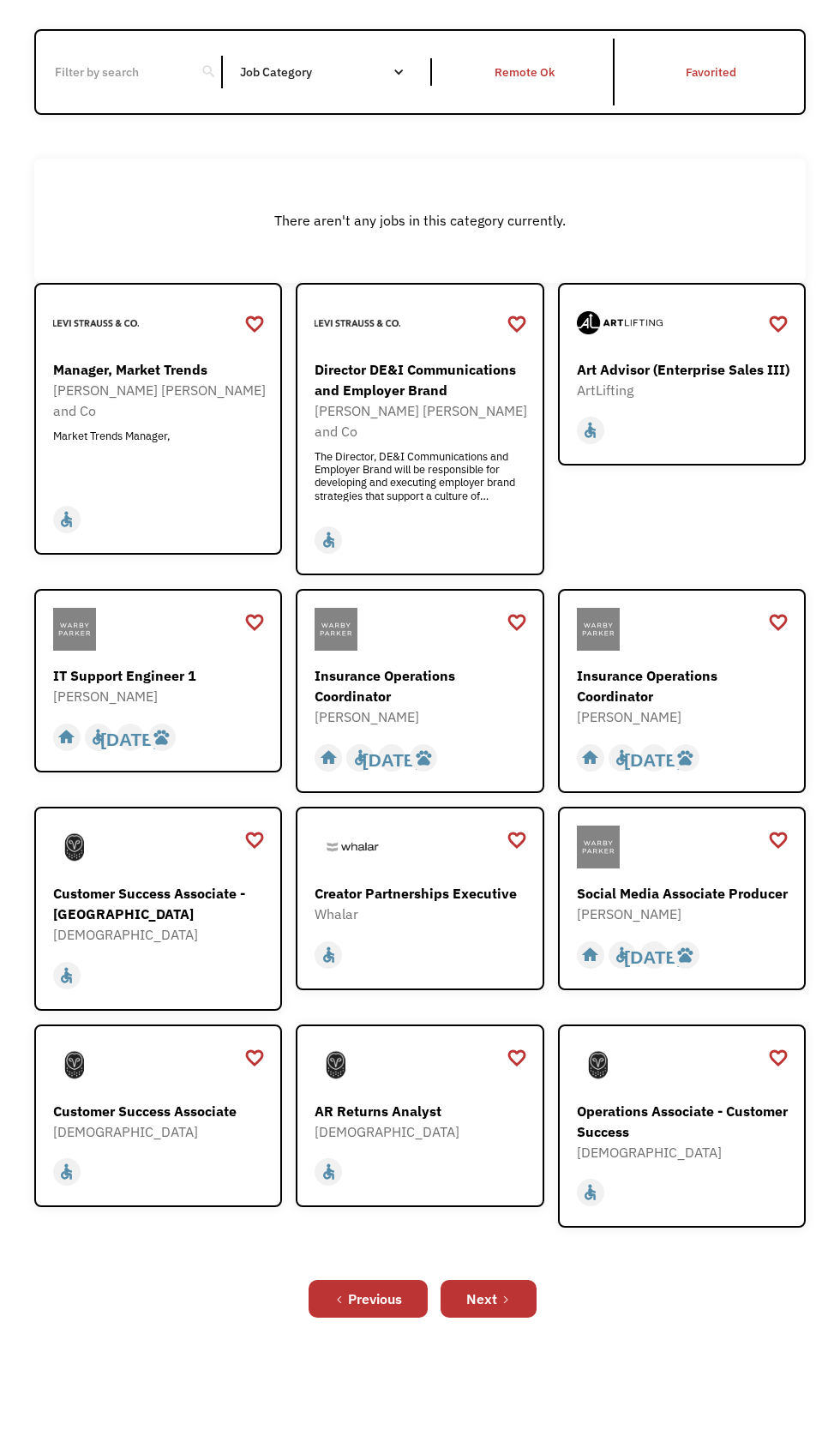
scroll to position [200, 0]
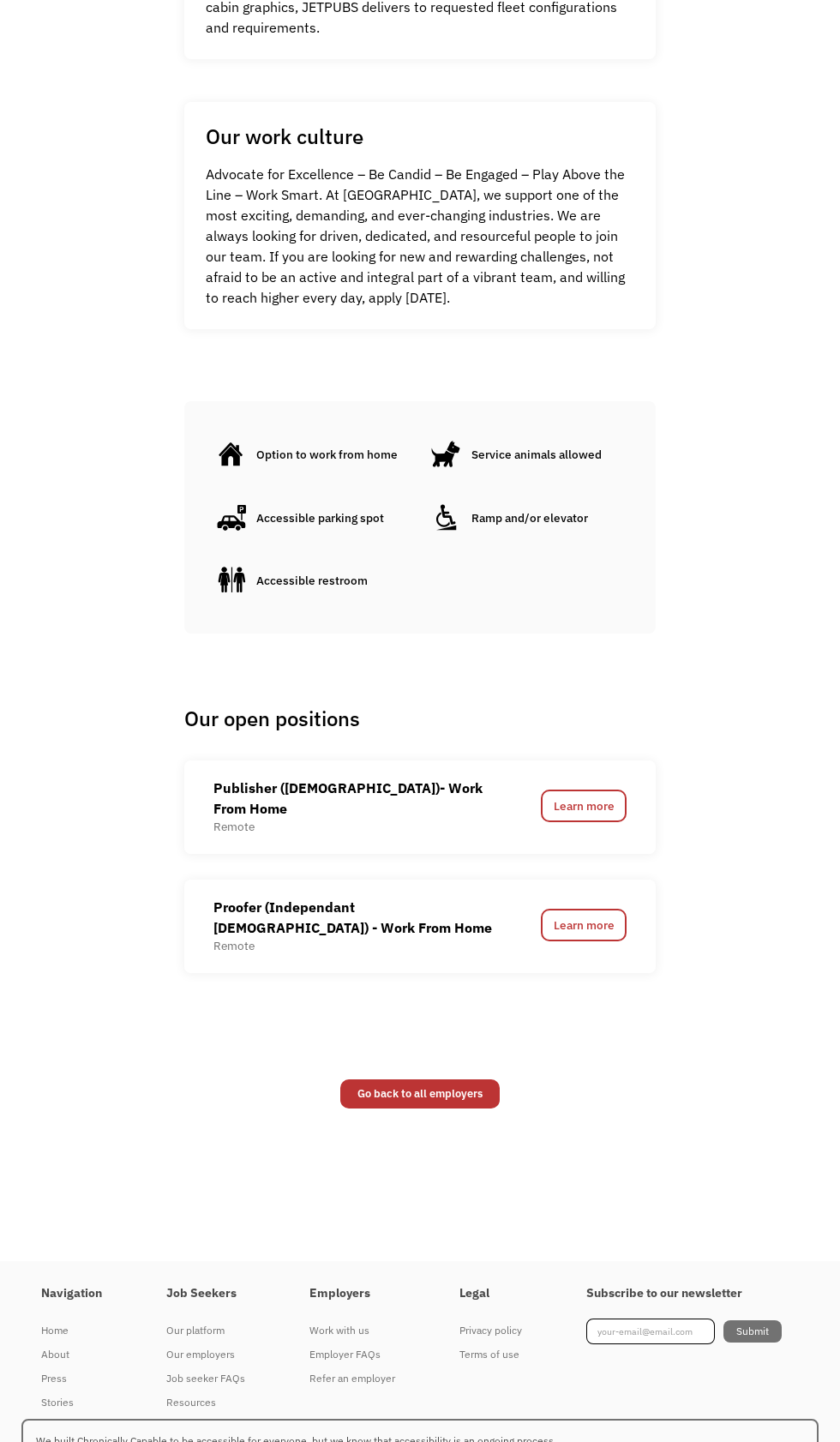
scroll to position [1112, 0]
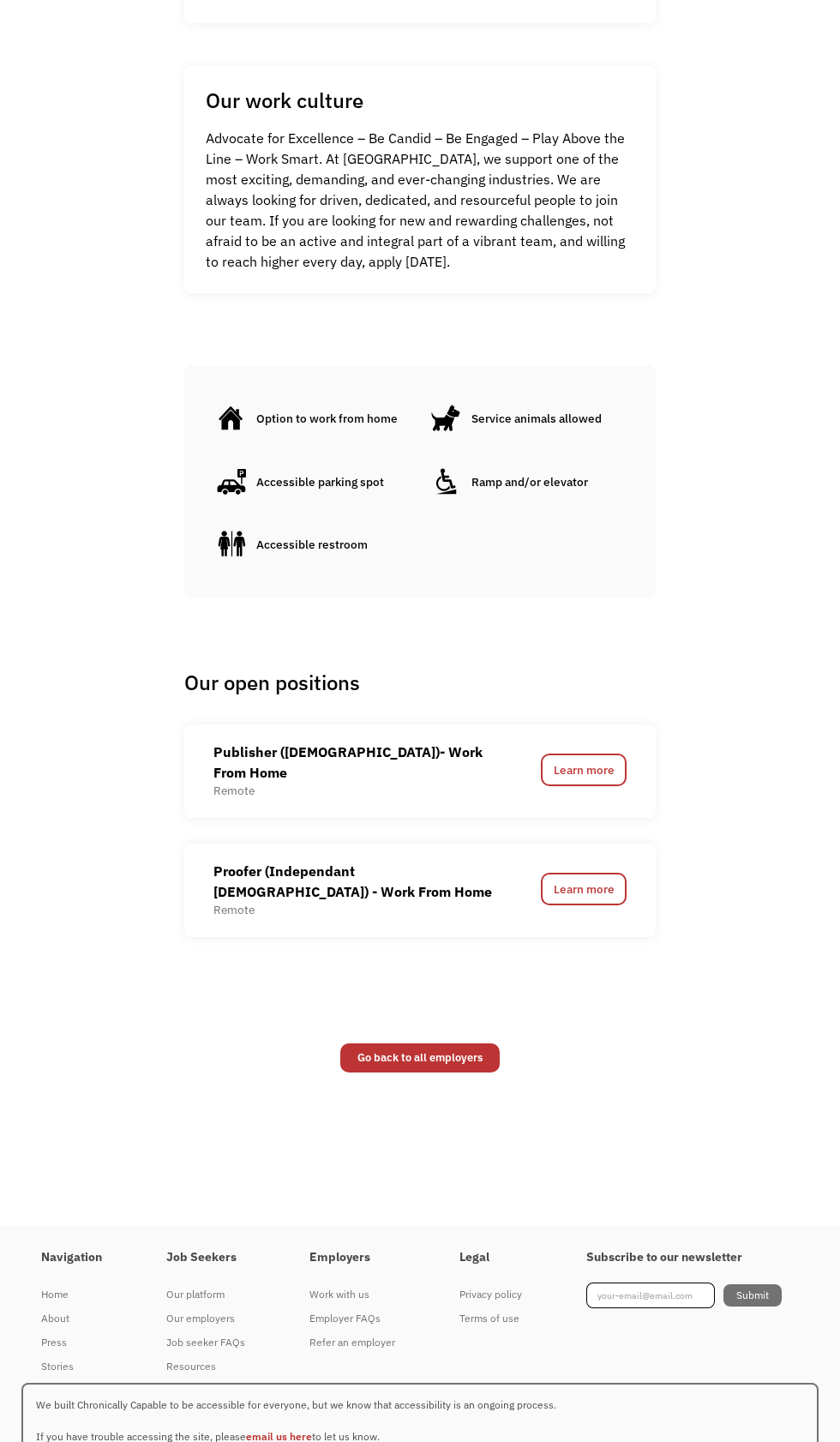
click at [4, 900] on div "Go Back Airlines, Aviation JETPUBS Website Airlines, Aviation JETPUBS Website A…" at bounding box center [420, 55] width 840 height 2051
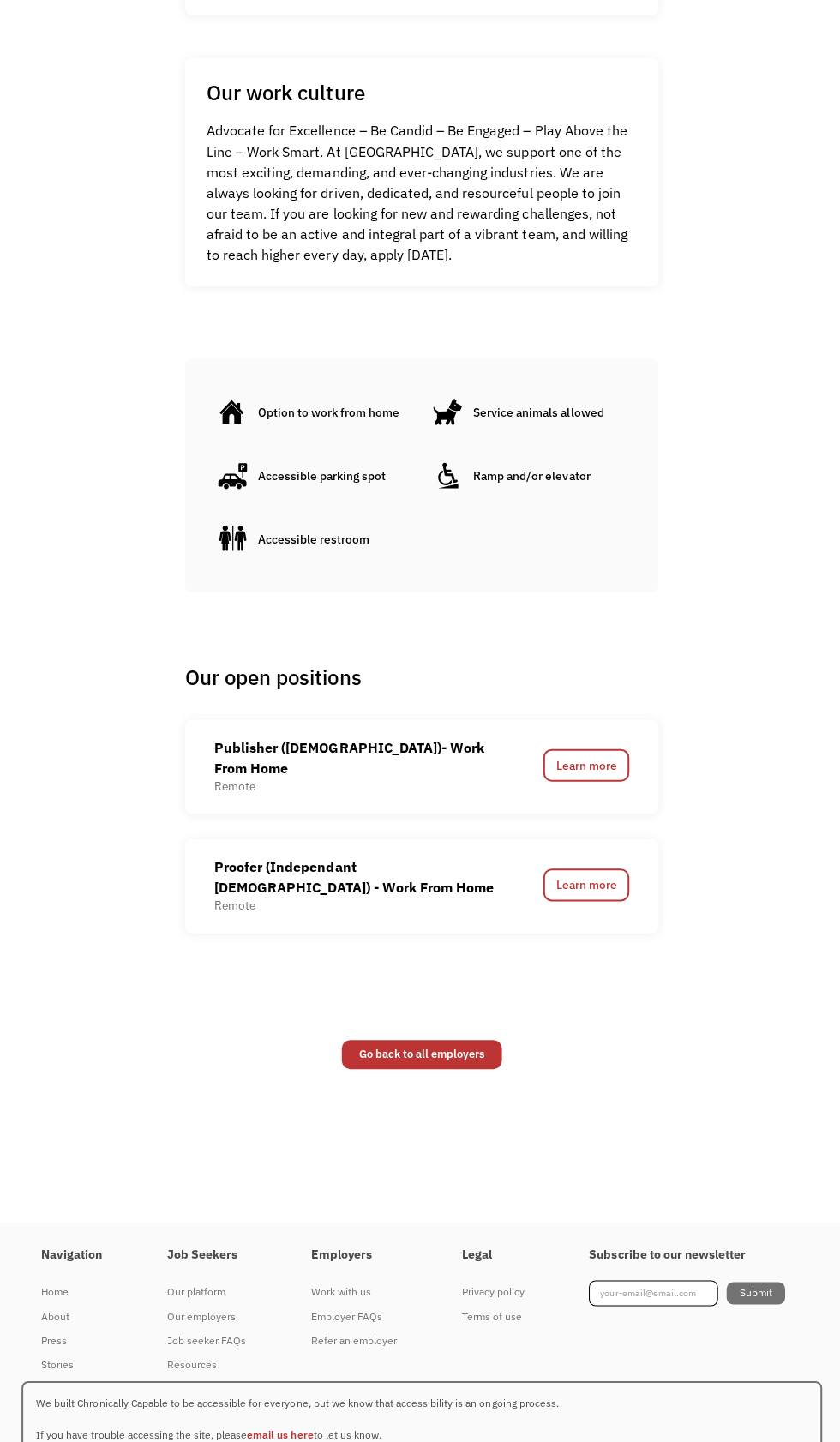
scroll to position [1160, 0]
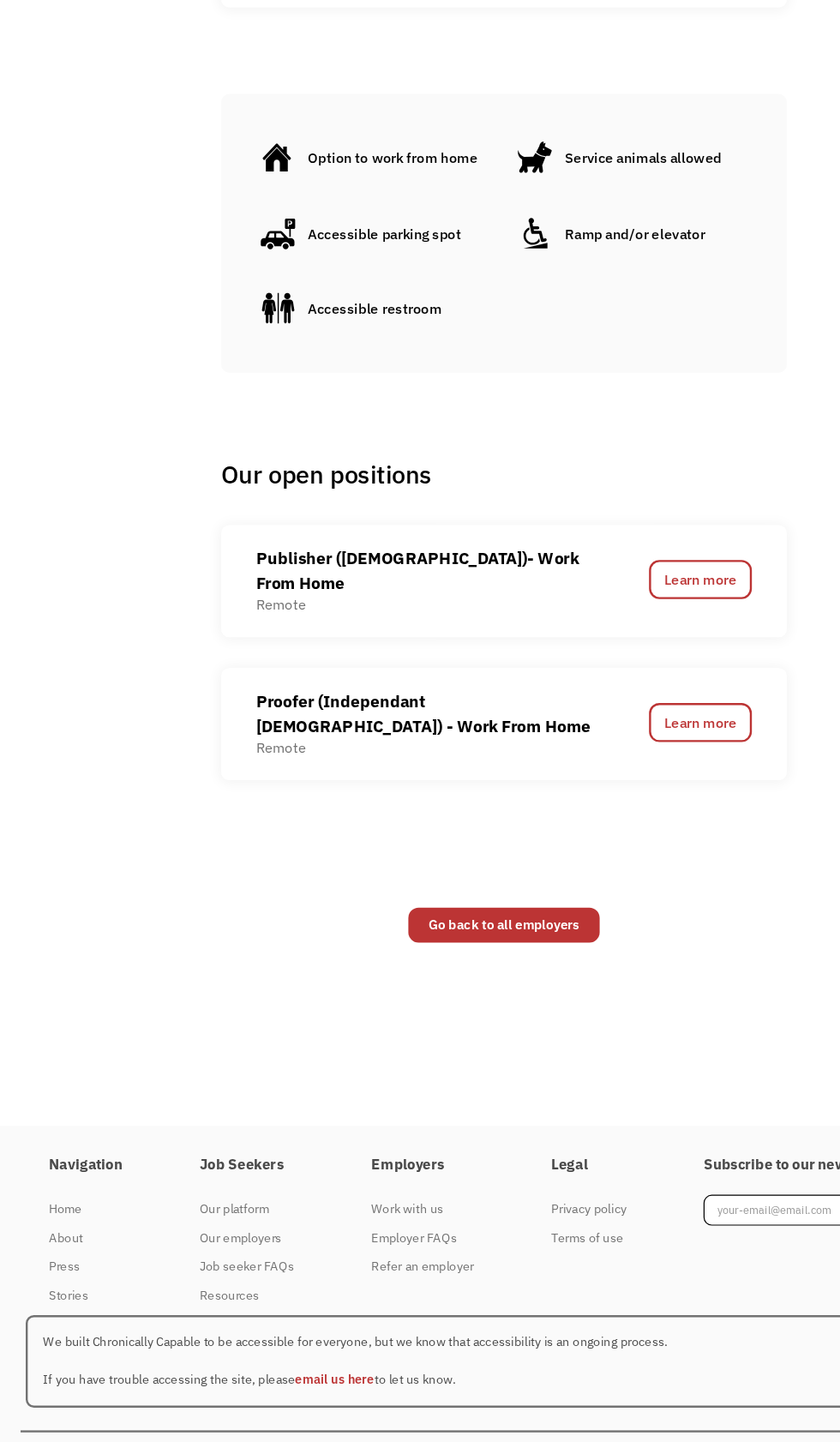
click at [0, 979] on div "Go Back Airlines, Aviation JETPUBS Website Airlines, Aviation JETPUBS Website A…" at bounding box center [420, 8] width 840 height 2051
click at [0, 976] on div "Go Back Airlines, Aviation JETPUBS Website Airlines, Aviation JETPUBS Website A…" at bounding box center [420, 8] width 840 height 2051
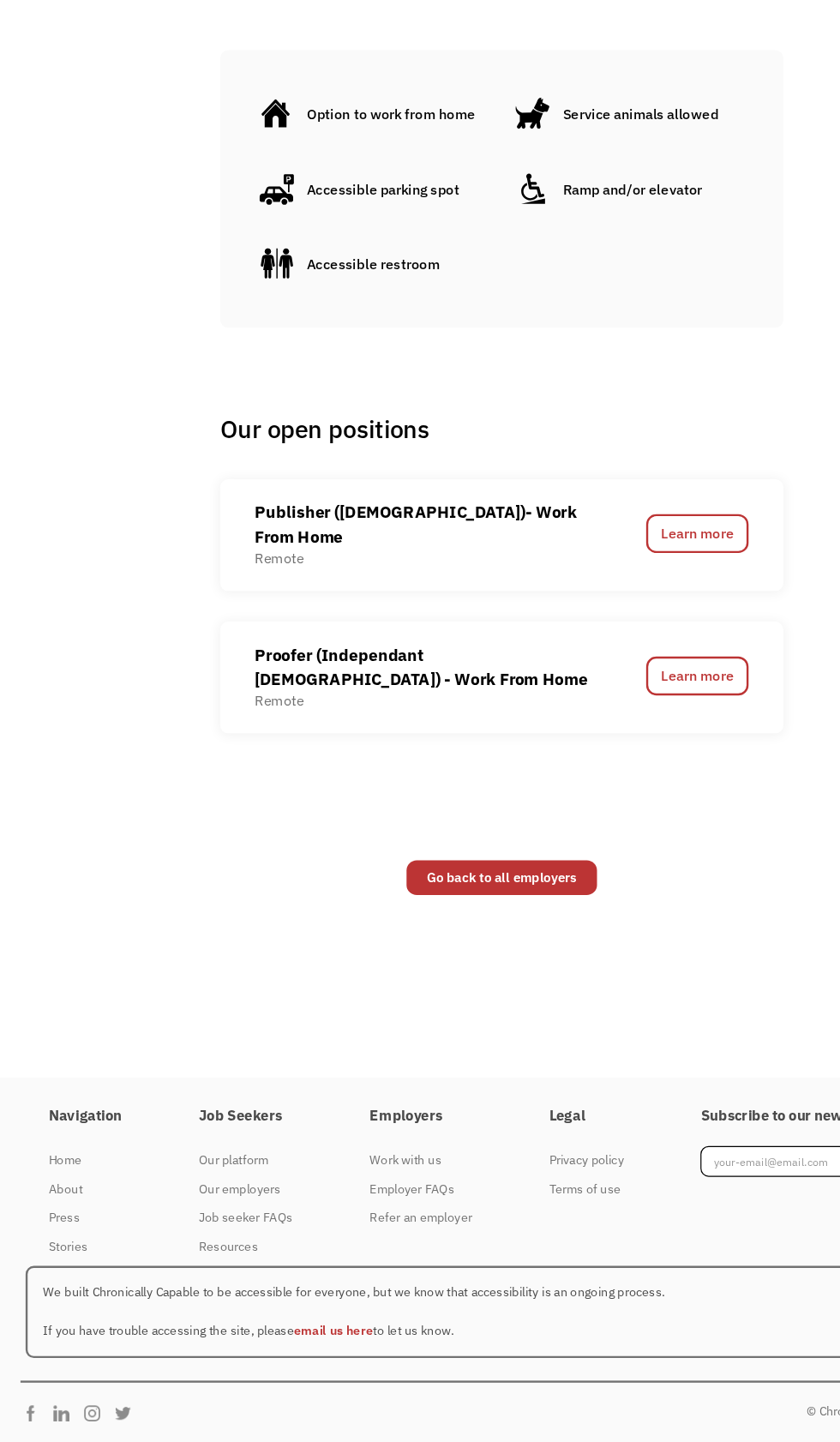
scroll to position [1319, 0]
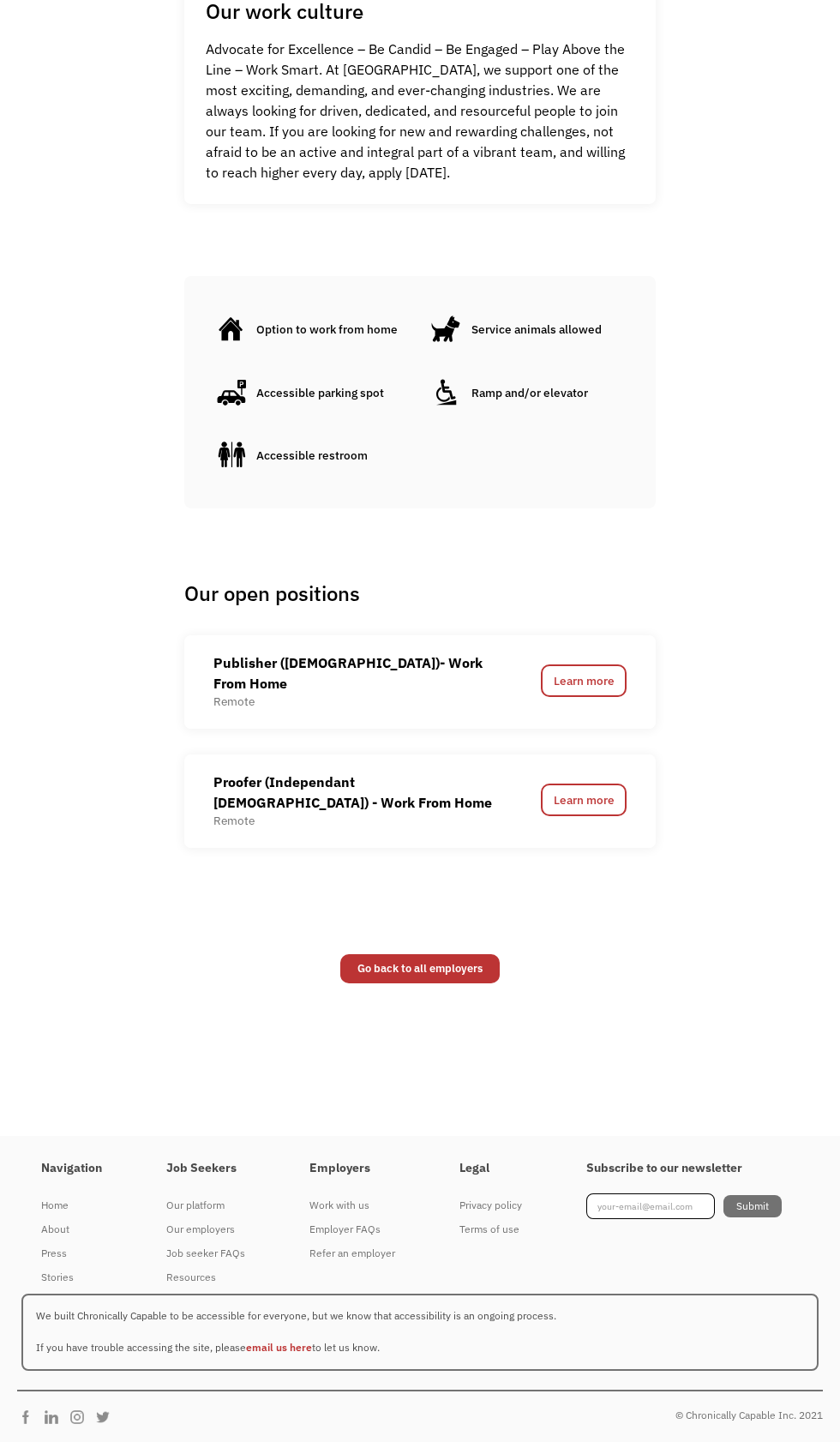
click at [253, 1037] on body "About Resources Store Our employers Hire with us My Dashboard My Dashboard Go B…" at bounding box center [420, 121] width 840 height 2643
